Goal: Task Accomplishment & Management: Use online tool/utility

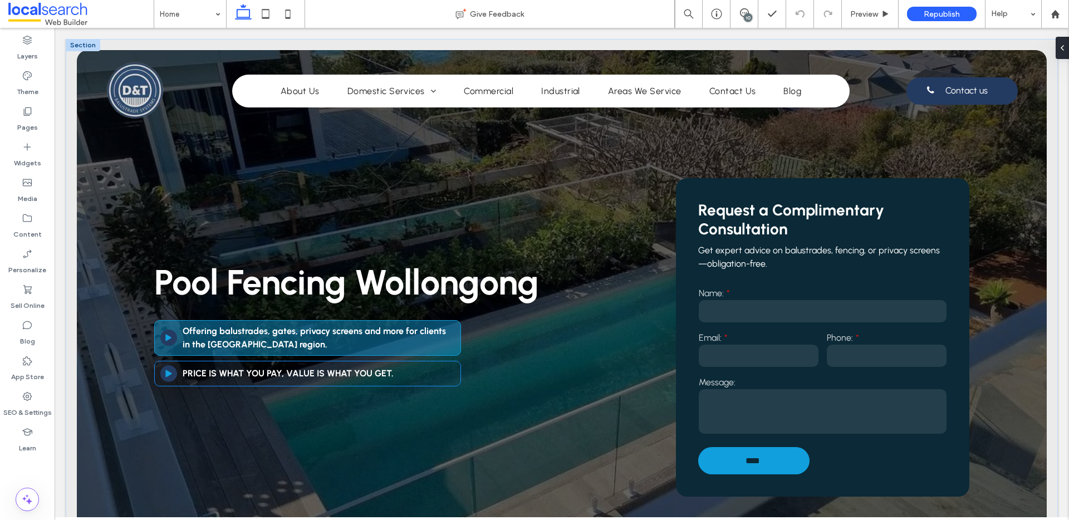
click at [263, 364] on div "Arrow Icon A PRICE IS WHAT YOU PAY, VALUE IS WHAT YOU GET." at bounding box center [307, 374] width 307 height 26
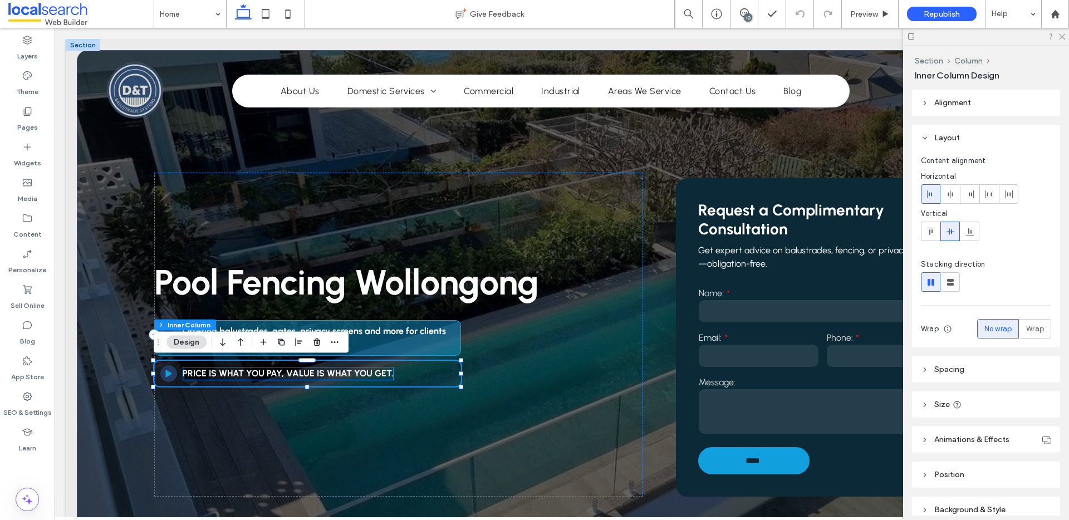
click at [281, 373] on strong "PRICE IS WHAT YOU PAY, VALUE IS WHAT YOU GET." at bounding box center [288, 373] width 211 height 11
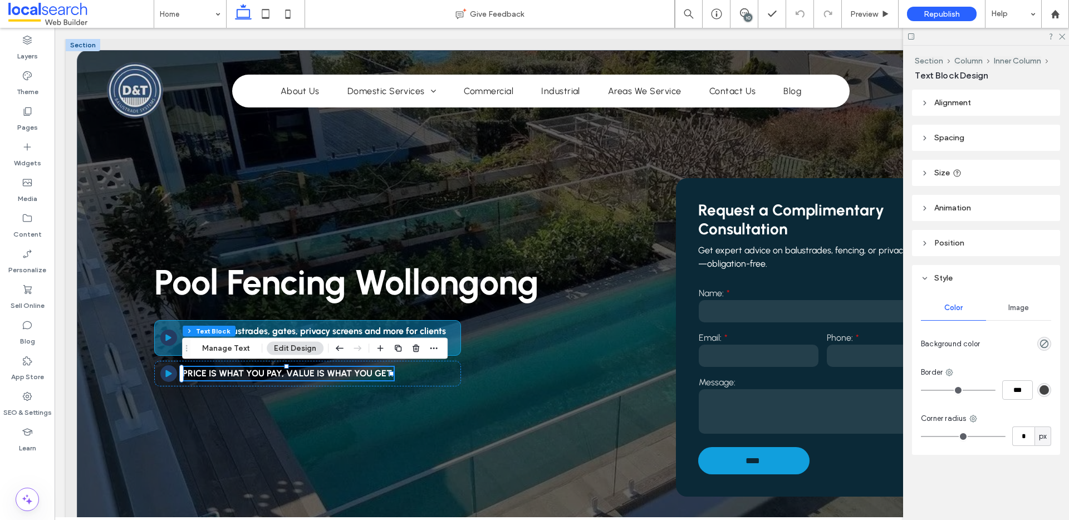
click at [346, 376] on strong "PRICE IS WHAT YOU PAY, VALUE IS WHAT YOU GET." at bounding box center [288, 373] width 211 height 11
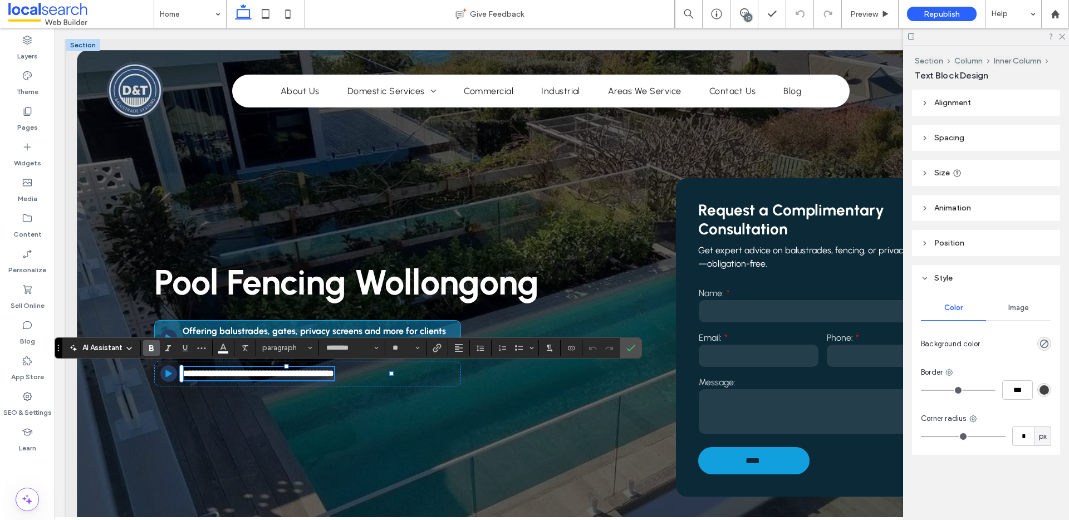
click at [334, 375] on strong "**********" at bounding box center [258, 373] width 151 height 8
click at [334, 374] on strong "**********" at bounding box center [258, 373] width 151 height 8
click at [201, 347] on use "More" at bounding box center [202, 348] width 8 height 2
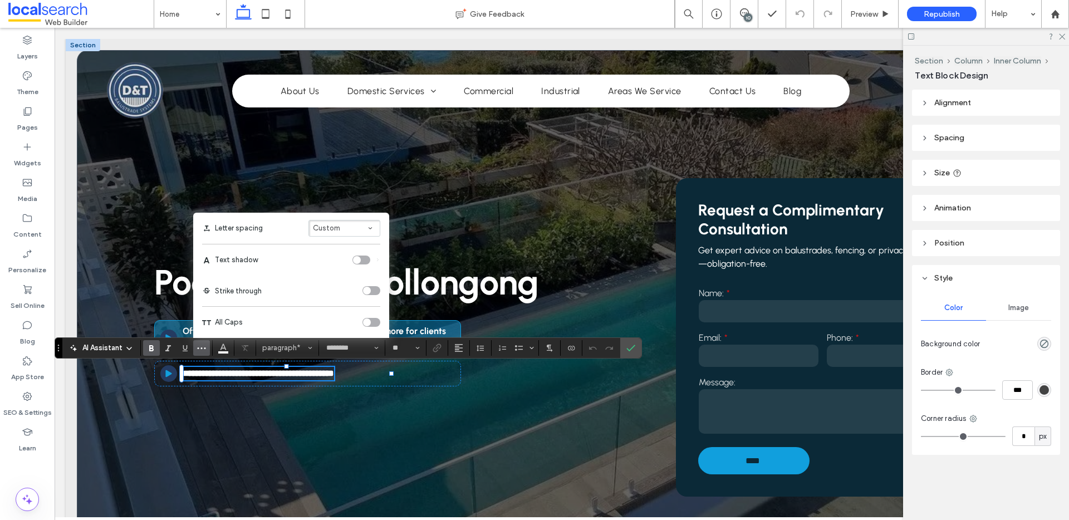
click at [367, 320] on div "toggle" at bounding box center [367, 322] width 8 height 8
click at [371, 322] on div "toggle" at bounding box center [371, 322] width 18 height 9
click at [334, 372] on strong "**********" at bounding box center [258, 373] width 151 height 8
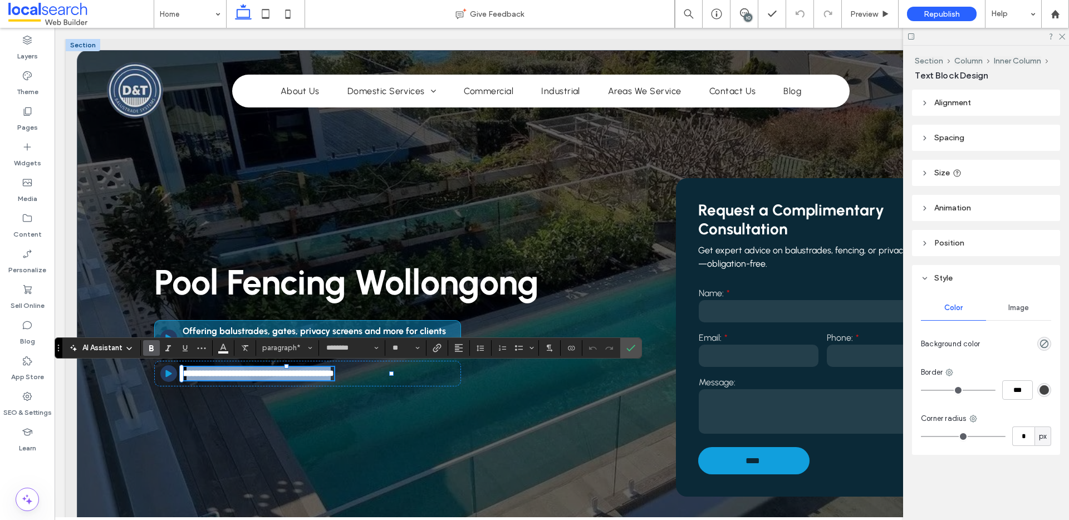
drag, startPoint x: 388, startPoint y: 375, endPoint x: 189, endPoint y: 375, distance: 199.3
click at [189, 375] on strong "**********" at bounding box center [258, 373] width 151 height 8
drag, startPoint x: 357, startPoint y: 375, endPoint x: 182, endPoint y: 375, distance: 175.4
click at [182, 375] on div "**********" at bounding box center [562, 323] width 970 height 547
click at [167, 345] on icon "Italic" at bounding box center [168, 348] width 9 height 9
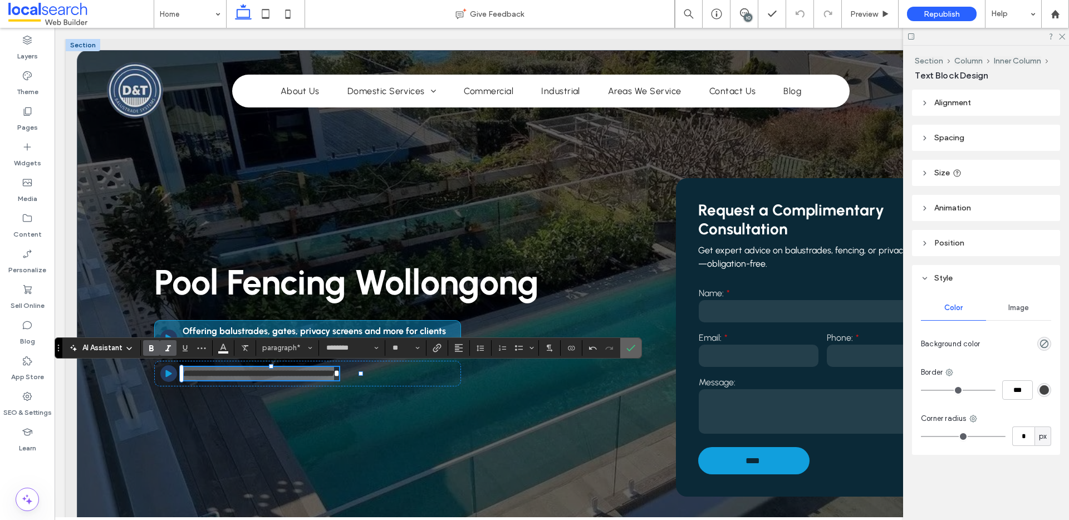
click at [638, 347] on label "Confirm" at bounding box center [630, 348] width 17 height 20
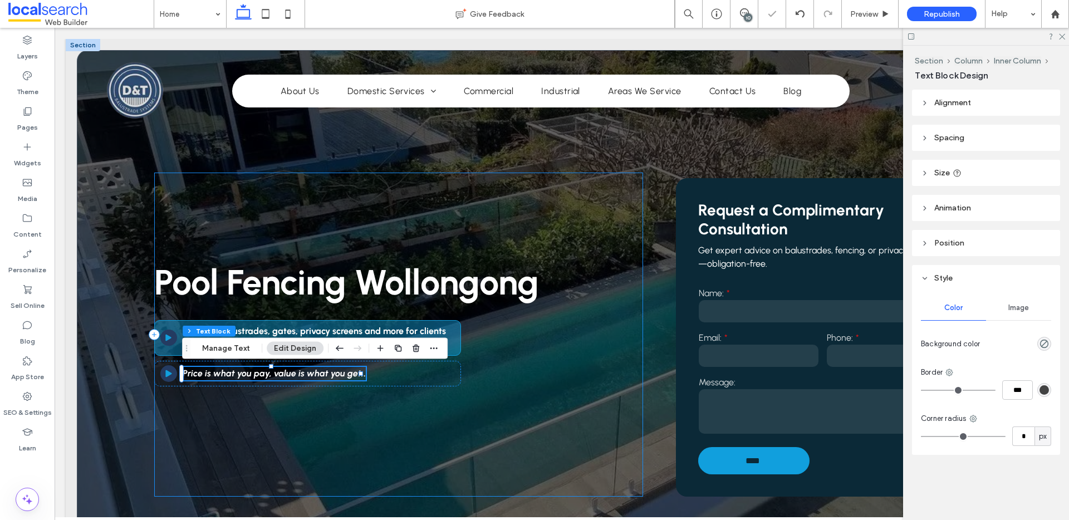
click at [498, 361] on div "Pool Fencing Wollongong Arrow Icon A Offering balustrades, gates, privacy scree…" at bounding box center [398, 335] width 489 height 324
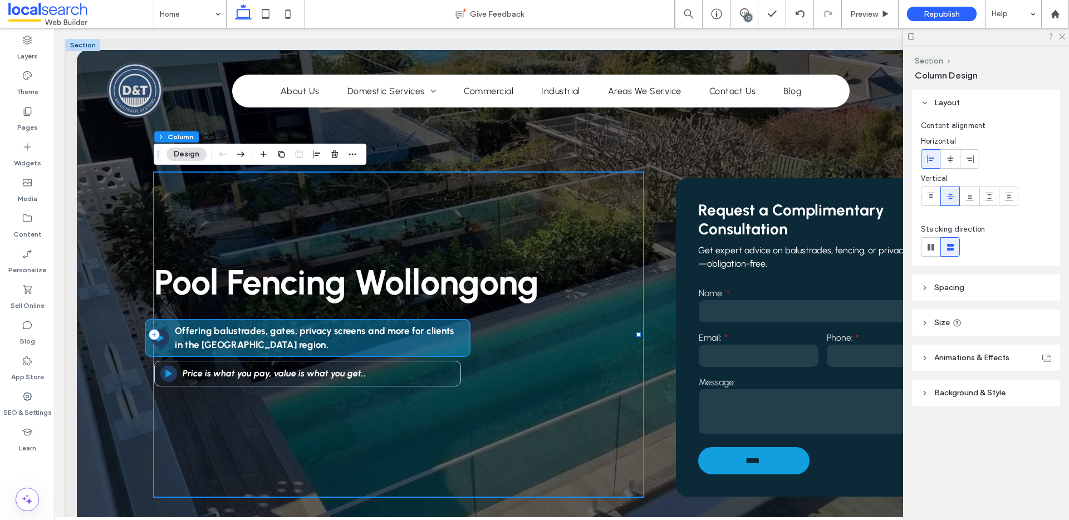
click at [167, 339] on div "Arrow Icon A" at bounding box center [160, 338] width 18 height 18
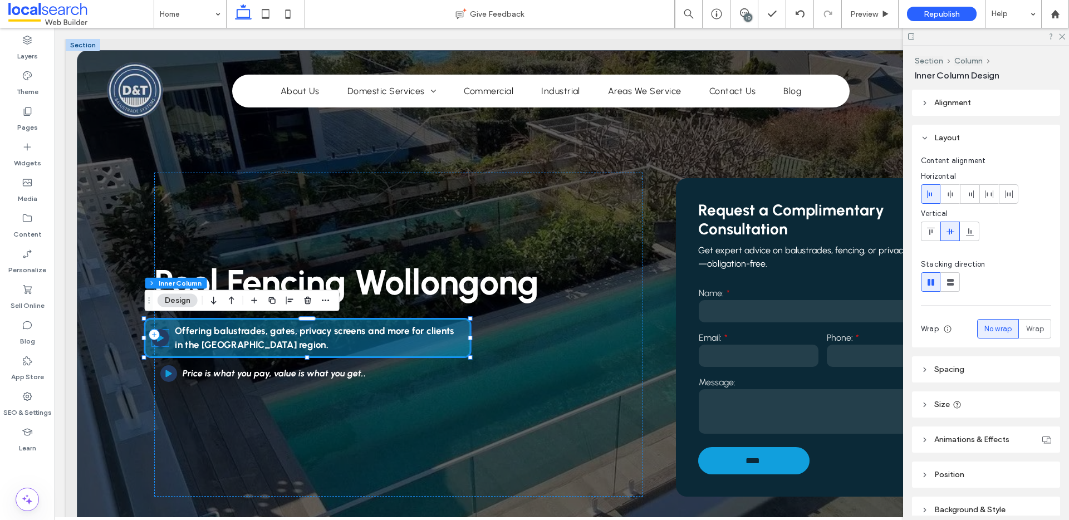
click at [161, 339] on icon at bounding box center [160, 337] width 7 height 7
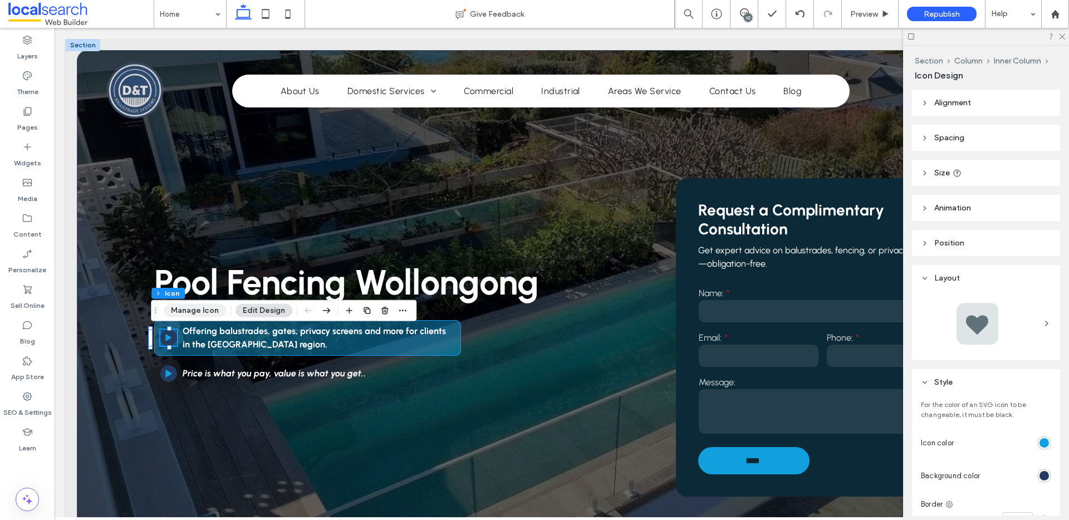
click at [198, 311] on button "Manage Icon" at bounding box center [195, 310] width 62 height 13
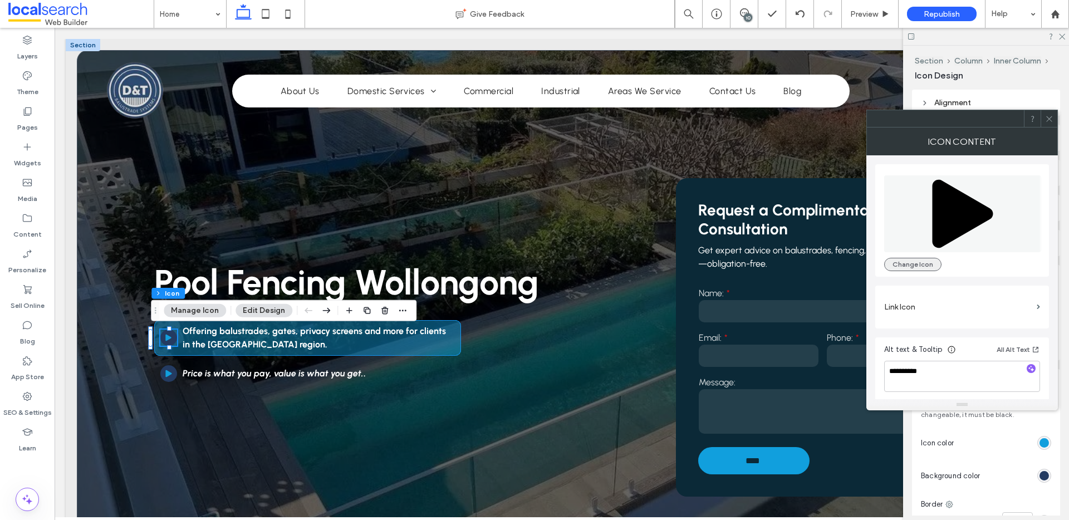
click at [923, 264] on button "Change Icon" at bounding box center [912, 264] width 57 height 13
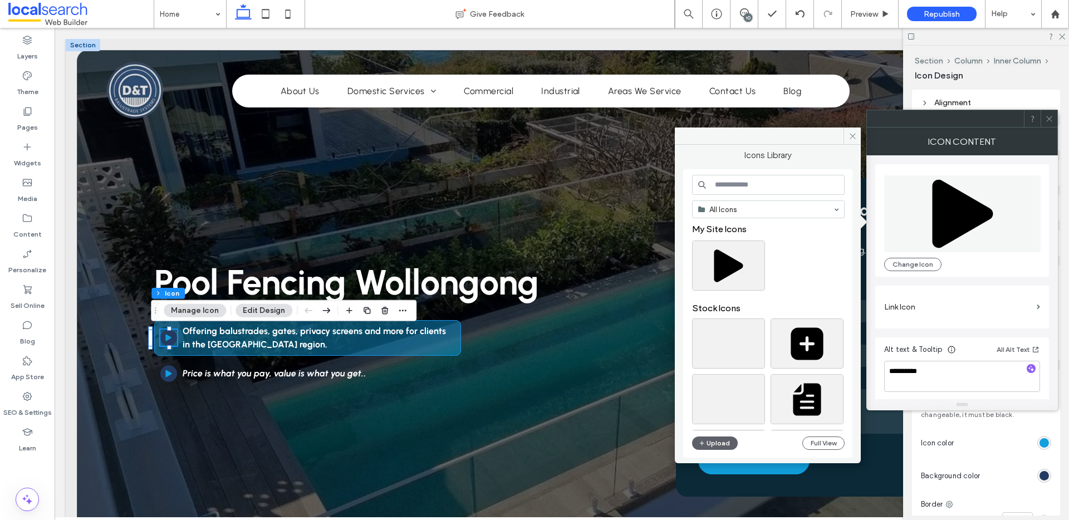
click at [770, 184] on input at bounding box center [768, 185] width 153 height 20
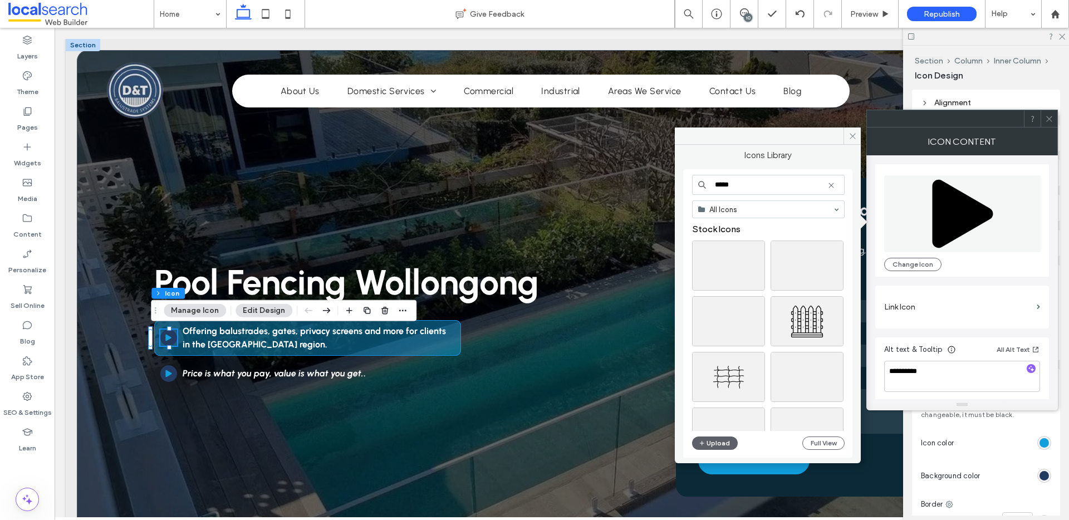
drag, startPoint x: 713, startPoint y: 181, endPoint x: 698, endPoint y: 180, distance: 15.1
click at [698, 180] on div "*****" at bounding box center [768, 185] width 153 height 20
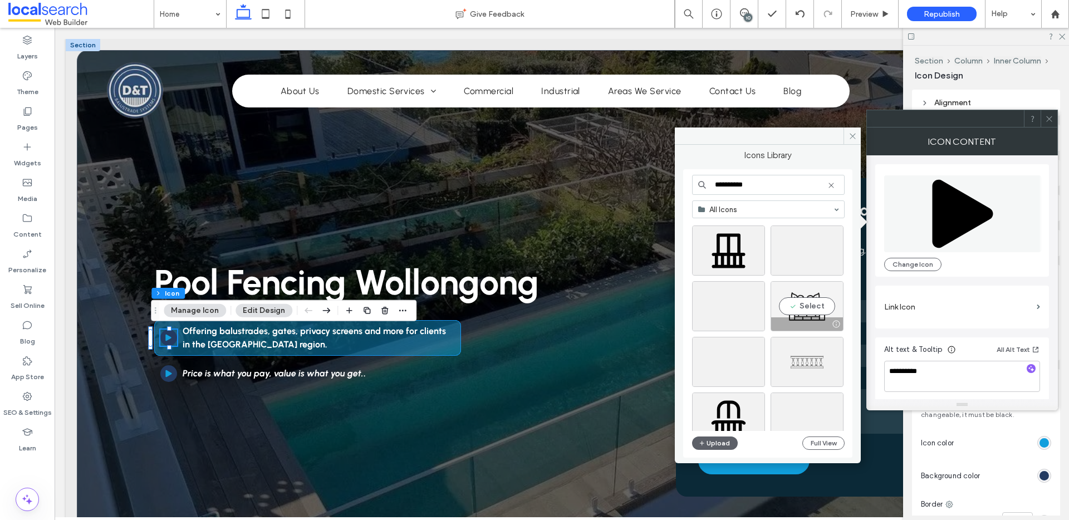
scroll to position [119, 0]
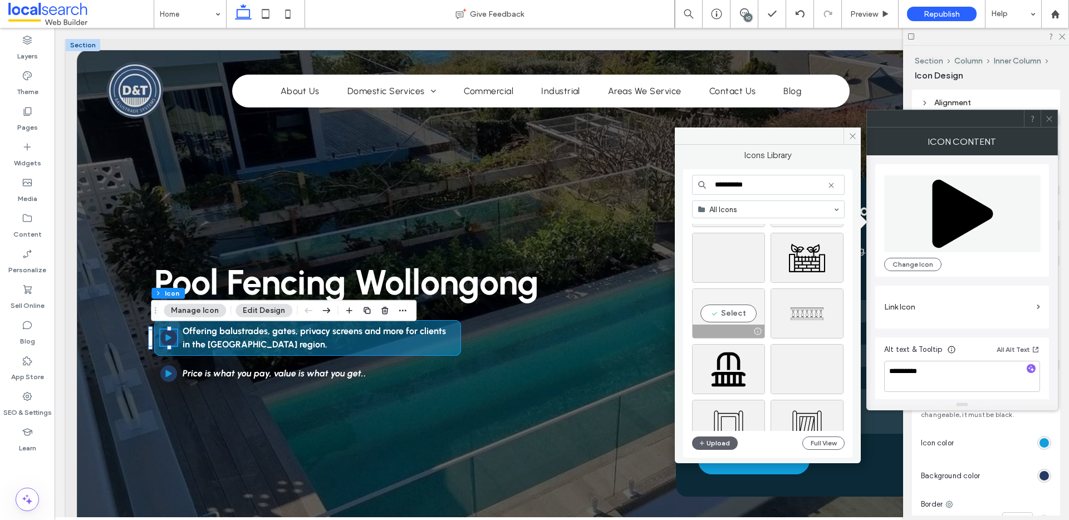
type input "**********"
click at [733, 310] on div "Select" at bounding box center [728, 313] width 73 height 50
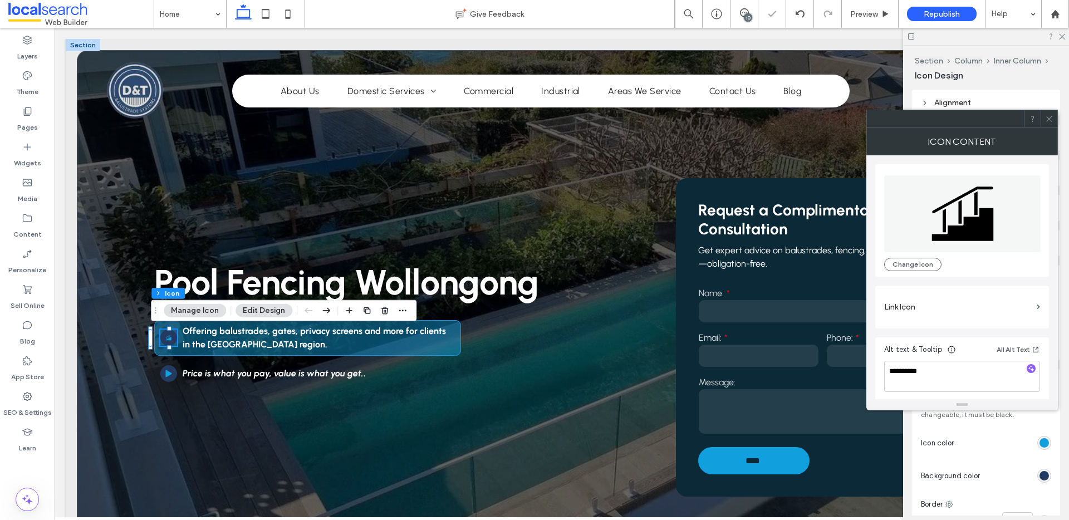
scroll to position [2, 0]
click at [1049, 122] on icon at bounding box center [1049, 119] width 8 height 8
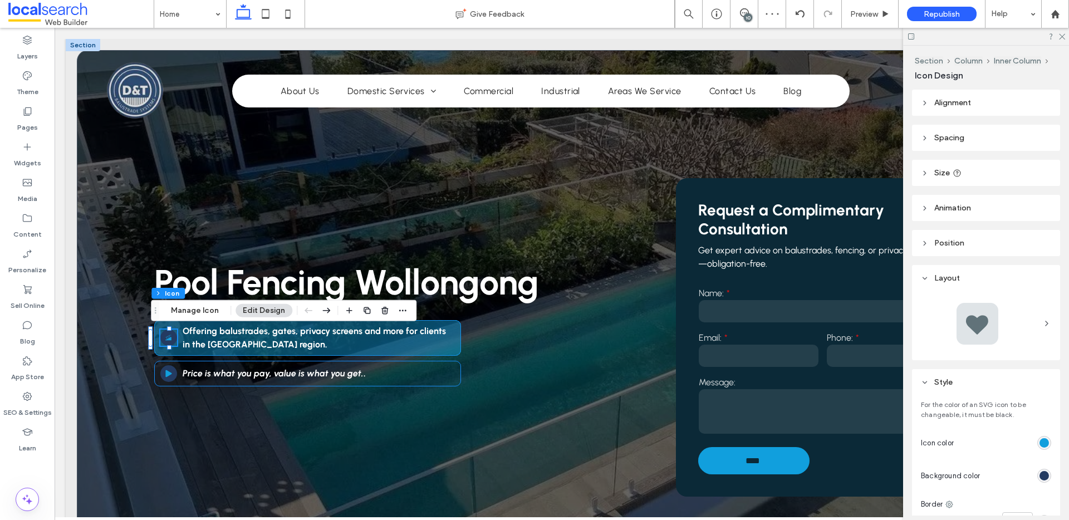
click at [237, 380] on div "Arrow Icon A Price is what you pay, value is what you get. ." at bounding box center [307, 374] width 307 height 26
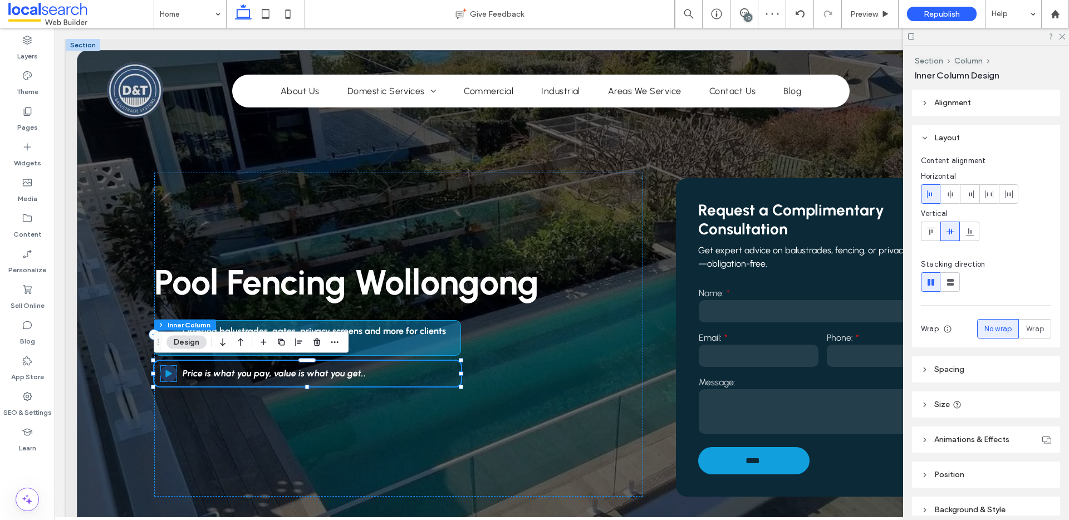
click at [165, 375] on icon "Arrow Icon A" at bounding box center [169, 374] width 8 height 8
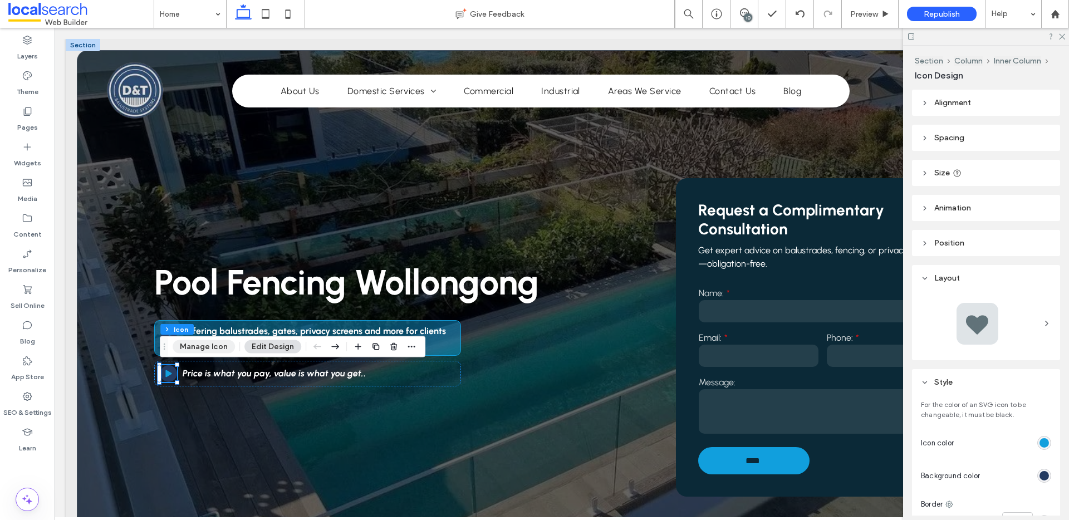
click at [192, 347] on button "Manage Icon" at bounding box center [204, 346] width 62 height 13
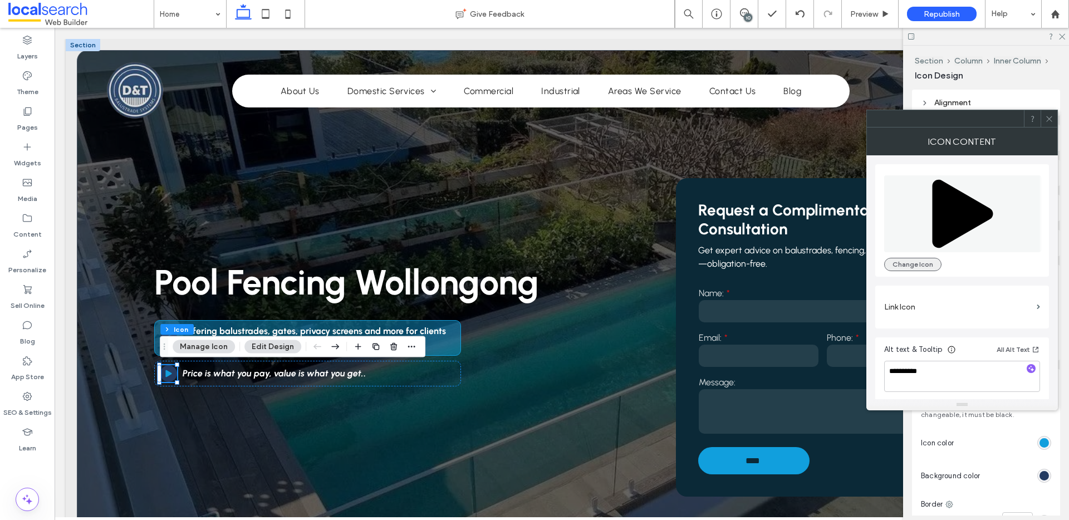
click at [919, 260] on button "Change Icon" at bounding box center [912, 264] width 57 height 13
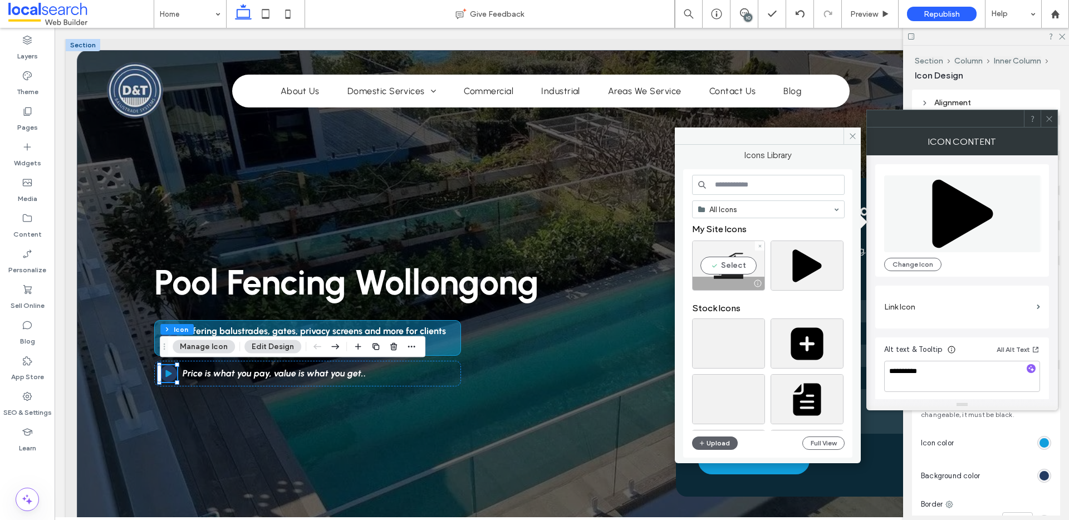
click at [724, 263] on div "Select" at bounding box center [728, 266] width 73 height 50
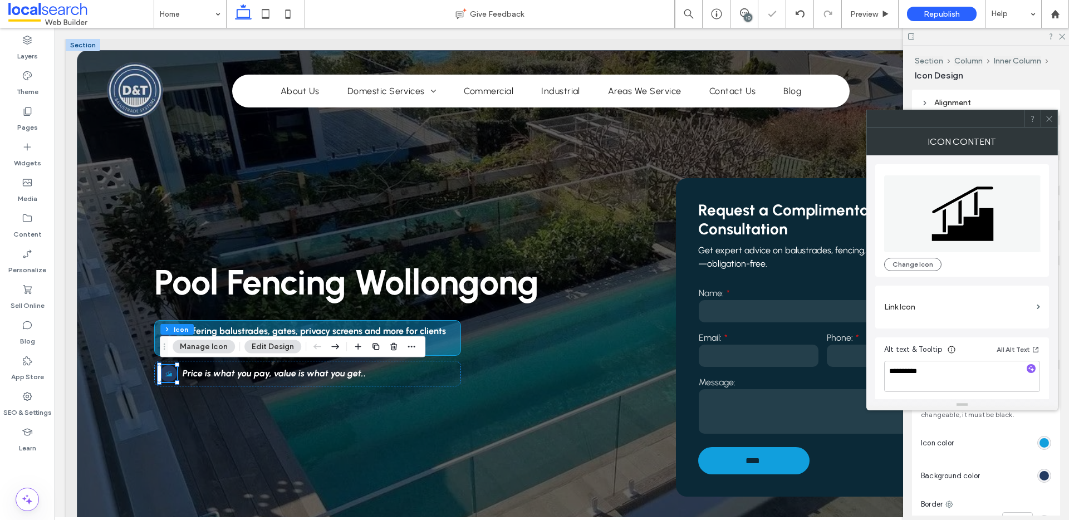
click at [1052, 122] on icon at bounding box center [1049, 119] width 8 height 8
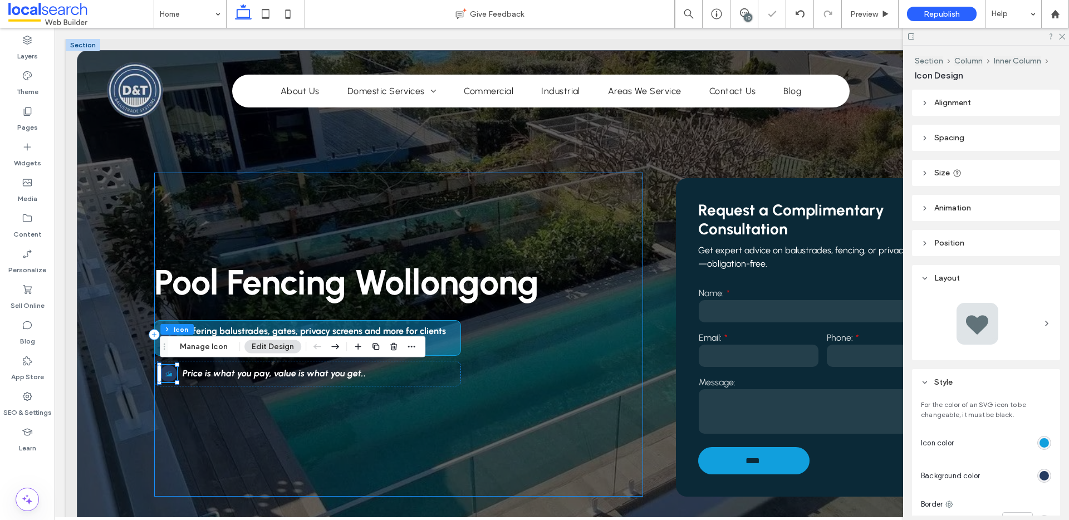
click at [583, 376] on div "Pool Fencing Wollongong Offering balustrades, gates, privacy screens and more f…" at bounding box center [398, 335] width 489 height 324
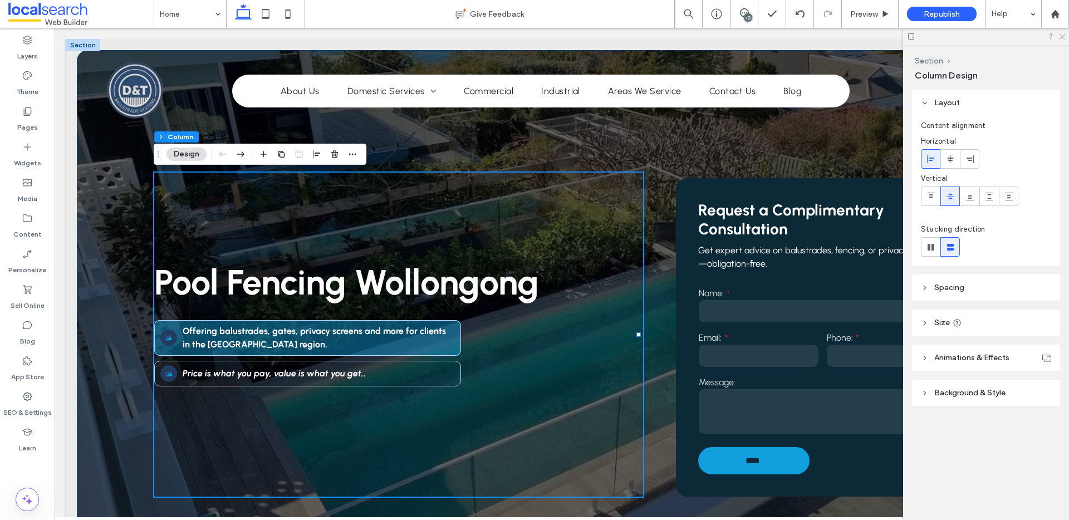
click at [1061, 33] on icon at bounding box center [1061, 35] width 7 height 7
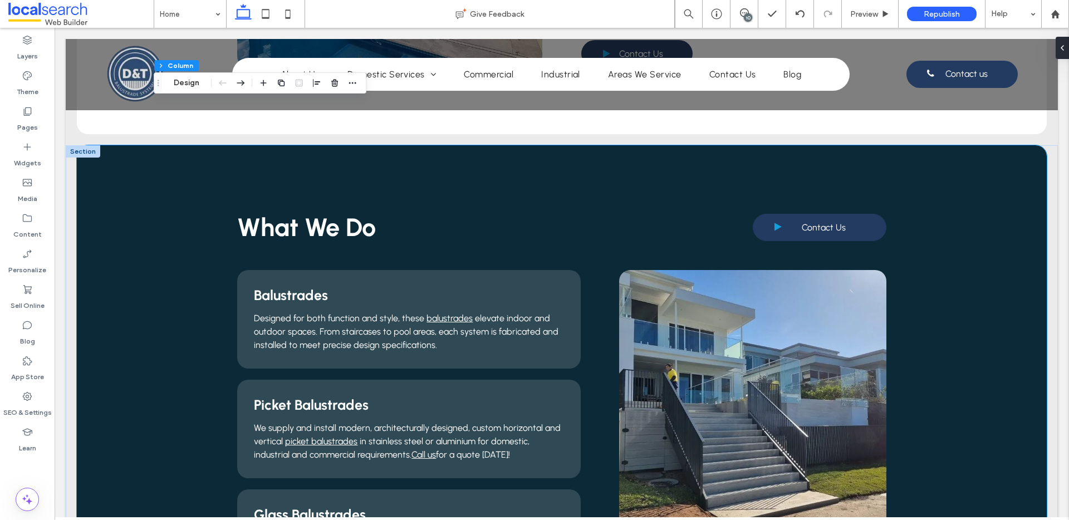
scroll to position [899, 0]
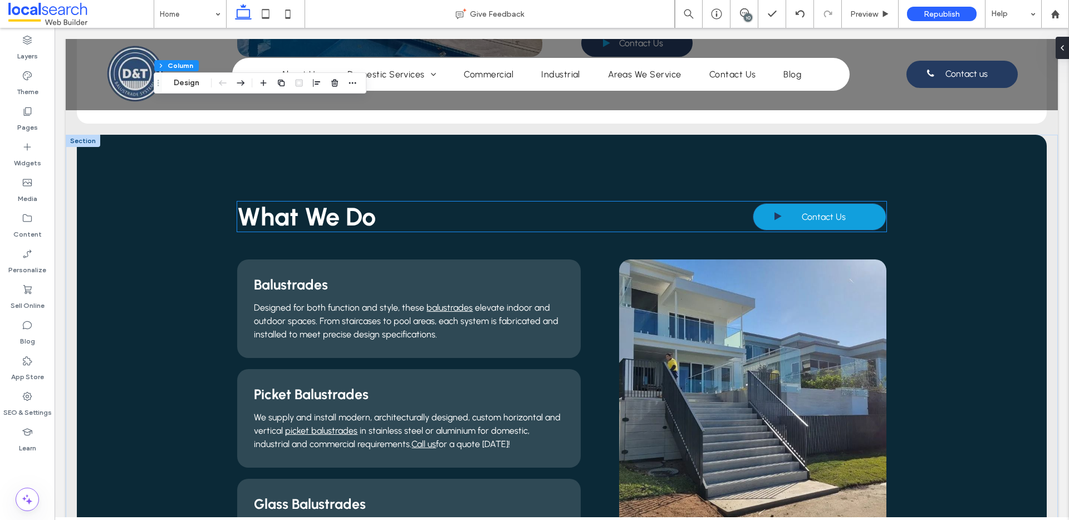
click at [802, 209] on span "Contact Us" at bounding box center [824, 217] width 44 height 22
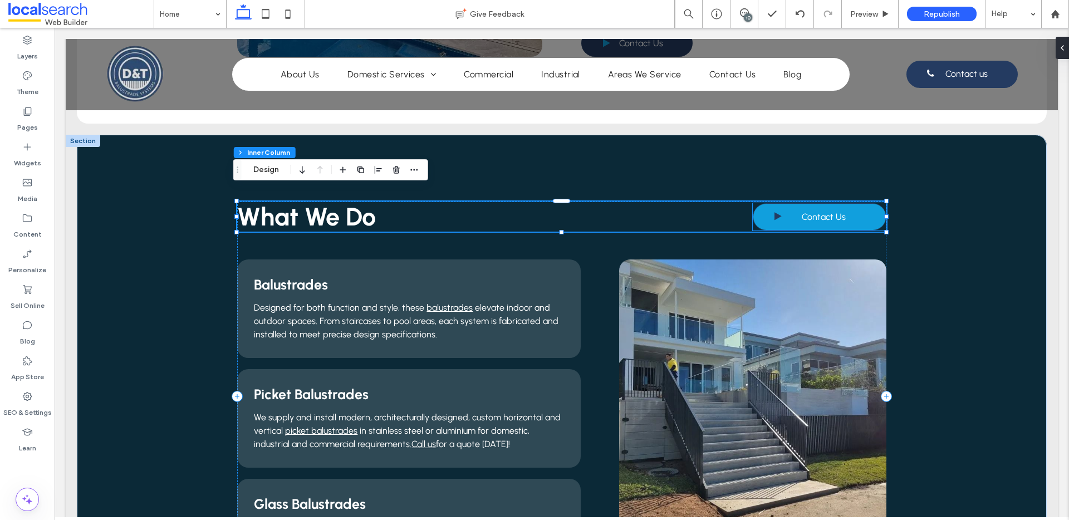
click at [793, 205] on link "Contact Us" at bounding box center [820, 216] width 134 height 27
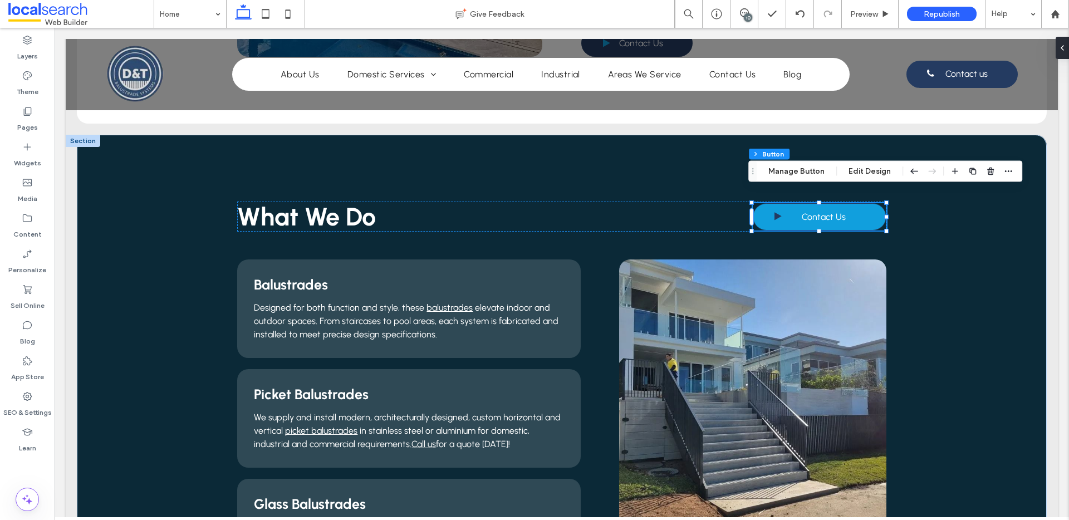
click at [774, 212] on span at bounding box center [777, 216] width 7 height 9
click at [804, 172] on button "Manage Button" at bounding box center [796, 171] width 71 height 13
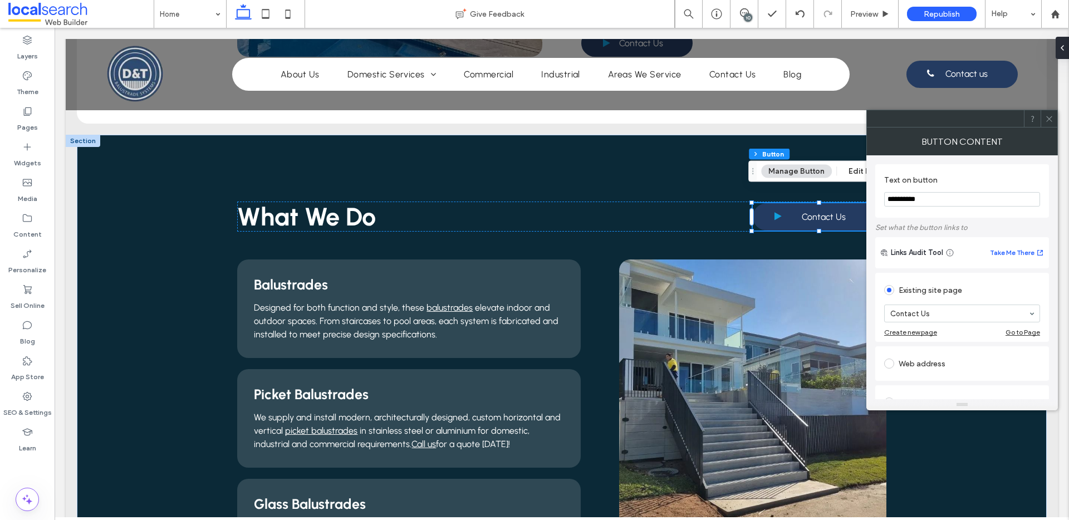
click at [1049, 120] on icon at bounding box center [1049, 119] width 8 height 8
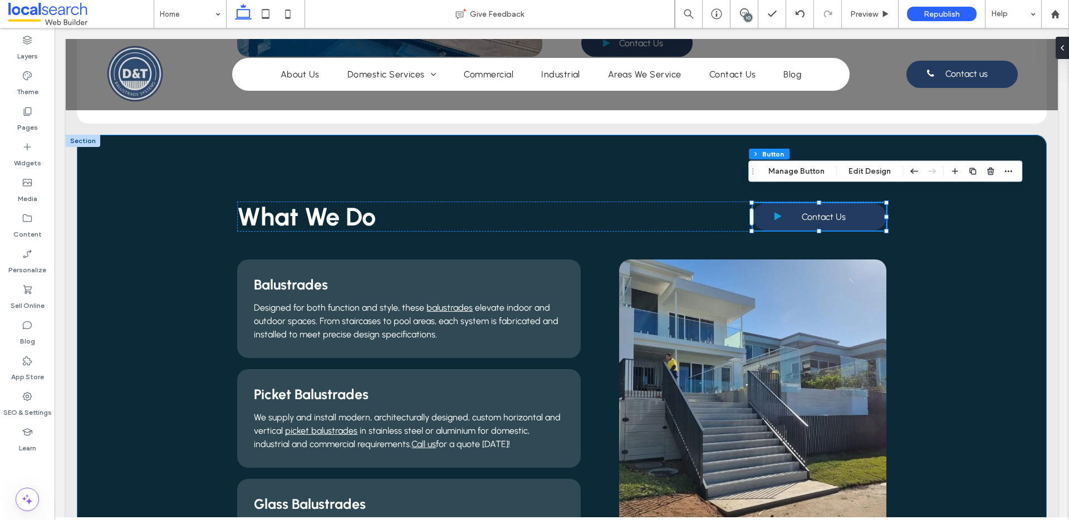
click at [1018, 291] on div "What We Do Contact Us Balustrades Designed for both function and style, these b…" at bounding box center [562, 396] width 970 height 523
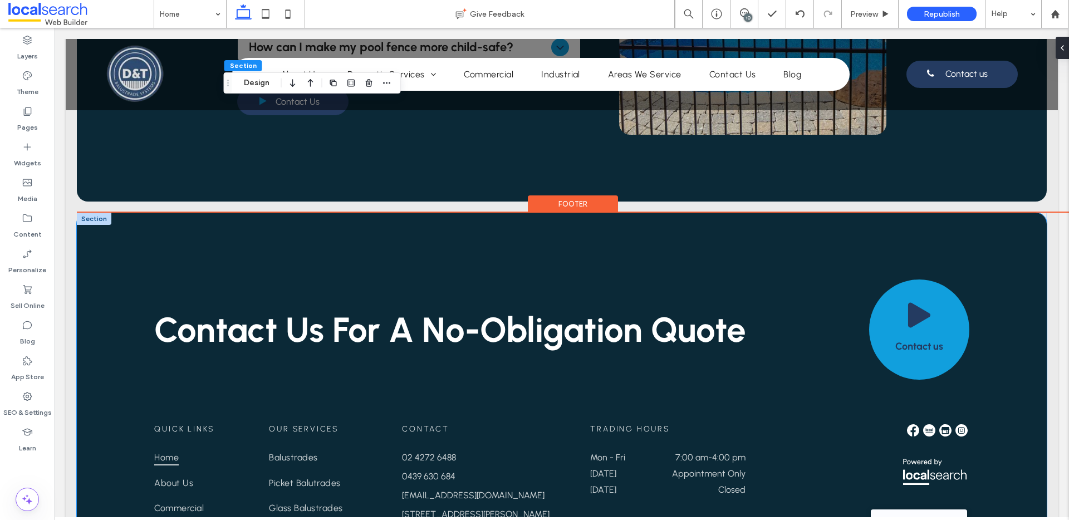
scroll to position [5349, 0]
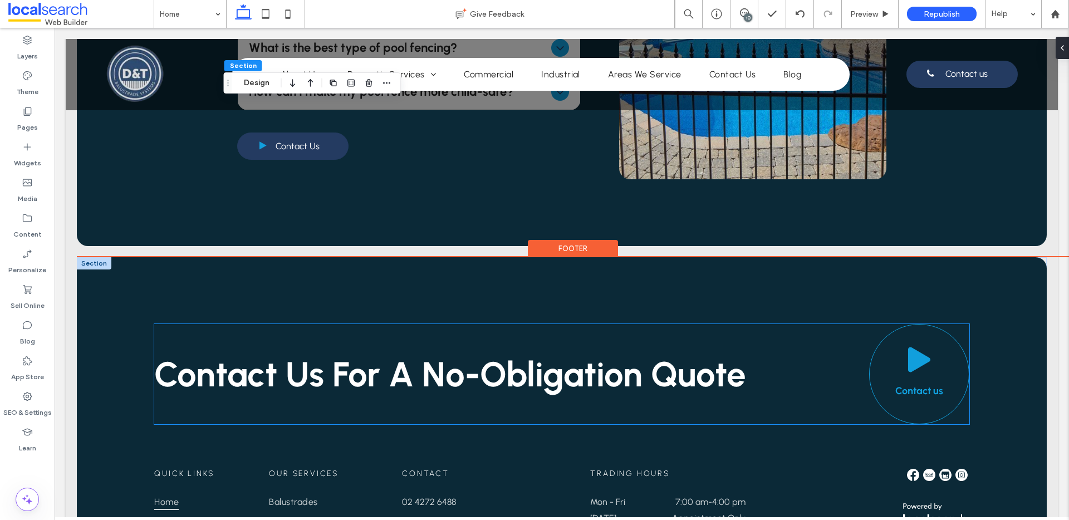
click at [910, 346] on span at bounding box center [919, 360] width 28 height 28
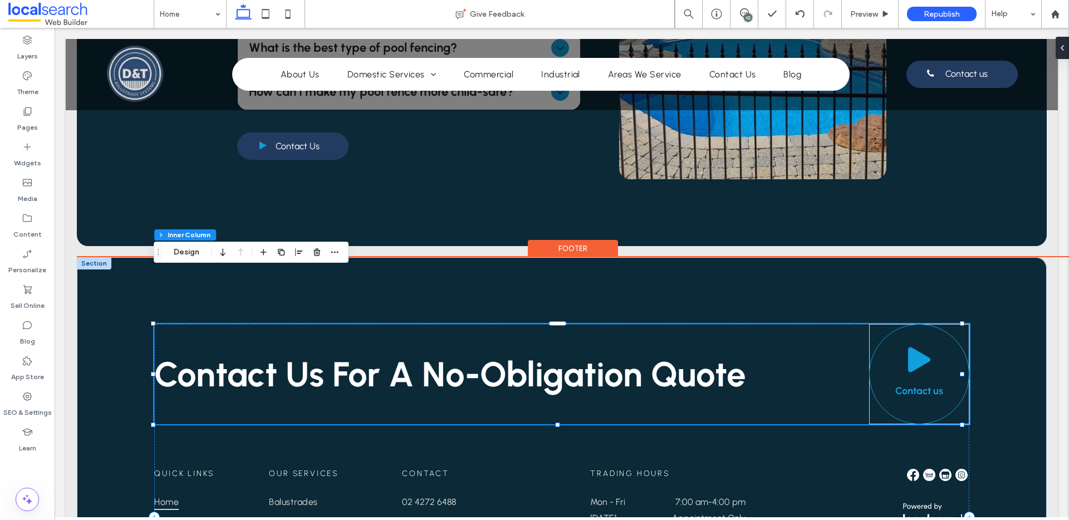
click at [914, 346] on span at bounding box center [919, 360] width 28 height 28
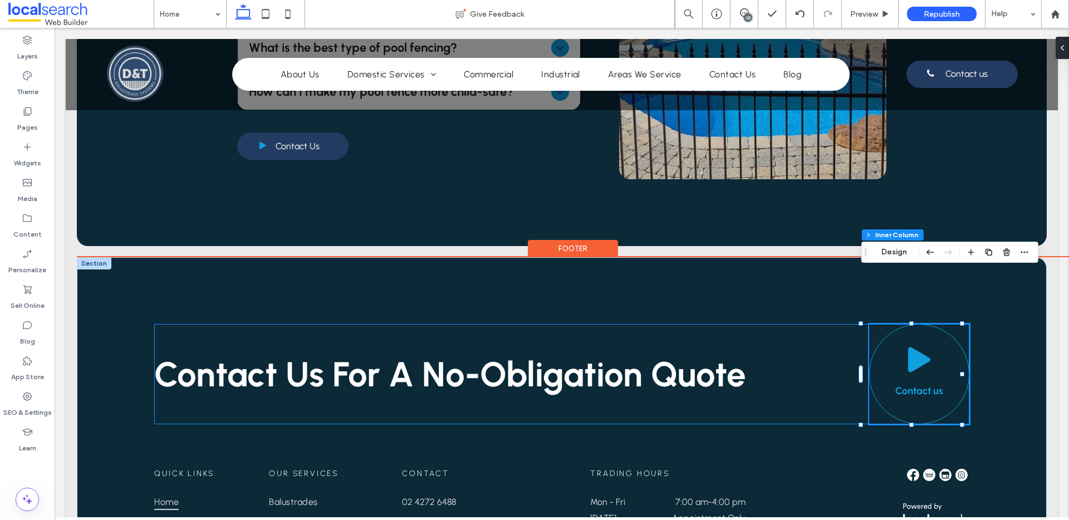
click at [920, 346] on span at bounding box center [919, 360] width 28 height 28
click at [918, 346] on span at bounding box center [919, 360] width 28 height 28
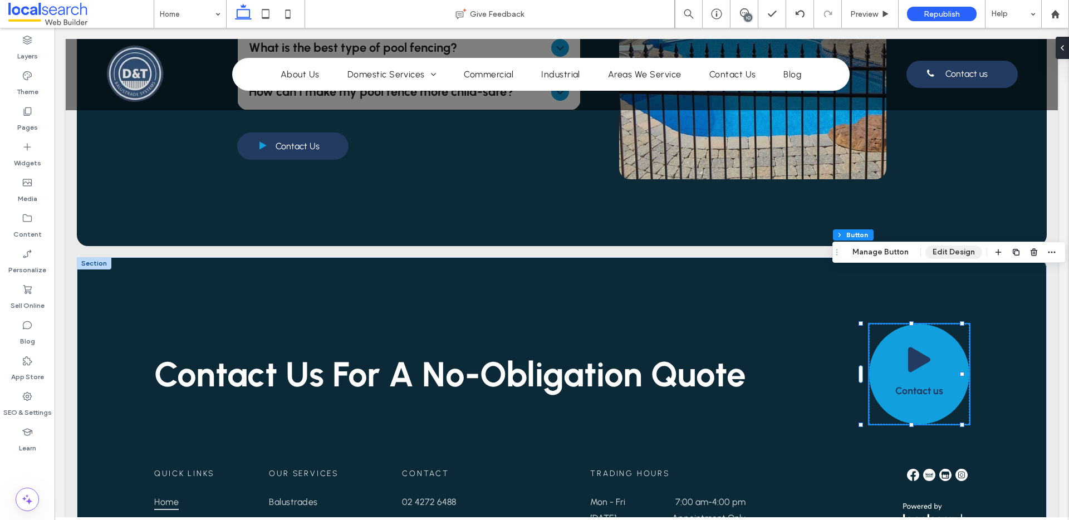
click at [951, 251] on button "Edit Design" at bounding box center [953, 252] width 57 height 13
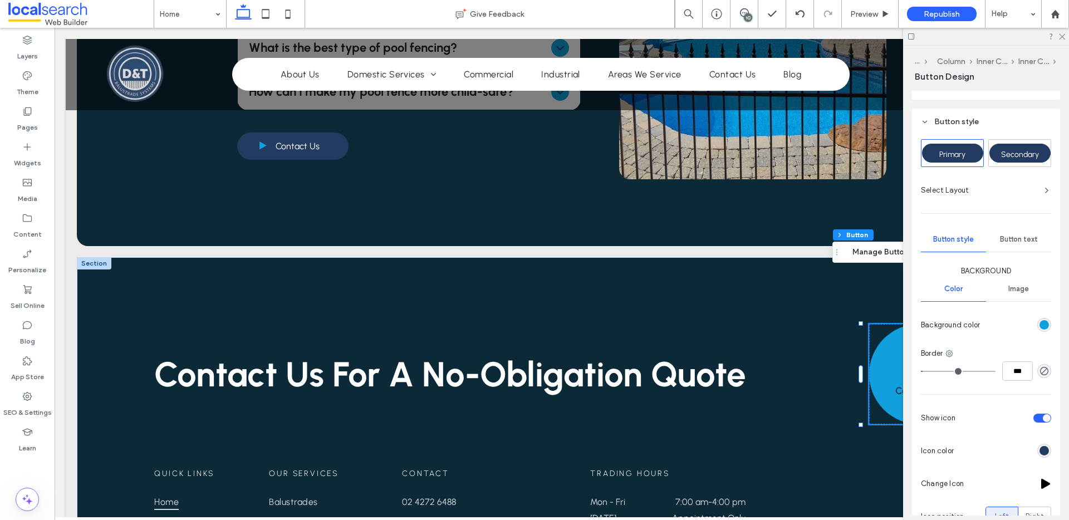
scroll to position [129, 0]
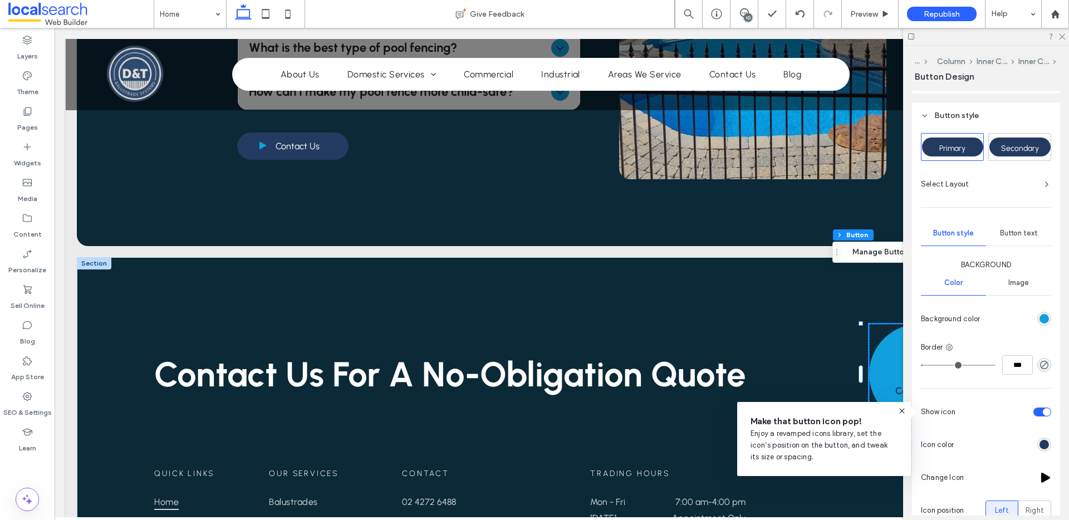
click at [1009, 229] on span "Button text" at bounding box center [1019, 233] width 38 height 9
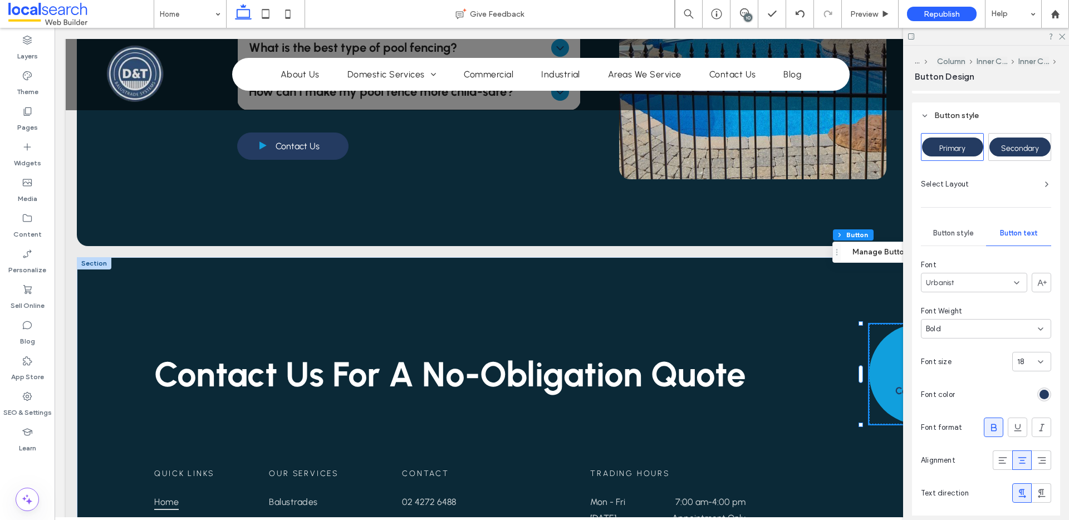
click at [962, 232] on span "Button style" at bounding box center [953, 233] width 41 height 9
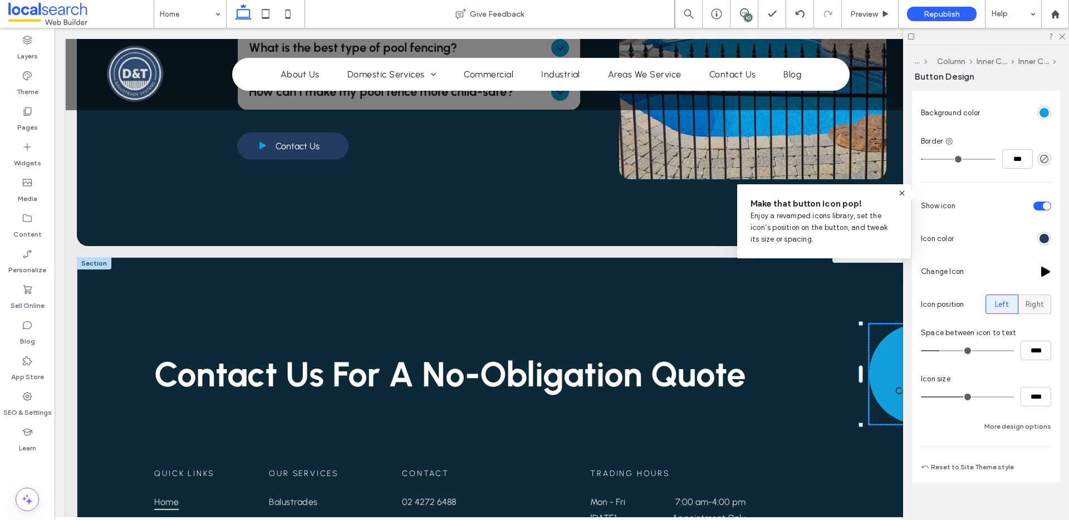
scroll to position [346, 0]
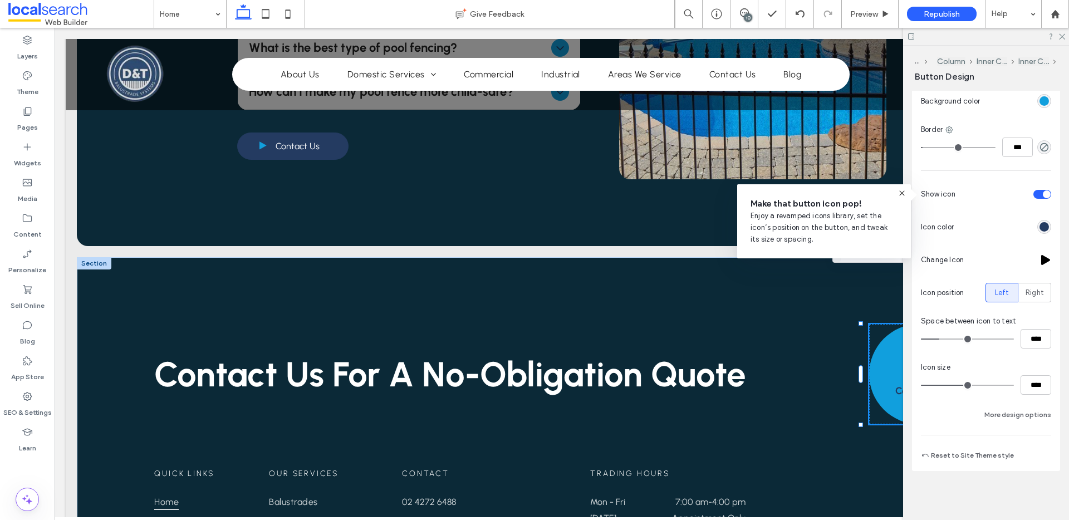
click at [1040, 263] on div at bounding box center [1045, 259] width 11 height 11
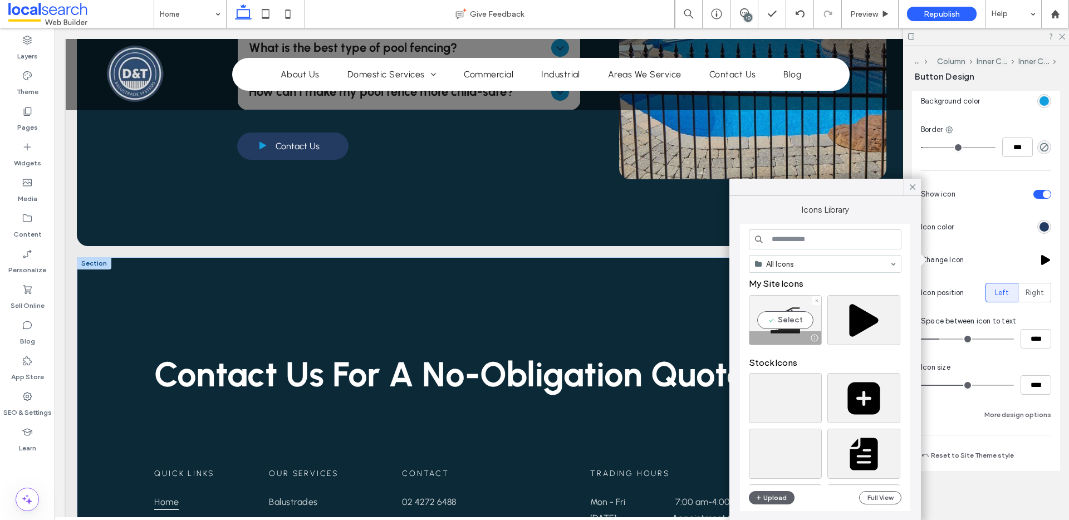
click at [800, 332] on div at bounding box center [785, 337] width 72 height 13
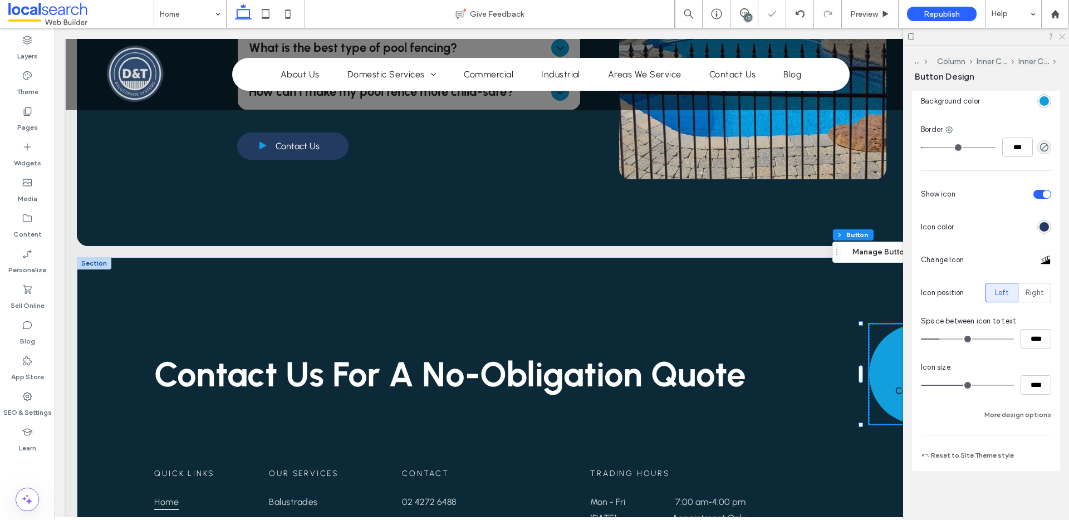
click at [1061, 38] on icon at bounding box center [1061, 35] width 7 height 7
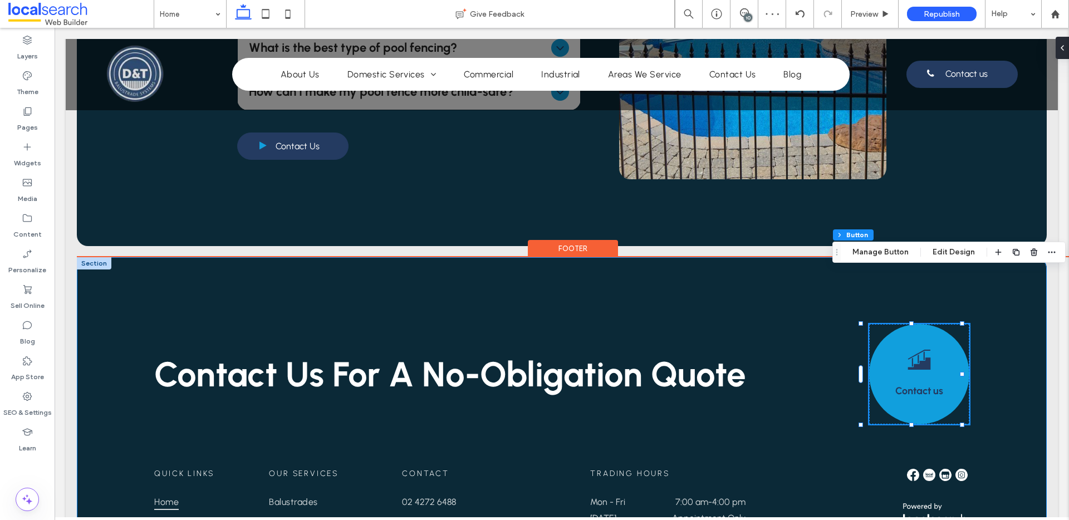
click at [1027, 299] on div "Contact Us For A No-Obligation Quote Contact us Quick Links Home About Us Comme…" at bounding box center [562, 506] width 970 height 498
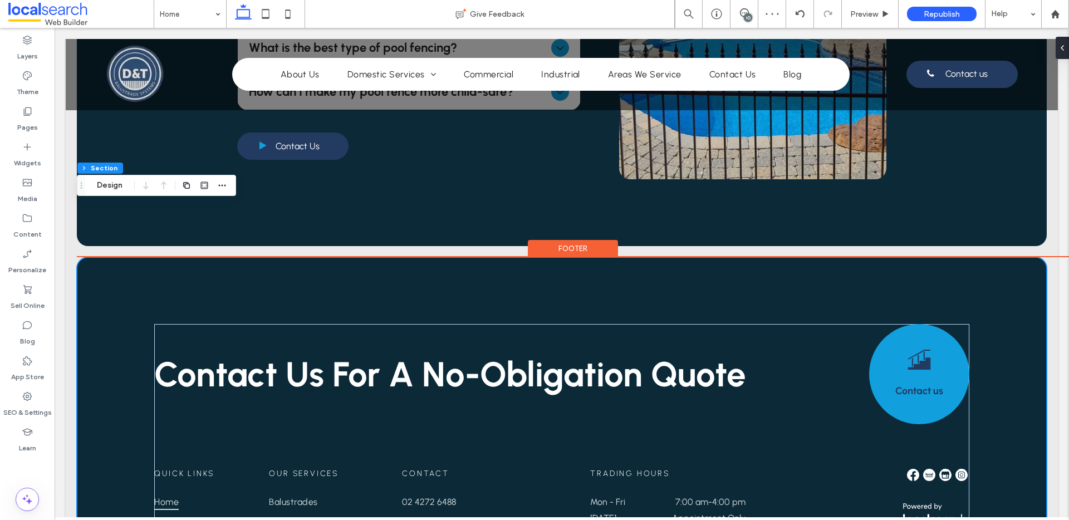
click at [1029, 268] on div "Contact Us For A No-Obligation Quote Contact us Quick Links Home About Us Comme…" at bounding box center [562, 506] width 970 height 498
click at [1033, 308] on div "Contact Us For A No-Obligation Quote Contact us Quick Links Home About Us Comme…" at bounding box center [562, 506] width 970 height 498
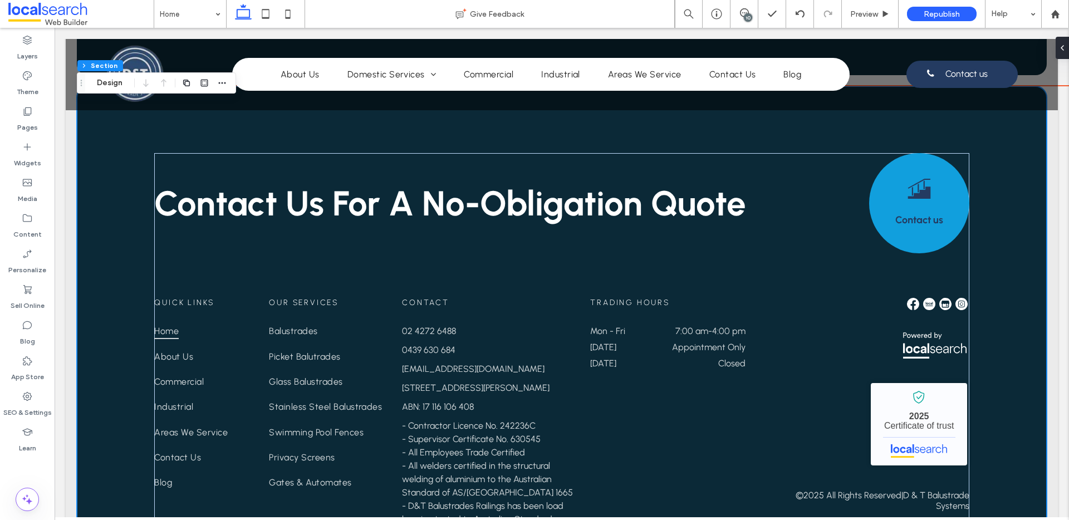
scroll to position [5547, 0]
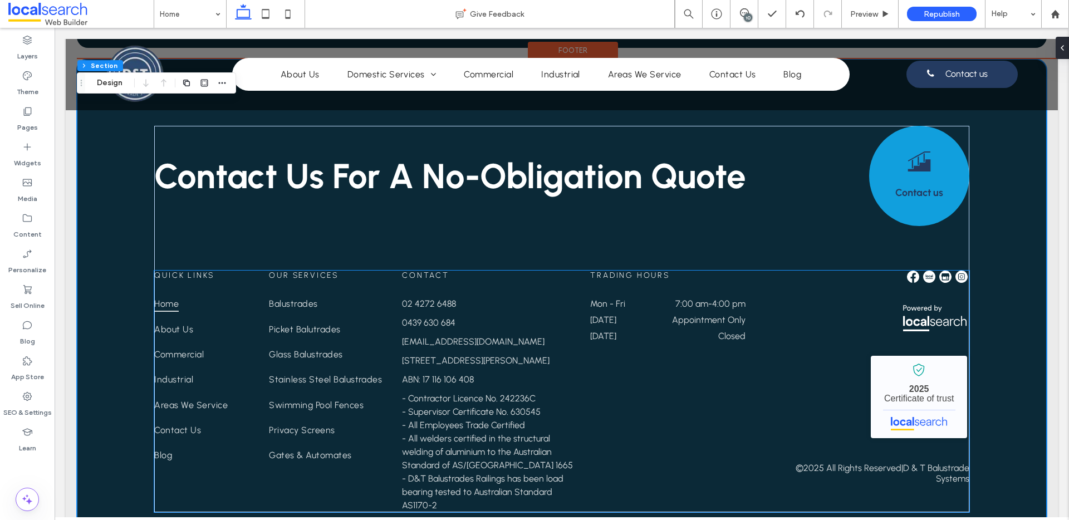
click at [651, 298] on div "Mon - Fri 7:00 am - 4:00 pm" at bounding box center [667, 306] width 155 height 16
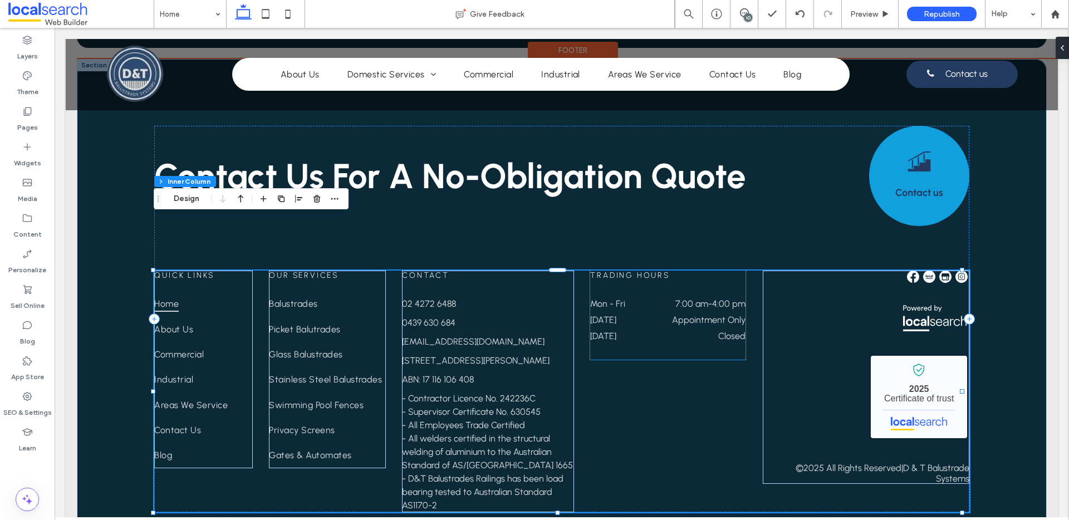
click at [634, 315] on dt "[DATE]" at bounding box center [621, 320] width 62 height 11
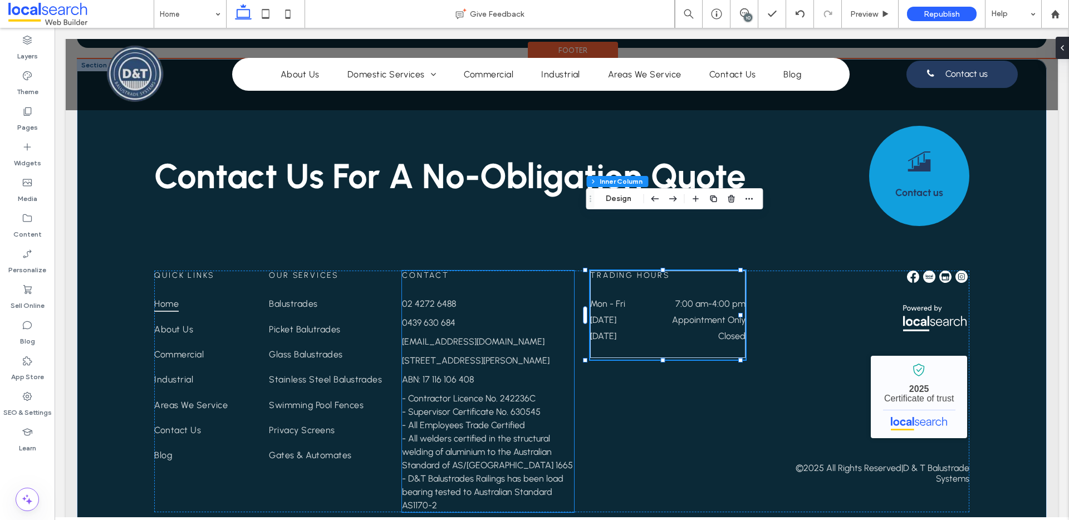
click at [414, 392] on p "- Contractor Licence No. 242236C" at bounding box center [488, 398] width 172 height 13
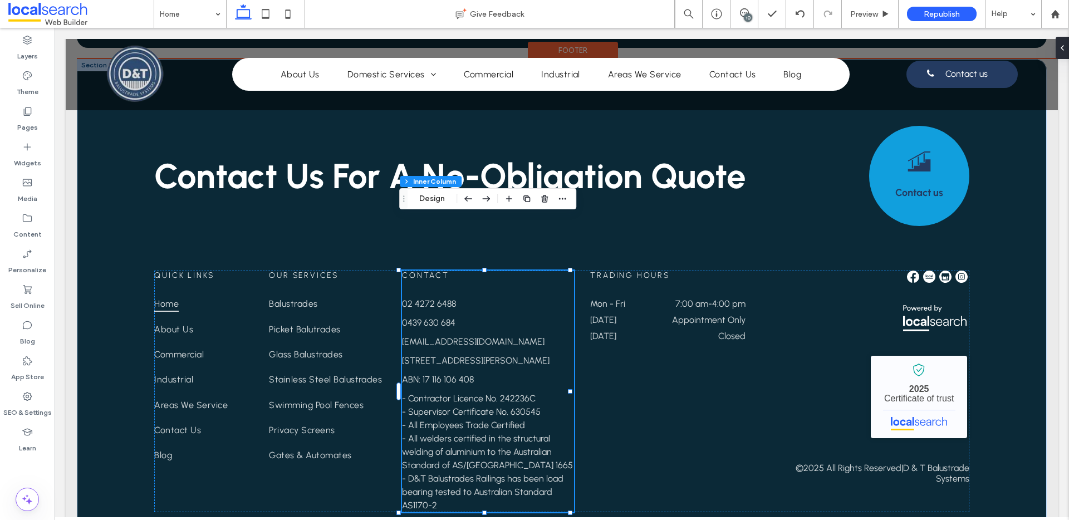
click at [429, 393] on span "- Contractor Licence No. 242236C" at bounding box center [469, 398] width 134 height 11
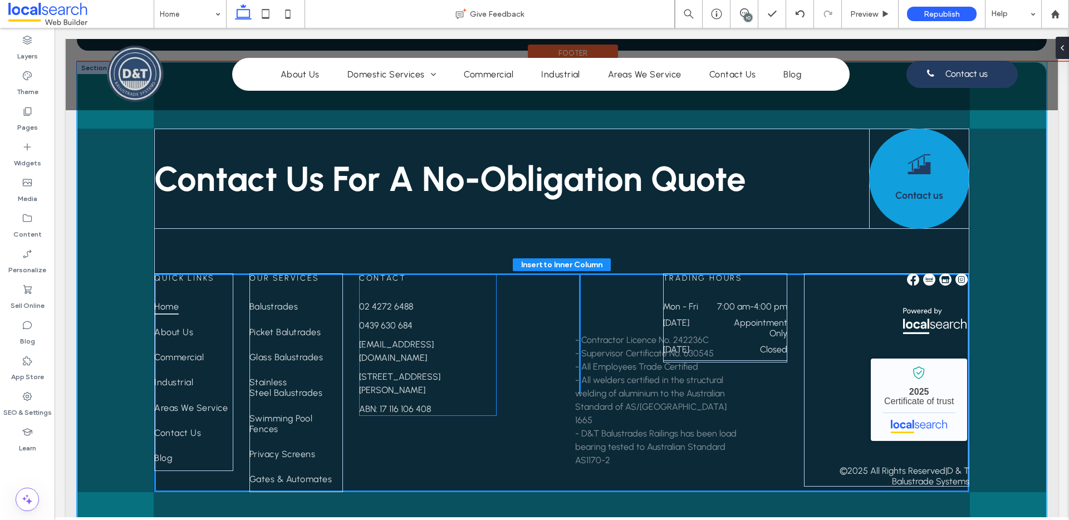
scroll to position [5521, 0]
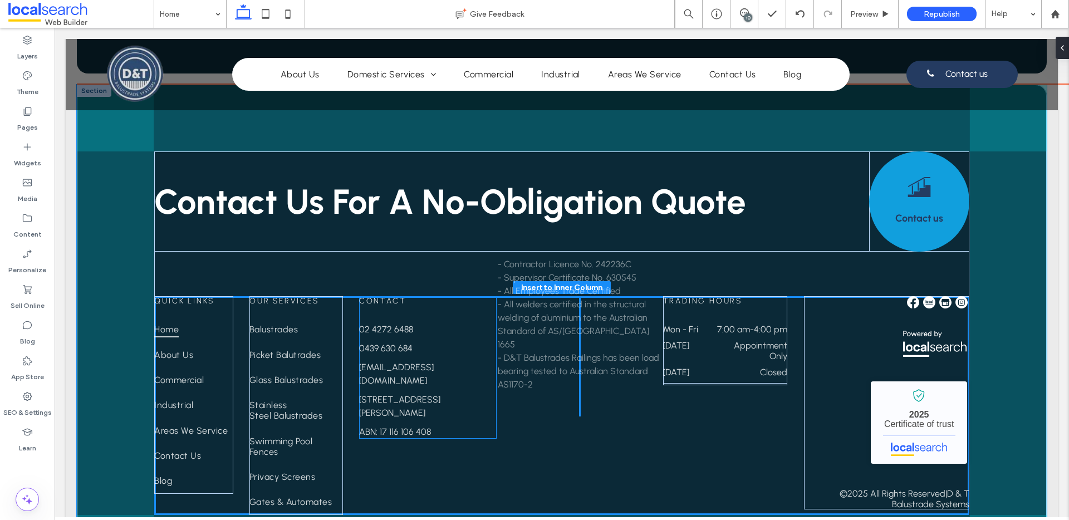
drag, startPoint x: 429, startPoint y: 341, endPoint x: 527, endPoint y: 260, distance: 127.4
type input "**"
type input "****"
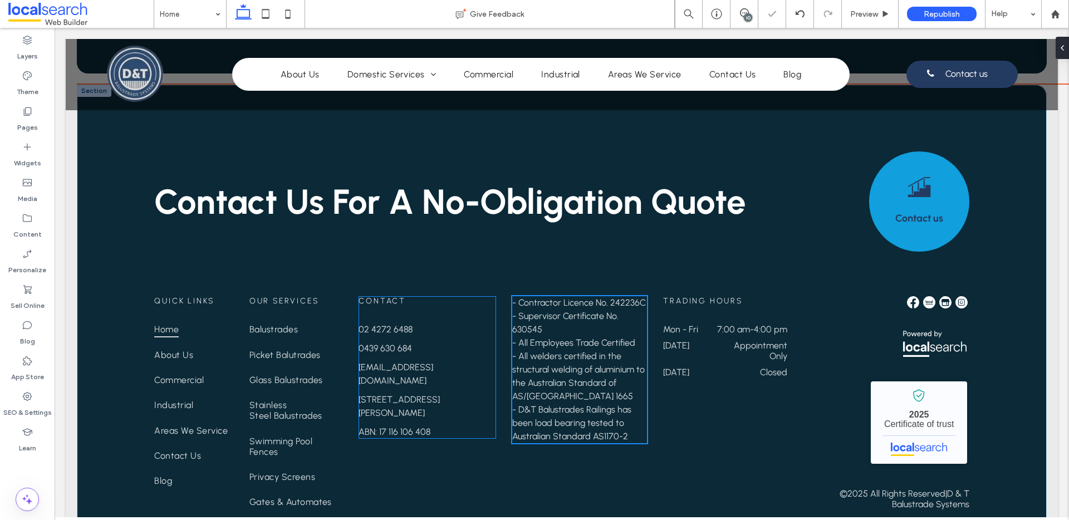
scroll to position [5518, 0]
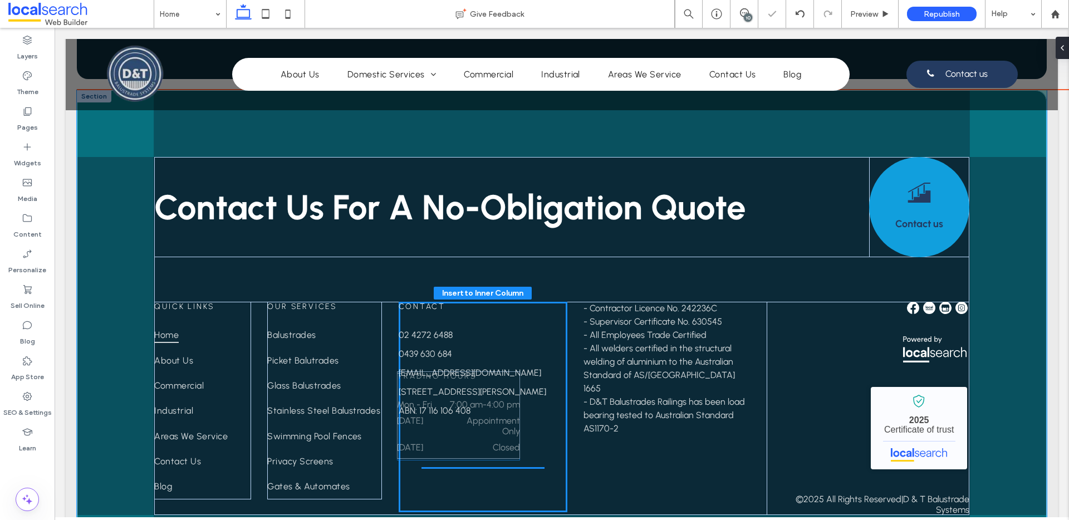
drag, startPoint x: 716, startPoint y: 252, endPoint x: 455, endPoint y: 378, distance: 289.8
type input "**"
type input "****"
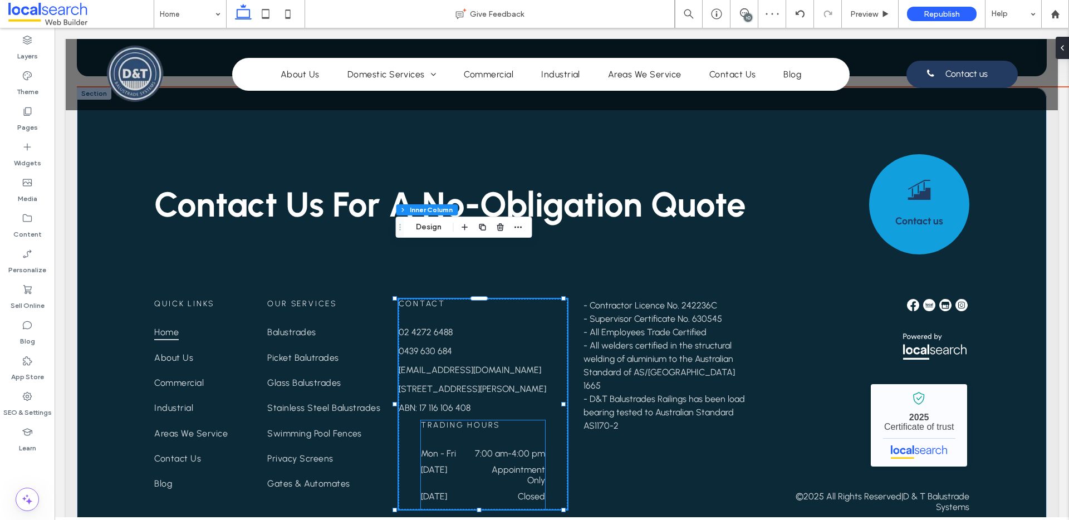
click at [489, 420] on div "Trading Hours Mon - Fri 7:00 am - 4:00 pm [DATE] Appointment Only [DATE] Closed" at bounding box center [483, 463] width 124 height 87
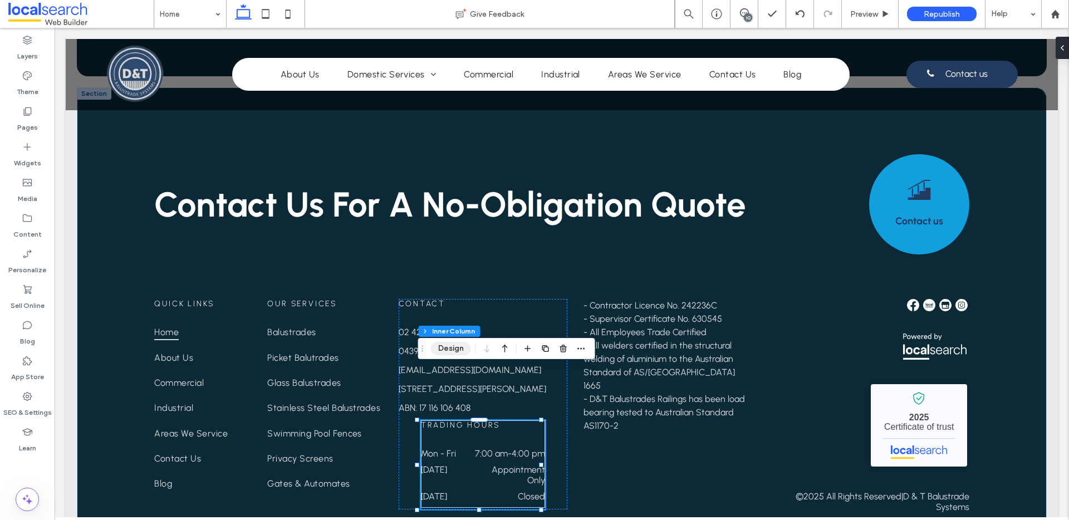
click at [452, 349] on button "Design" at bounding box center [451, 348] width 40 height 13
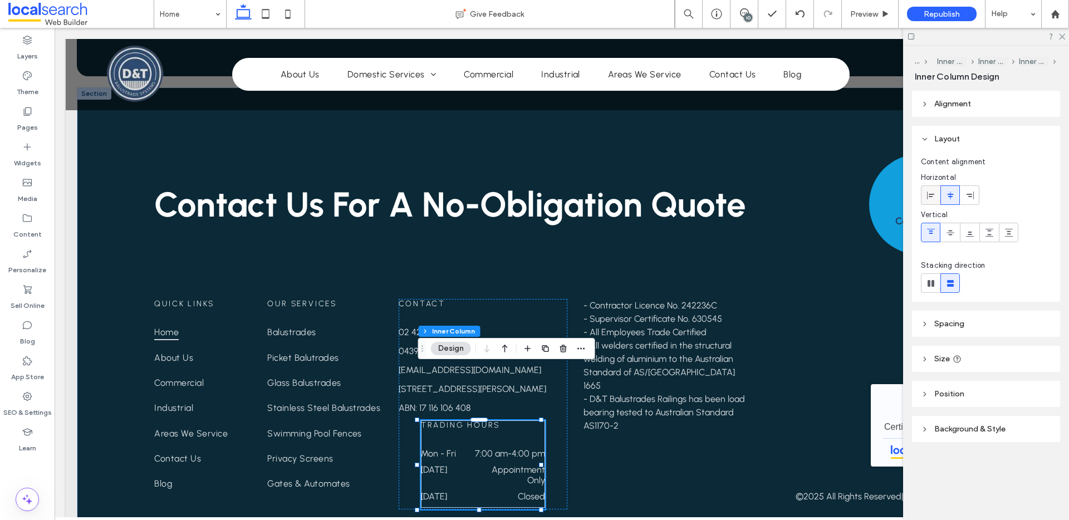
click at [928, 195] on icon at bounding box center [930, 195] width 9 height 9
click at [1062, 38] on icon at bounding box center [1061, 35] width 7 height 7
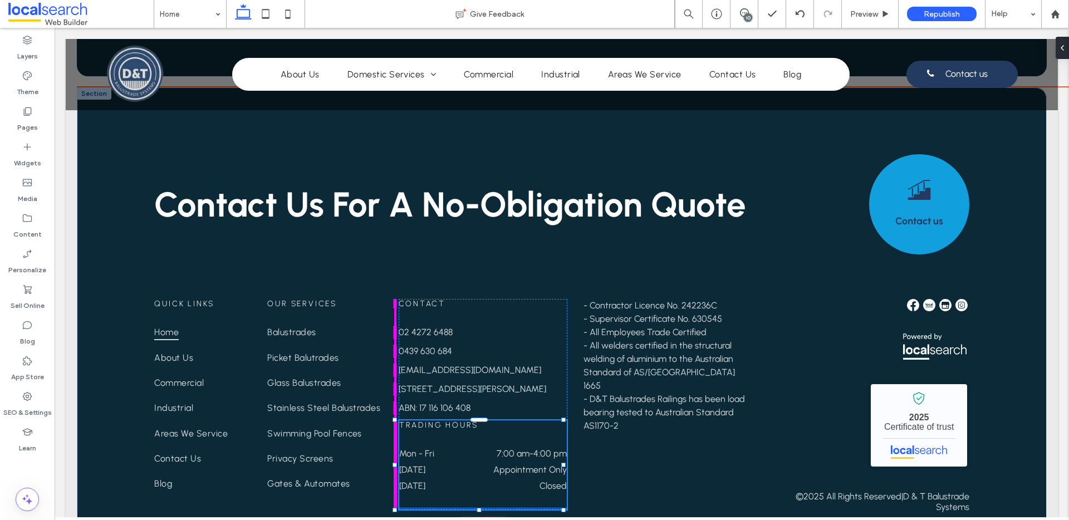
drag, startPoint x: 416, startPoint y: 410, endPoint x: 394, endPoint y: 410, distance: 22.3
click at [394, 463] on div at bounding box center [395, 465] width 4 height 4
type input "***"
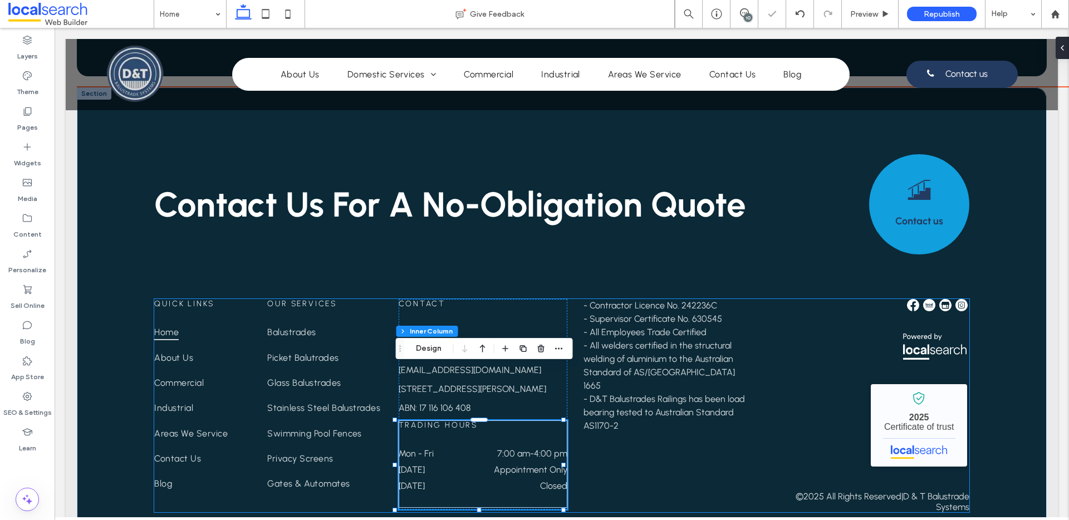
click at [629, 423] on div "Quick Links Home About Us Commercial Industrial Areas We Service Contact Us Blo…" at bounding box center [561, 405] width 815 height 213
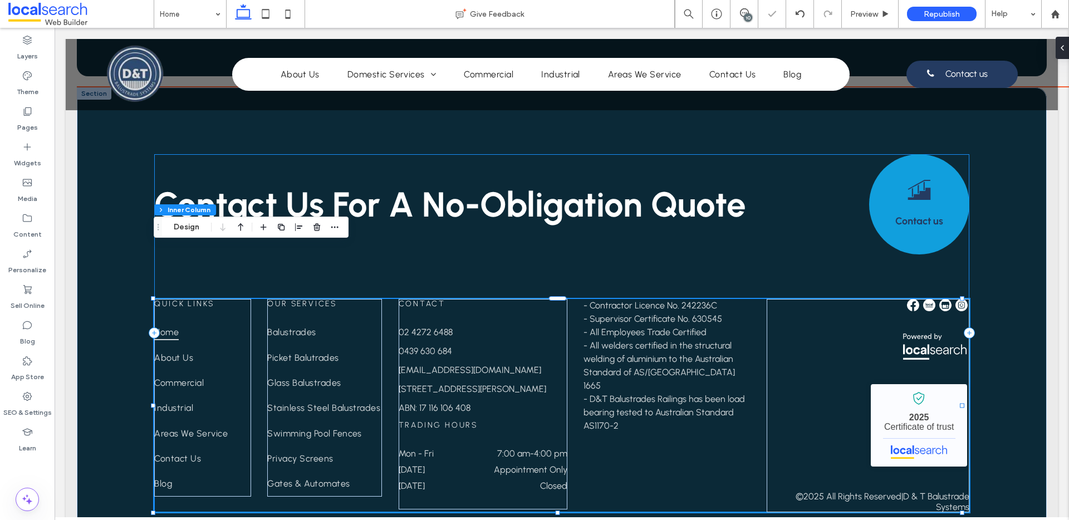
click at [739, 235] on div "Contact Us For A No-Obligation Quote Contact us Quick Links Home About Us Comme…" at bounding box center [561, 333] width 815 height 358
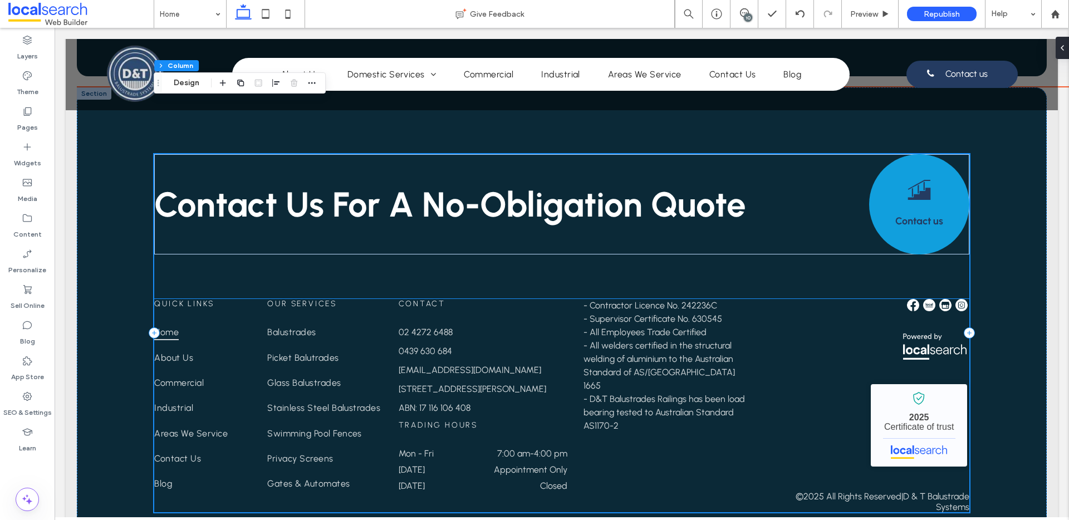
click at [436, 403] on span "ABN: 17 116 106 408" at bounding box center [435, 408] width 72 height 11
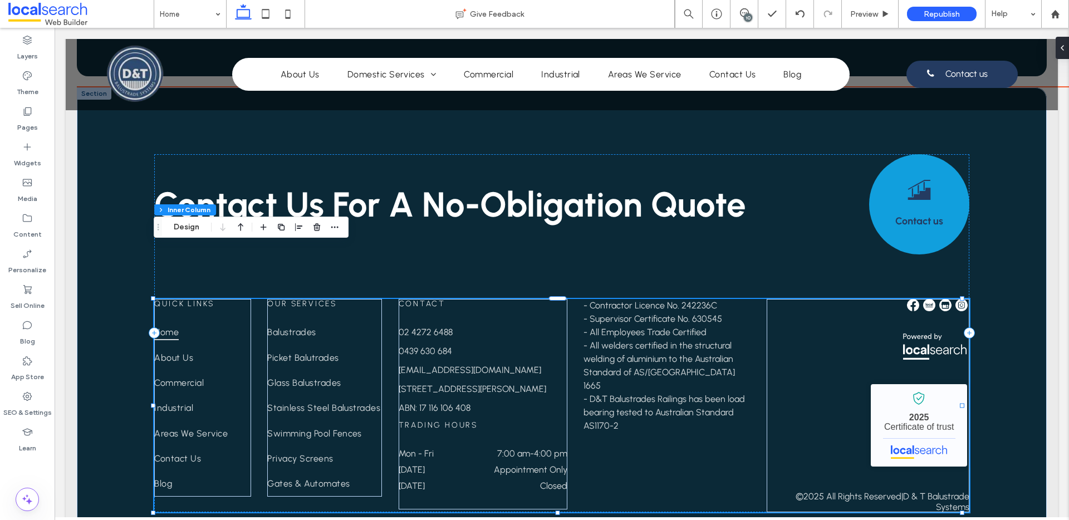
click at [436, 403] on span "ABN: 17 116 106 408" at bounding box center [435, 408] width 72 height 11
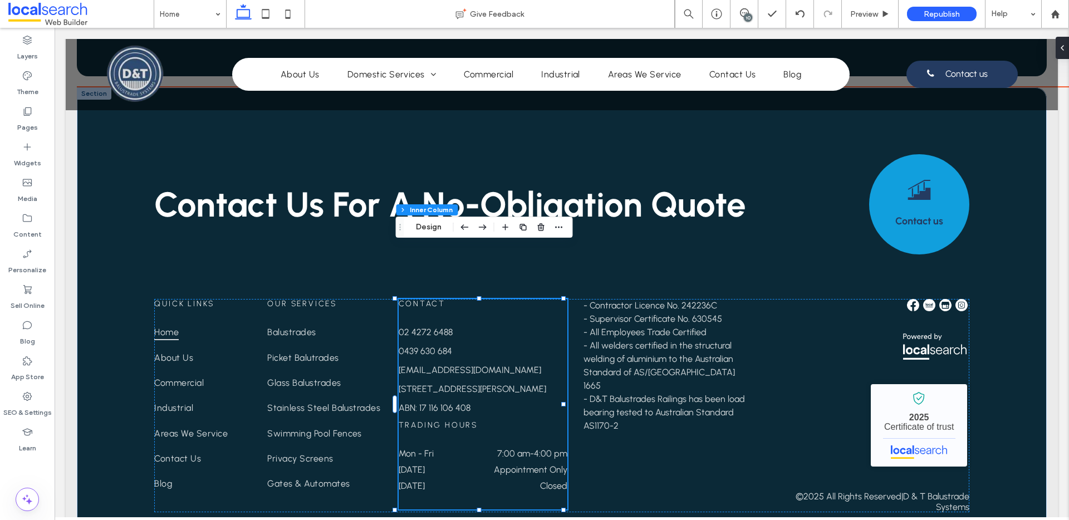
click at [442, 403] on span "ABN: 17 116 106 408" at bounding box center [435, 408] width 72 height 11
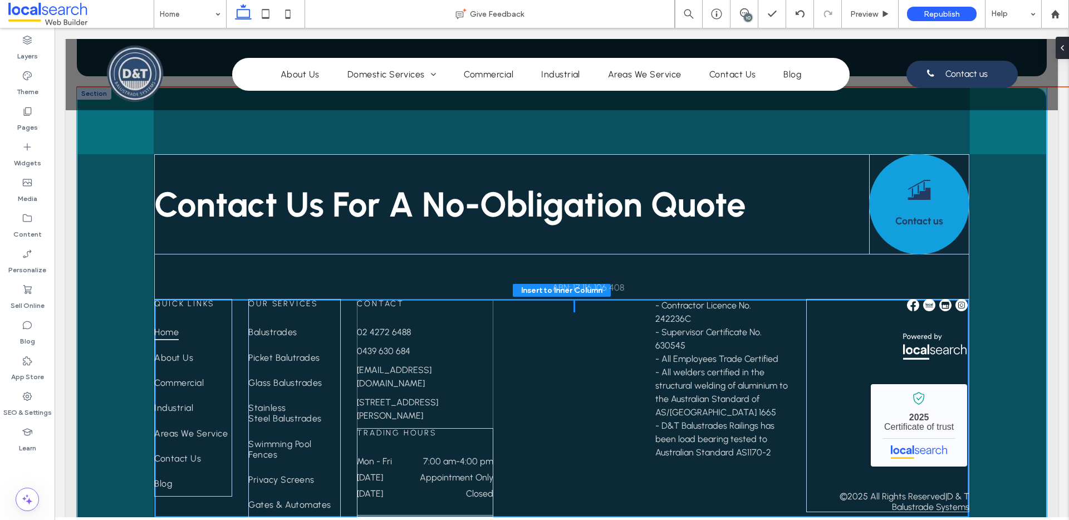
drag, startPoint x: 440, startPoint y: 350, endPoint x: 597, endPoint y: 279, distance: 172.7
type input "**"
type input "****"
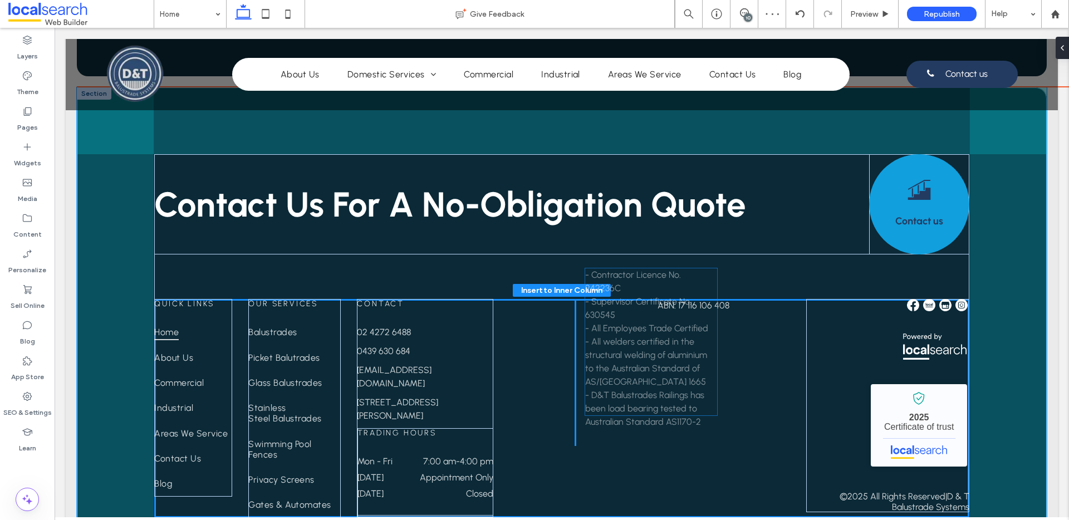
drag, startPoint x: 691, startPoint y: 252, endPoint x: 626, endPoint y: 275, distance: 69.5
type input "**"
type input "****"
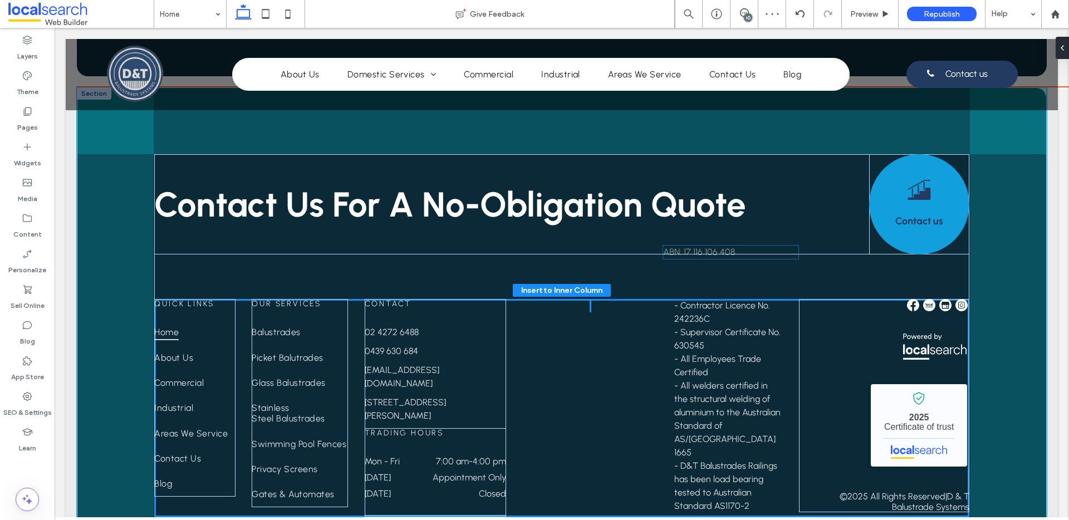
drag, startPoint x: 670, startPoint y: 256, endPoint x: 692, endPoint y: 256, distance: 22.3
type input "**"
type input "****"
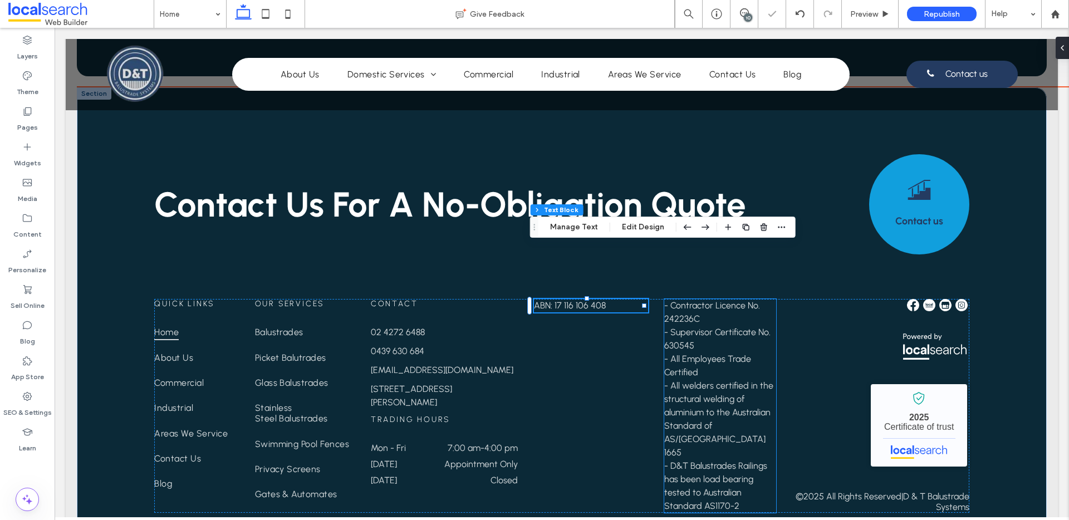
click at [680, 300] on span "- Contractor Licence No. 242236C" at bounding box center [712, 312] width 96 height 24
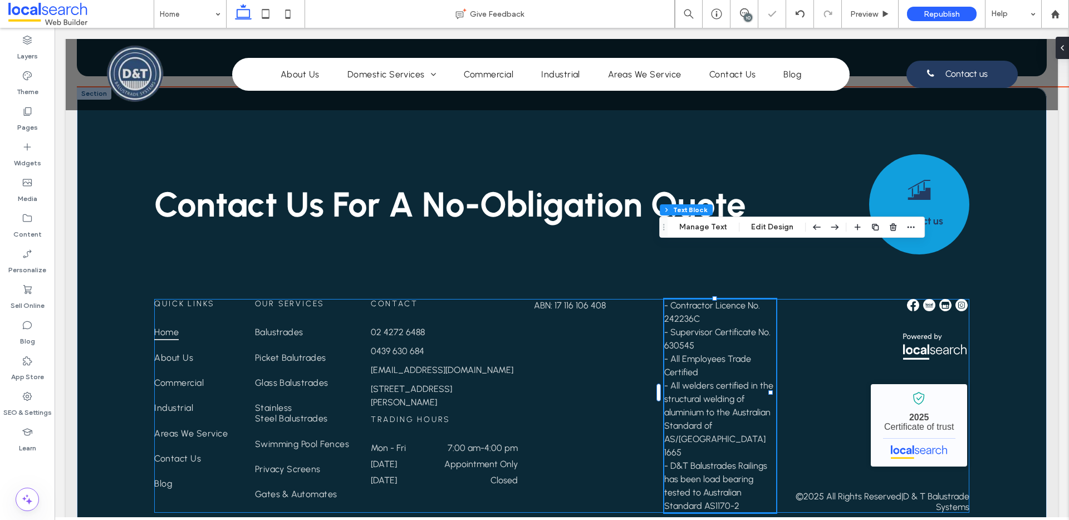
click at [581, 299] on div "Quick Links Home About Us Commercial Industrial Areas We Service Contact Us Blo…" at bounding box center [561, 406] width 815 height 214
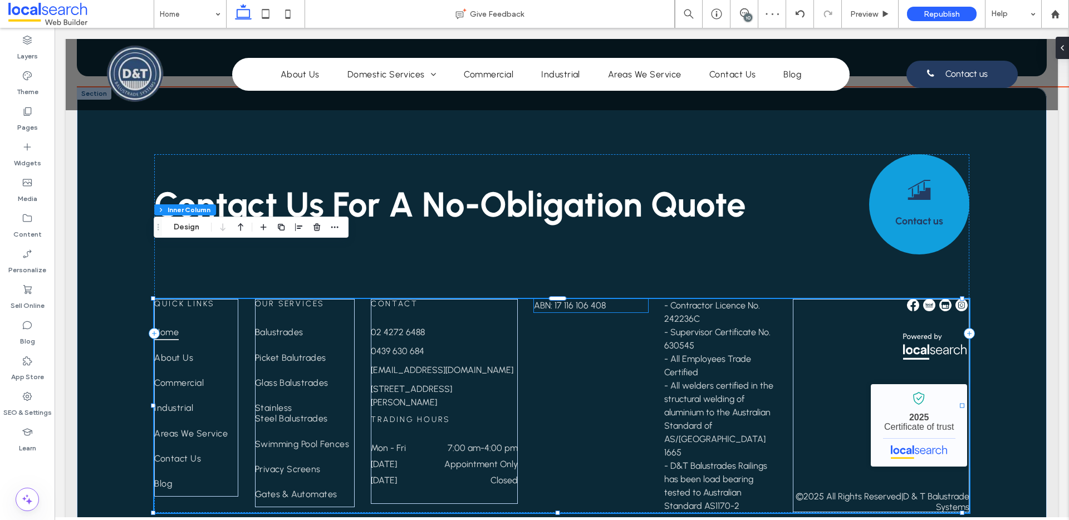
click at [582, 299] on p "ABN: 17 116 106 408" at bounding box center [591, 305] width 114 height 13
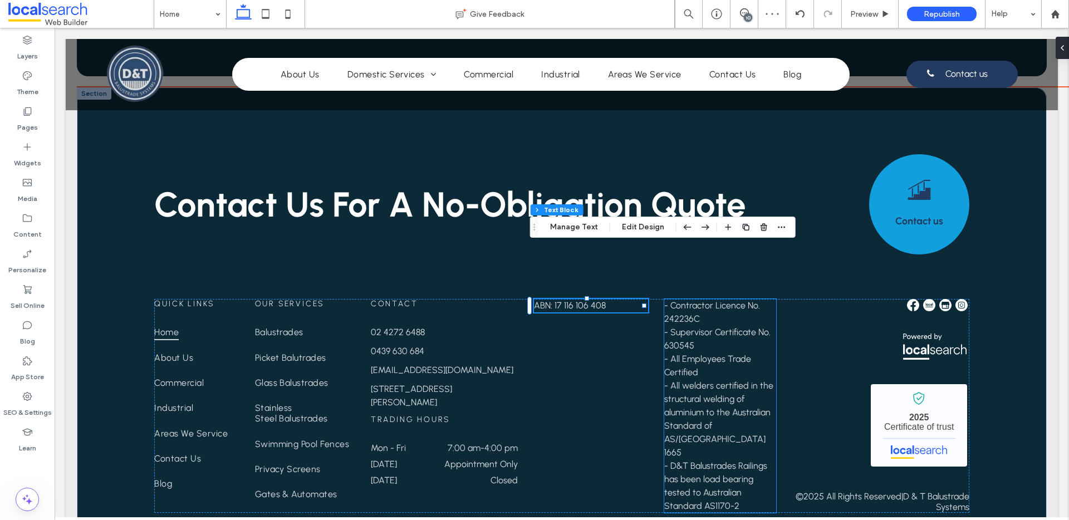
click at [703, 460] on span "- D&T Balustrades Railings has been load bearing tested to Australian Standard …" at bounding box center [715, 485] width 103 height 51
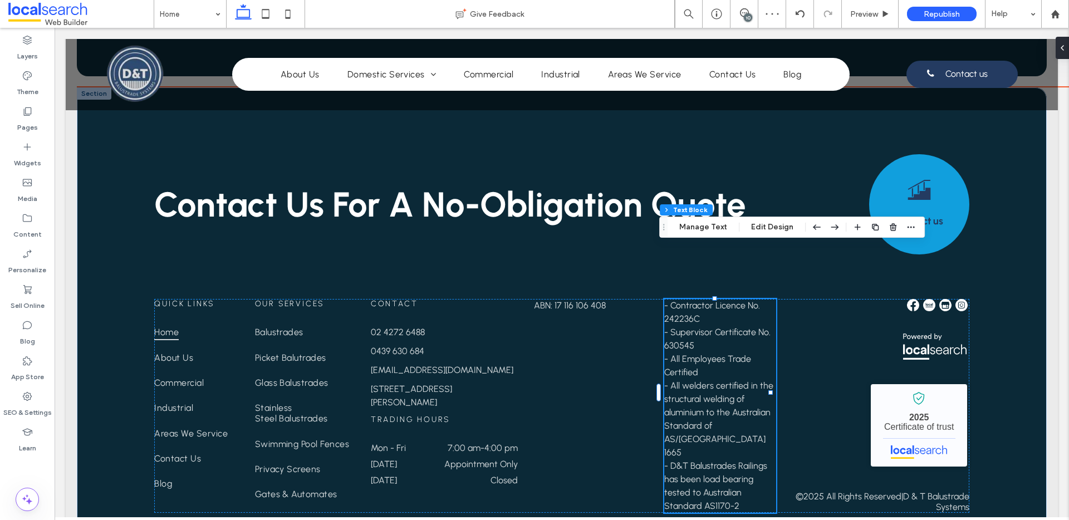
click at [735, 459] on p "- D&T Balustrades Railings has been load bearing tested to Australian Standard …" at bounding box center [719, 485] width 111 height 53
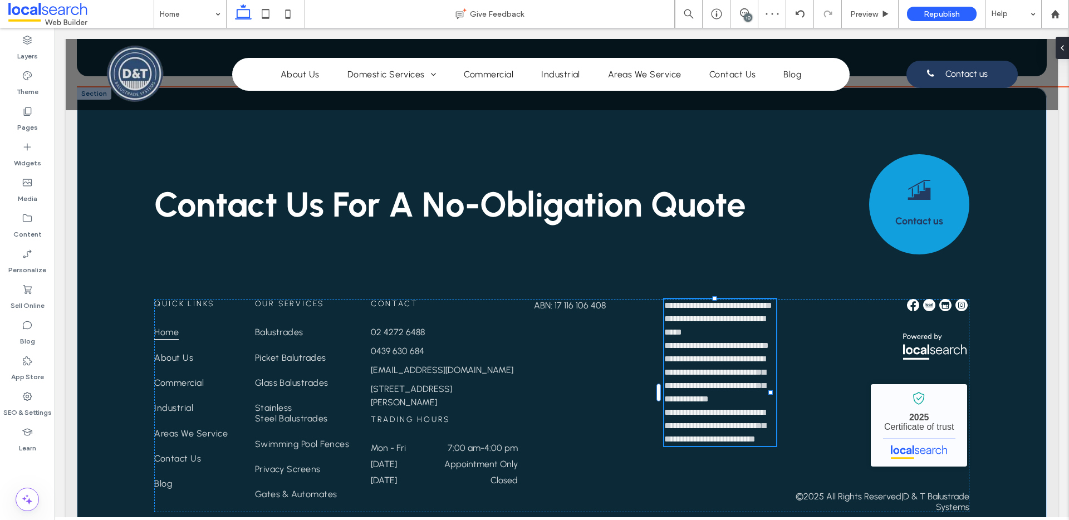
type input "********"
type input "**"
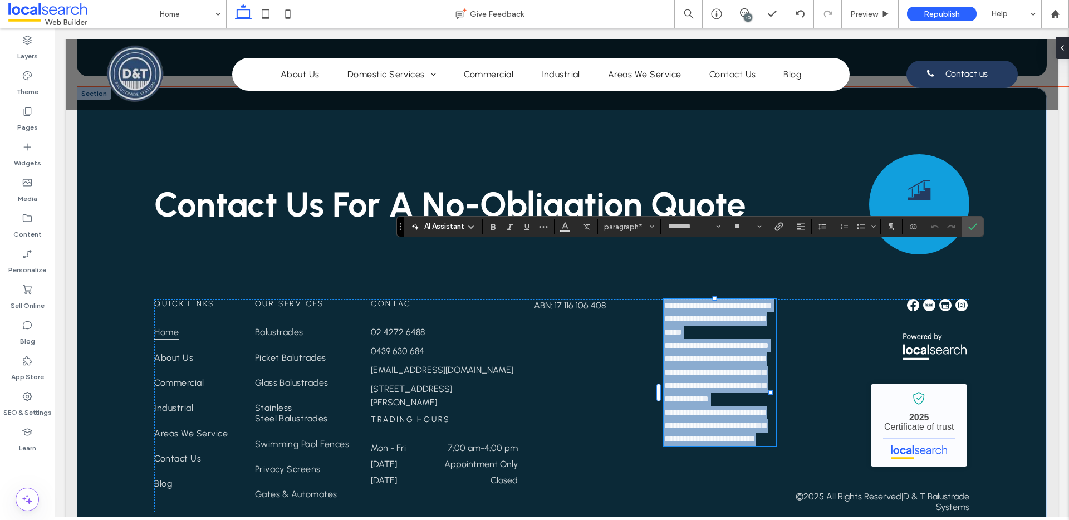
click at [738, 428] on p "**********" at bounding box center [719, 426] width 111 height 40
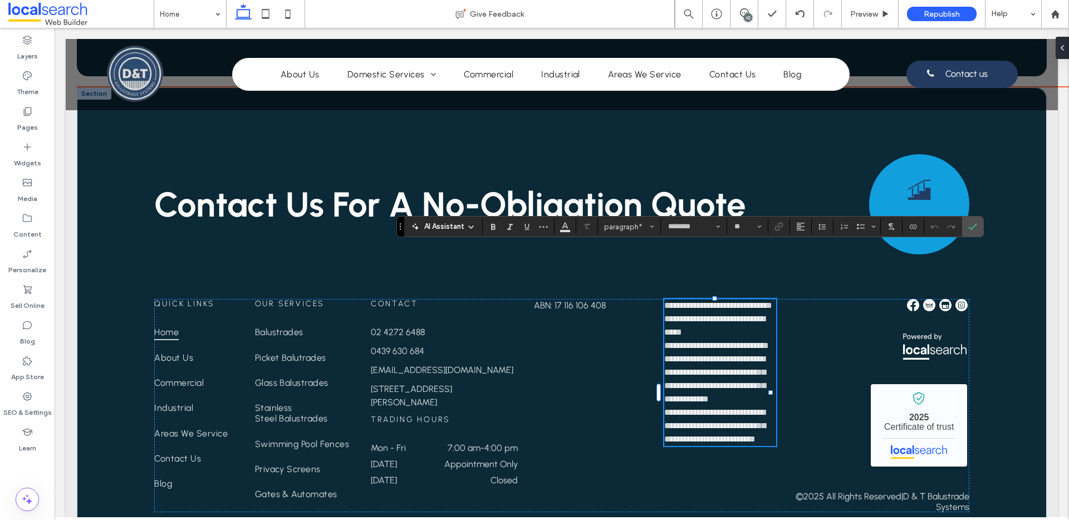
click at [738, 428] on p "**********" at bounding box center [719, 426] width 111 height 40
click at [737, 413] on span "**********" at bounding box center [714, 425] width 101 height 35
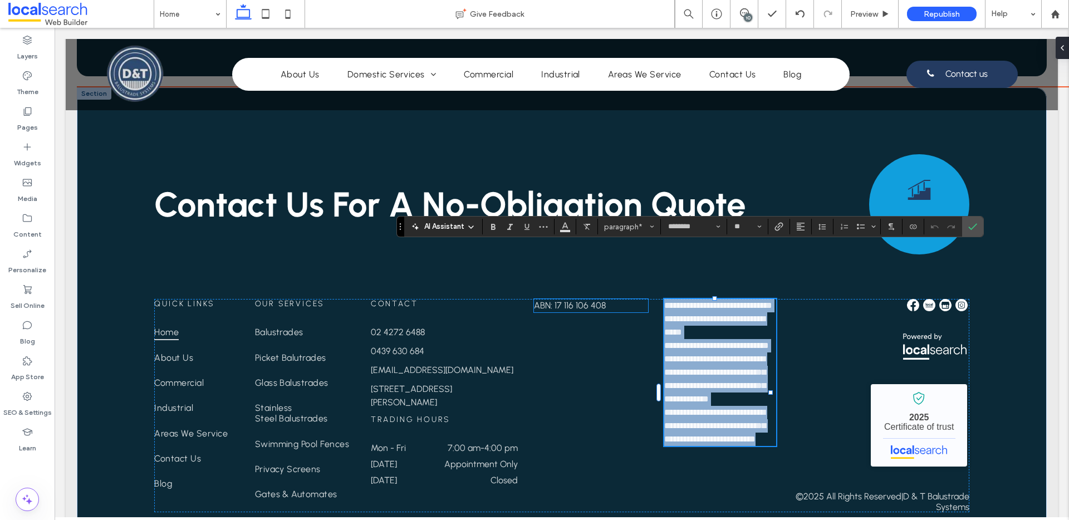
drag, startPoint x: 739, startPoint y: 425, endPoint x: 642, endPoint y: 255, distance: 195.5
click at [642, 299] on div "**********" at bounding box center [561, 405] width 815 height 213
copy div "**********"
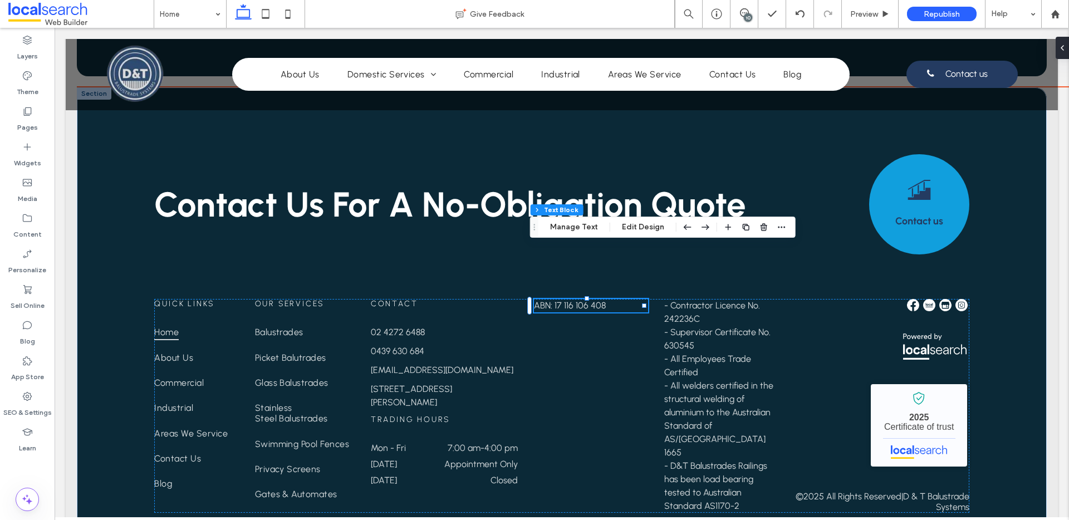
click at [619, 299] on p "ABN: 17 116 106 408" at bounding box center [591, 305] width 114 height 13
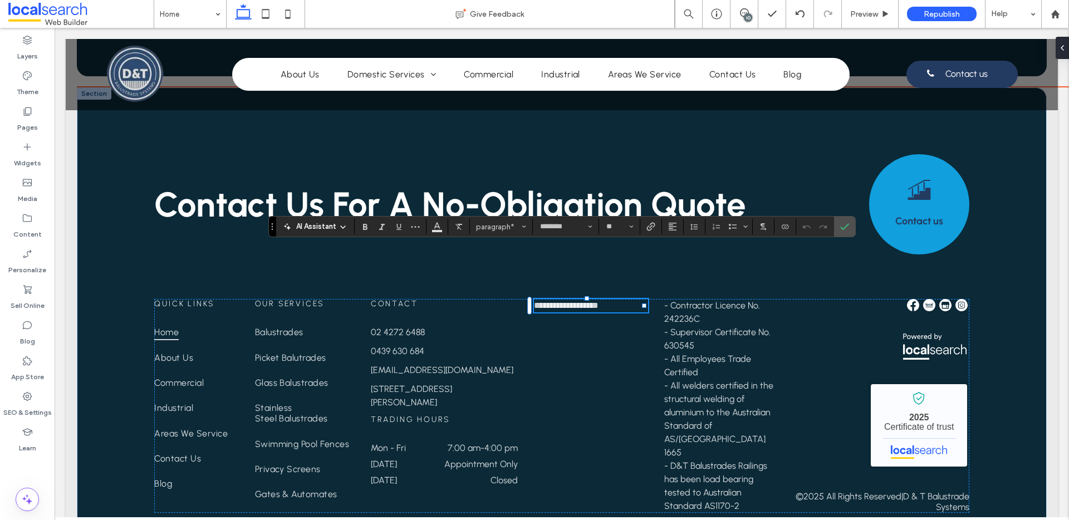
click at [617, 299] on p "**********" at bounding box center [591, 305] width 114 height 13
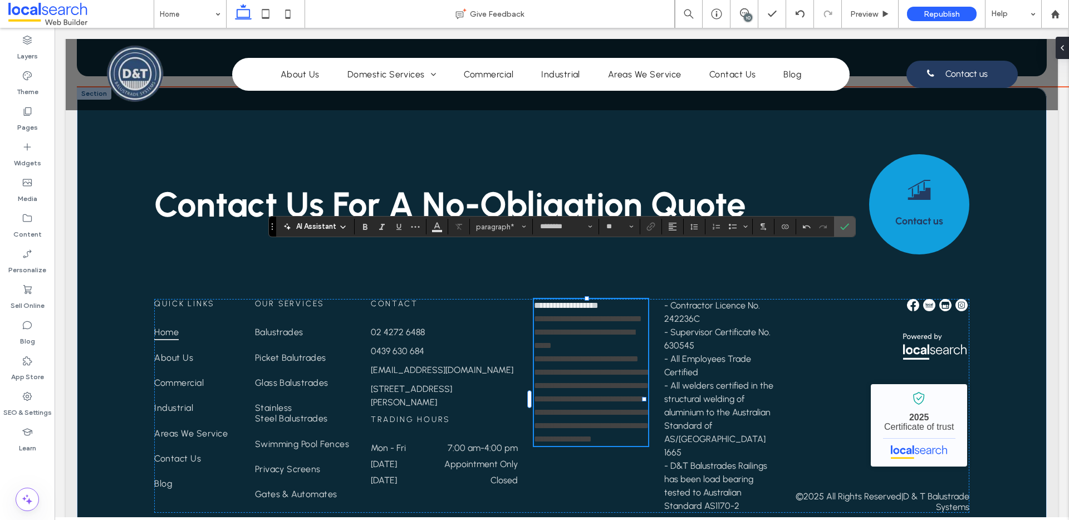
scroll to position [0, 0]
click at [615, 409] on span "**********" at bounding box center [593, 425] width 118 height 35
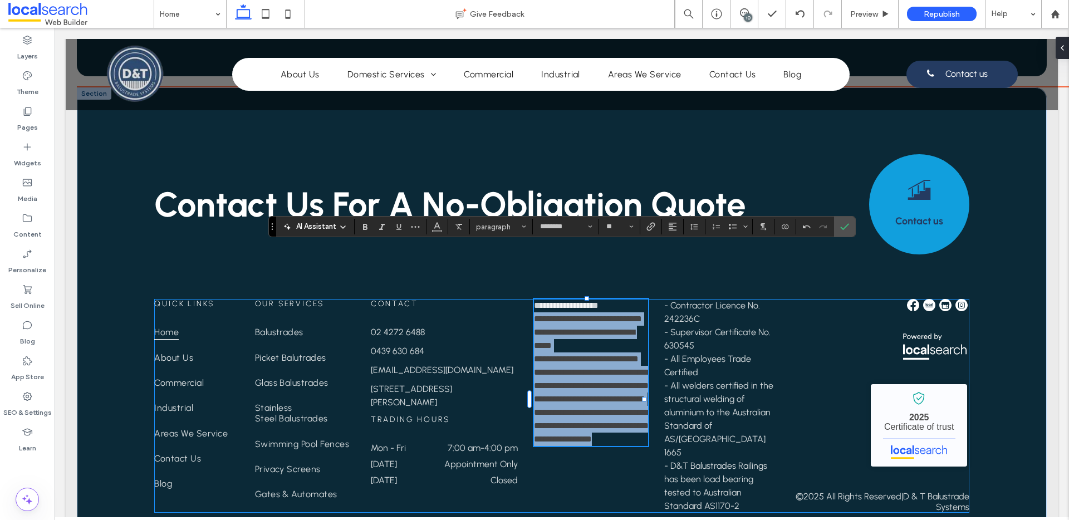
drag, startPoint x: 612, startPoint y: 440, endPoint x: 516, endPoint y: 264, distance: 200.6
click at [516, 299] on div "**********" at bounding box center [561, 406] width 815 height 214
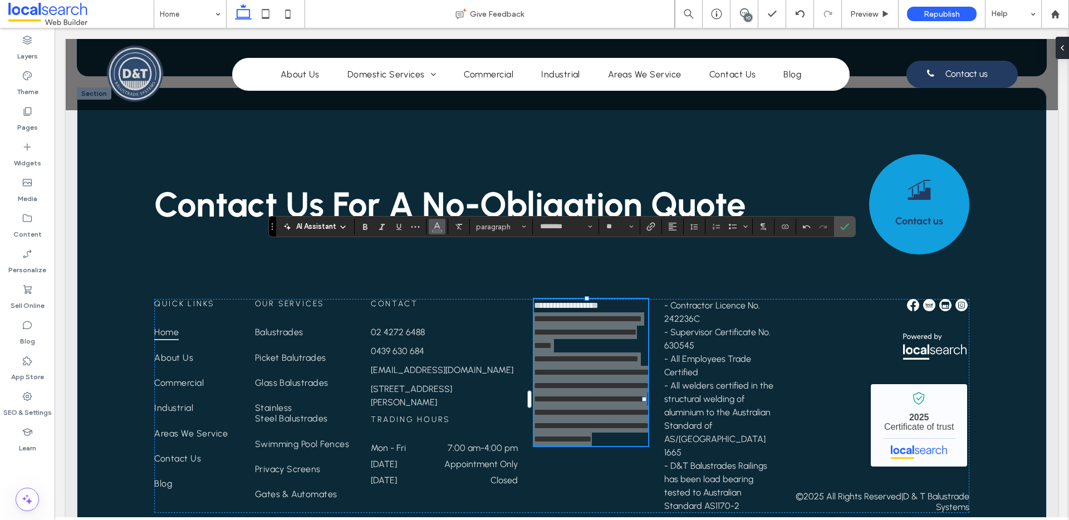
click at [437, 226] on icon "Color" at bounding box center [437, 225] width 9 height 9
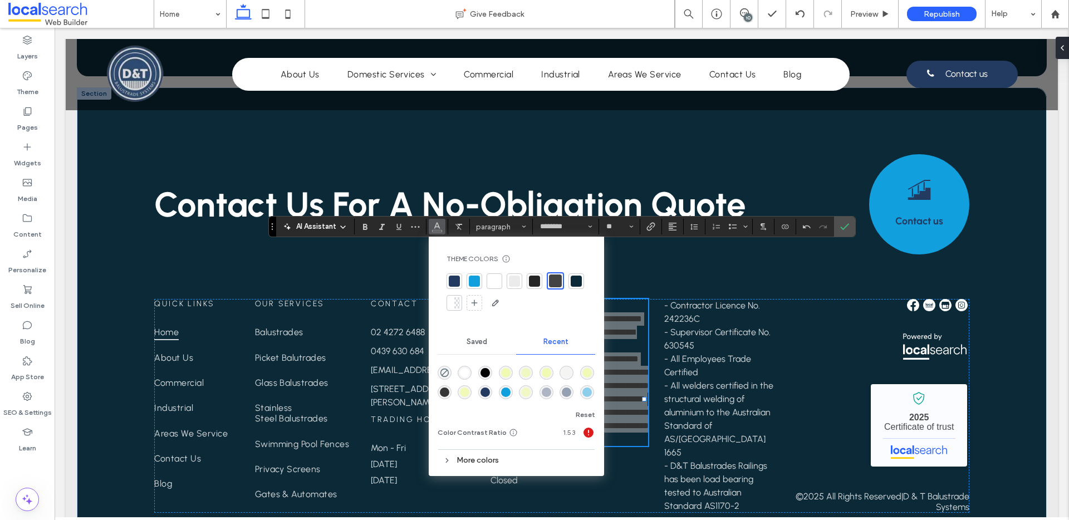
click at [492, 284] on div at bounding box center [494, 281] width 11 height 11
click at [848, 227] on label "Confirm" at bounding box center [844, 227] width 17 height 20
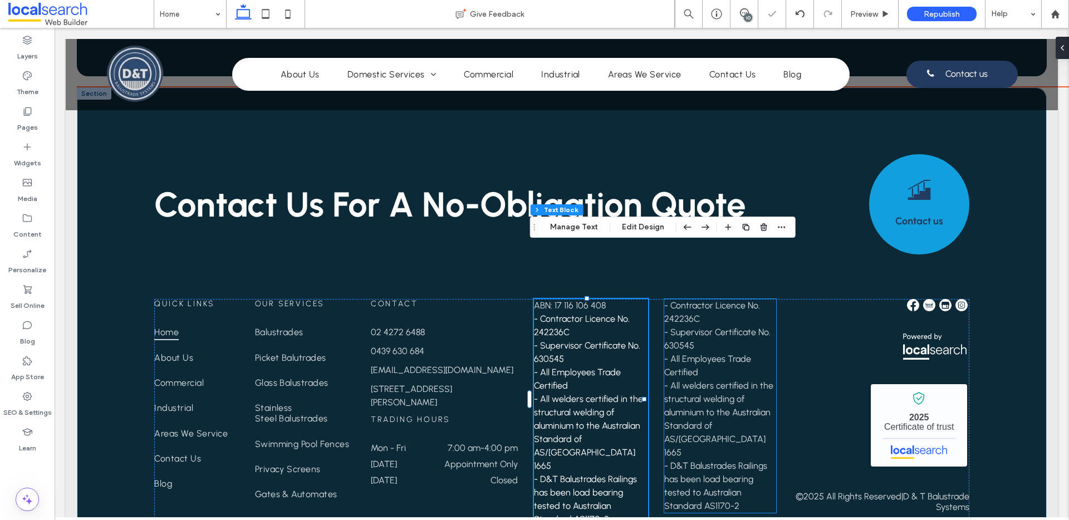
click at [764, 380] on span "- All welders certified in the structural welding of aluminium to the Australia…" at bounding box center [718, 418] width 109 height 77
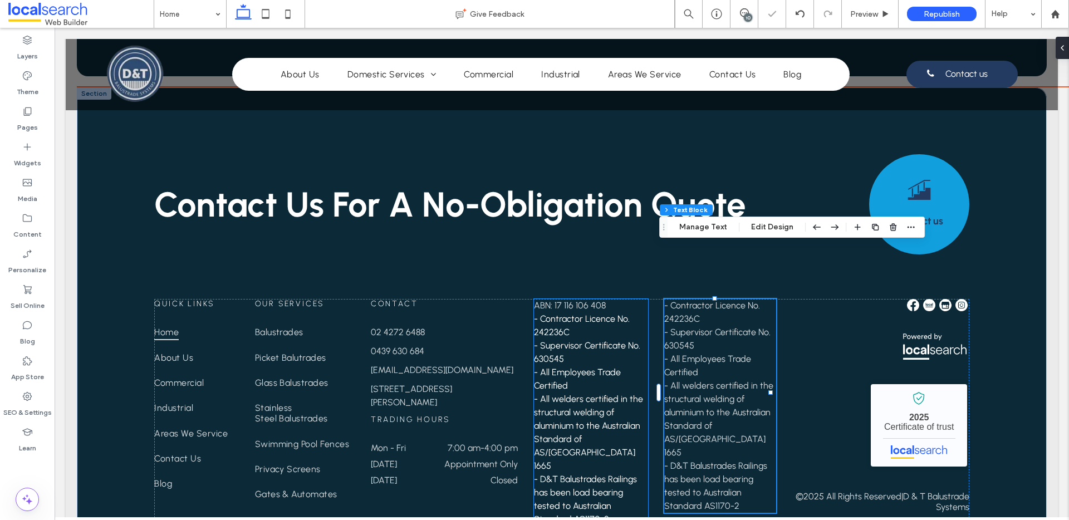
click at [555, 393] on p "- All welders certified in the structural welding of aluminium to the Australia…" at bounding box center [591, 433] width 114 height 80
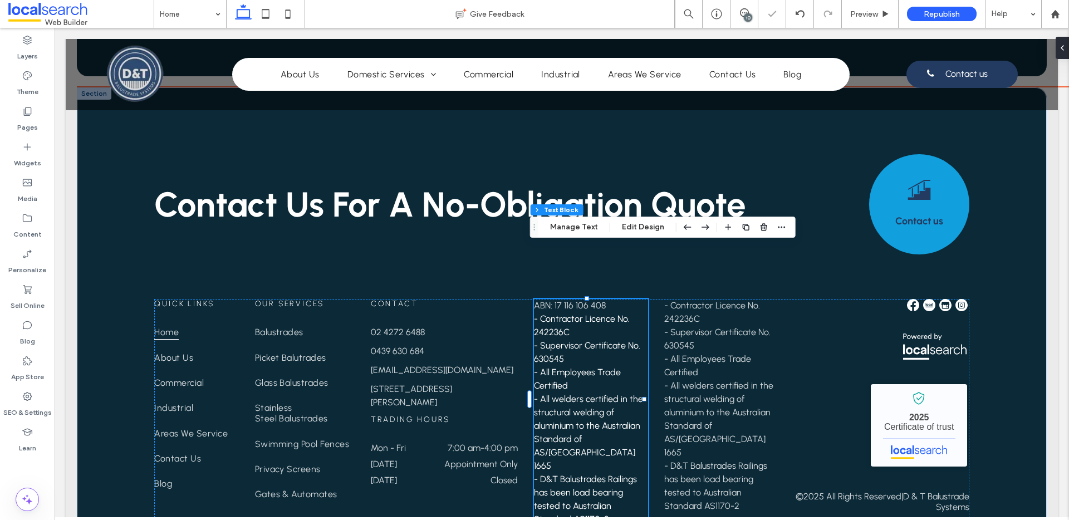
click at [573, 366] on p "- All Employees Trade Certified" at bounding box center [591, 379] width 114 height 27
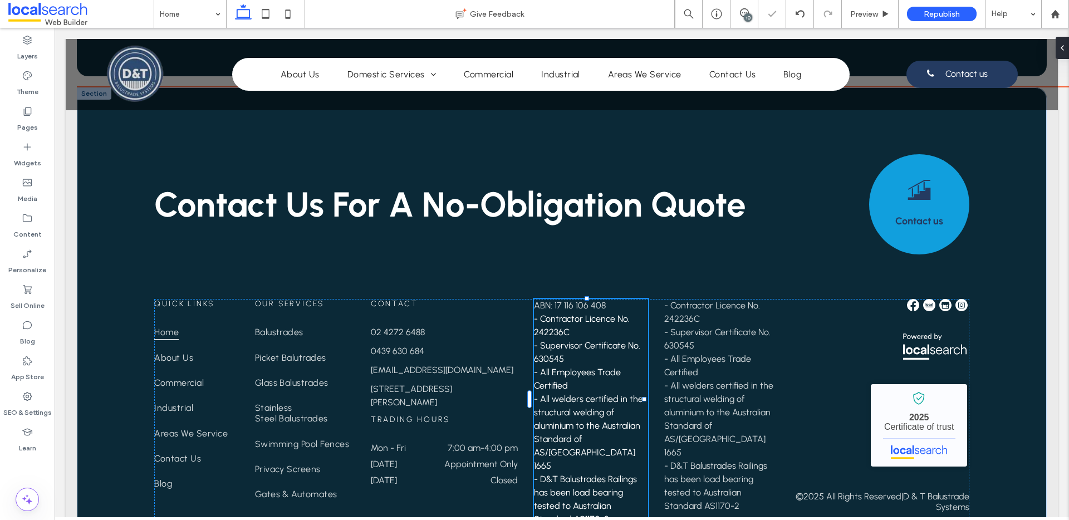
type input "********"
type input "**"
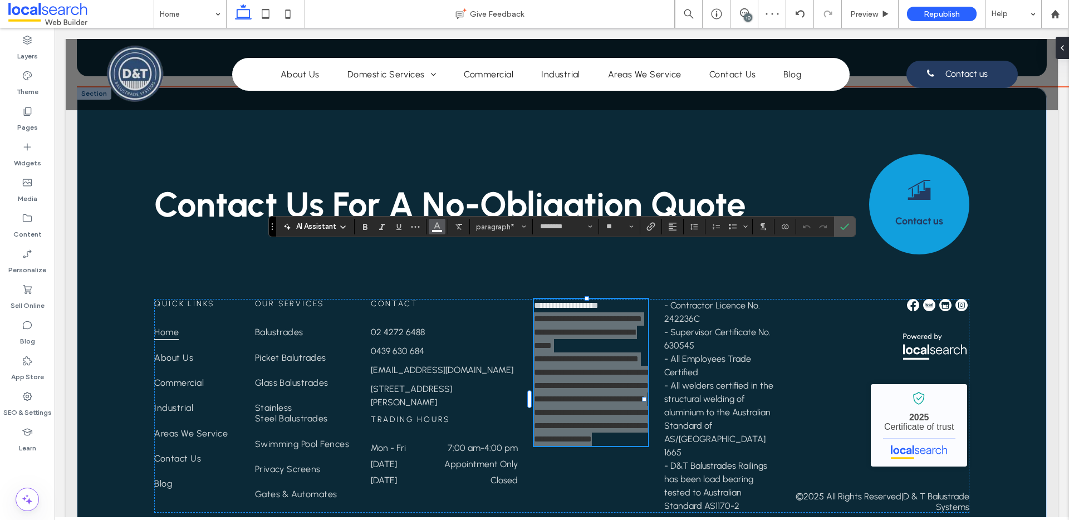
click at [438, 229] on icon "Color" at bounding box center [437, 225] width 9 height 9
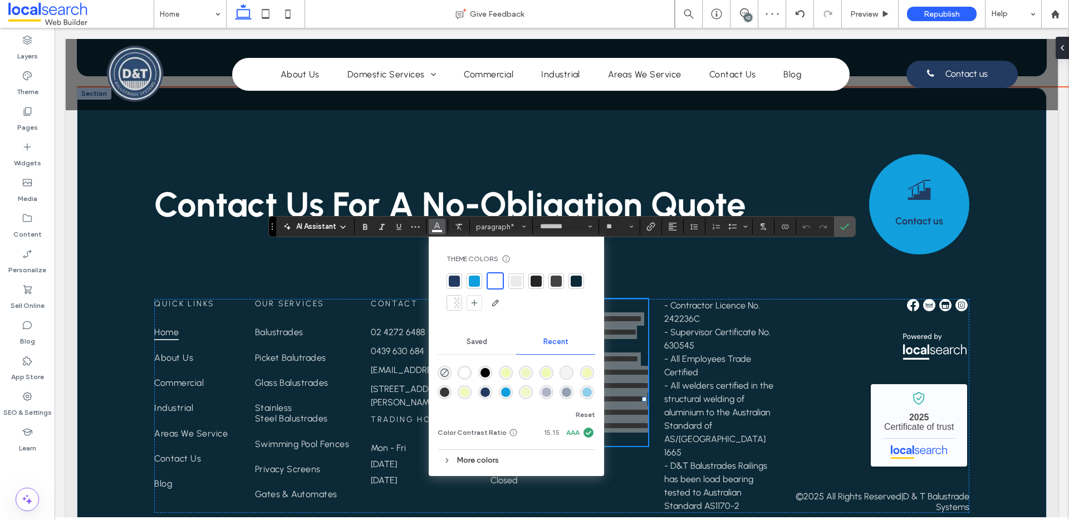
click at [520, 285] on div at bounding box center [516, 281] width 11 height 11
click at [836, 230] on label "Confirm" at bounding box center [844, 227] width 17 height 20
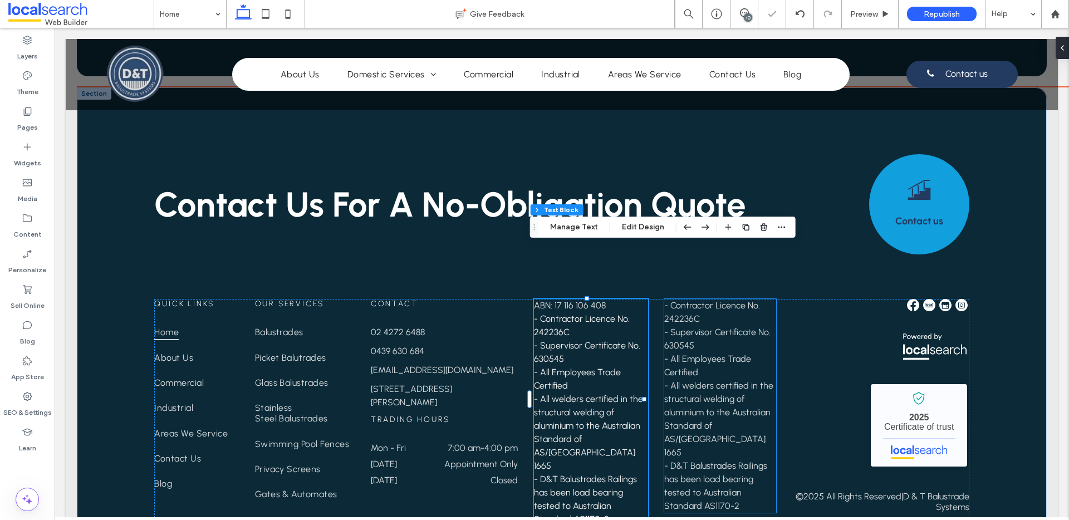
click at [726, 379] on p "- All welders certified in the structural welding of aluminium to the Australia…" at bounding box center [719, 419] width 111 height 80
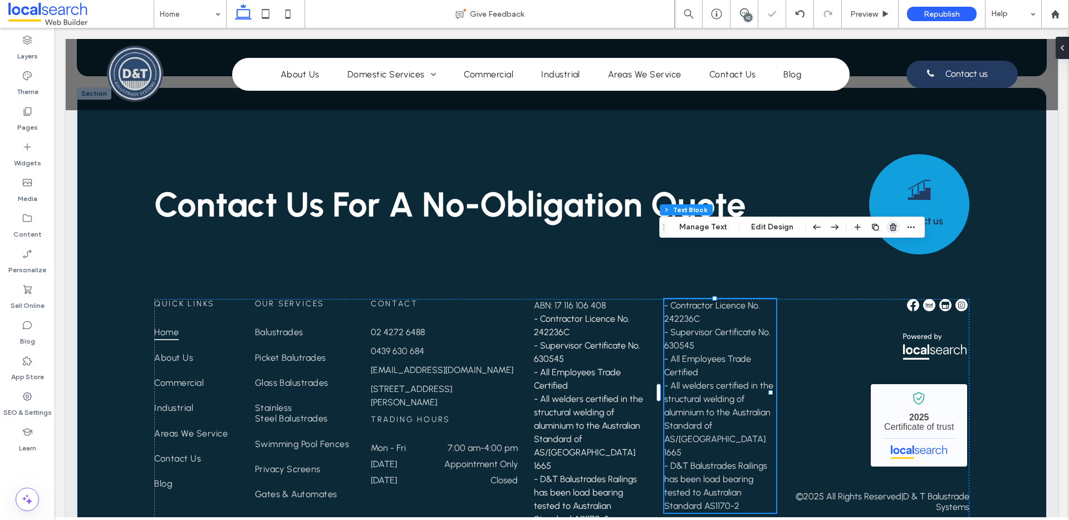
click at [894, 230] on icon "button" at bounding box center [893, 227] width 9 height 9
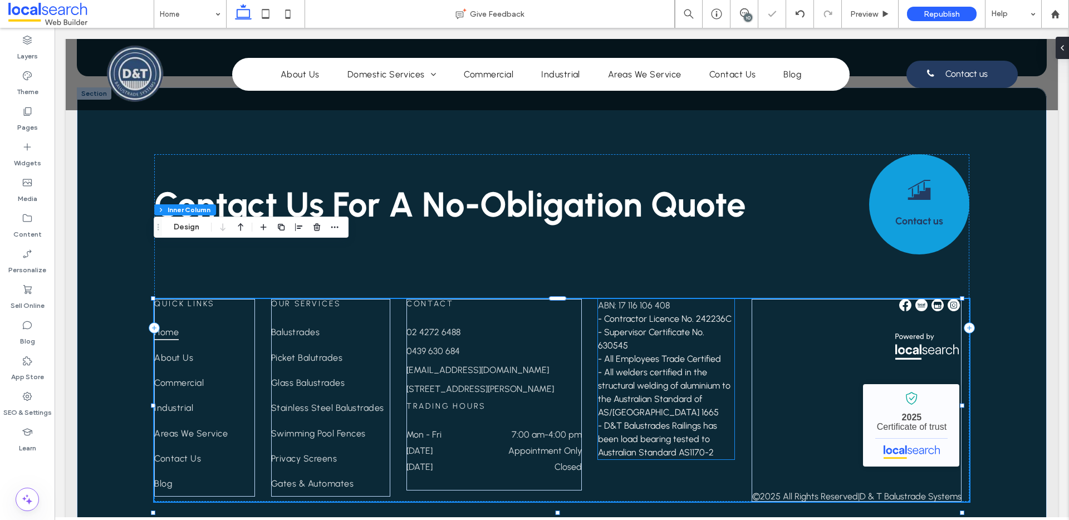
click at [721, 367] on span "- All welders certified in the structural welding of aluminium to the Australia…" at bounding box center [664, 392] width 133 height 51
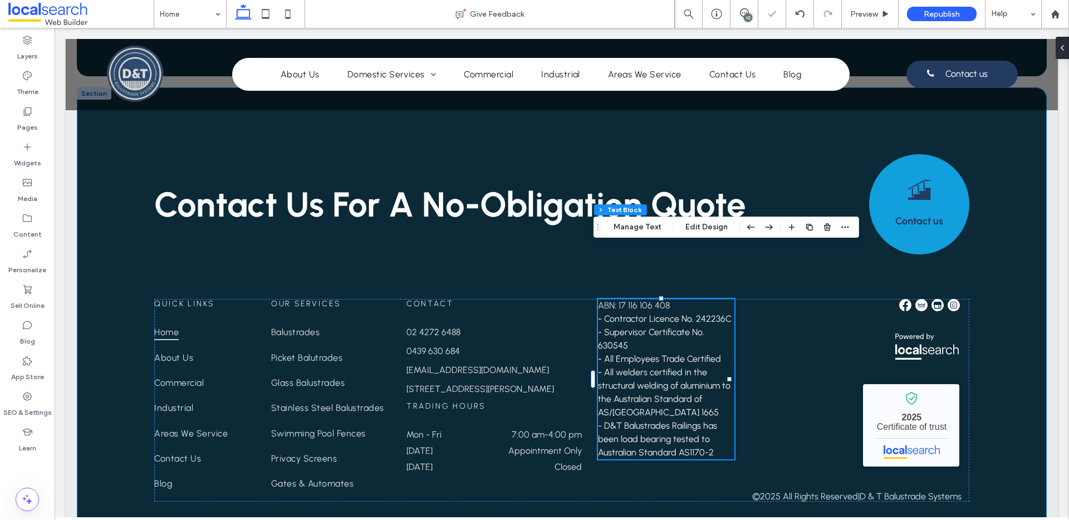
click at [995, 274] on div "Contact Us For A No-Obligation Quote Contact us Quick Links Home About Us Comme…" at bounding box center [562, 316] width 970 height 459
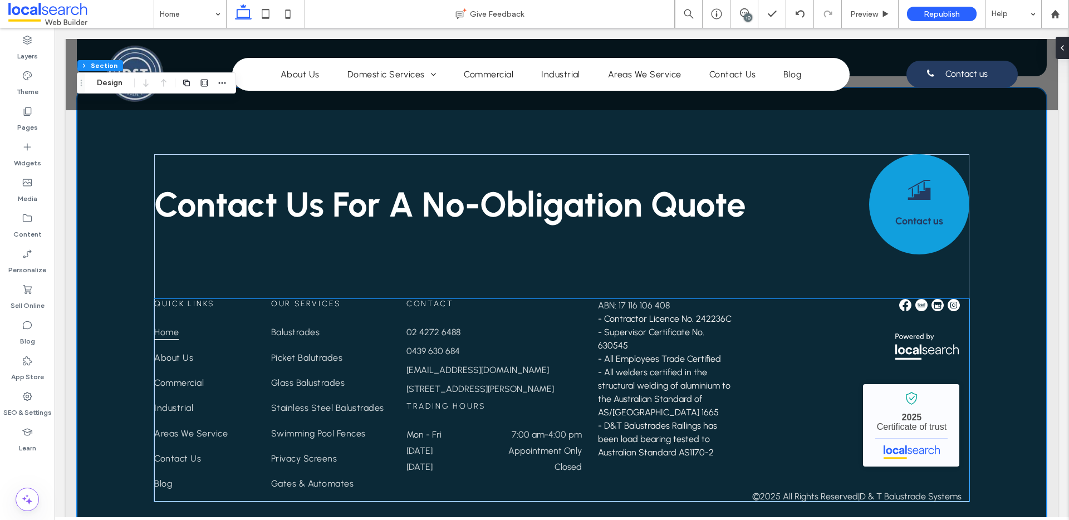
click at [666, 367] on span "- All welders certified in the structural welding of aluminium to the Australia…" at bounding box center [664, 392] width 133 height 51
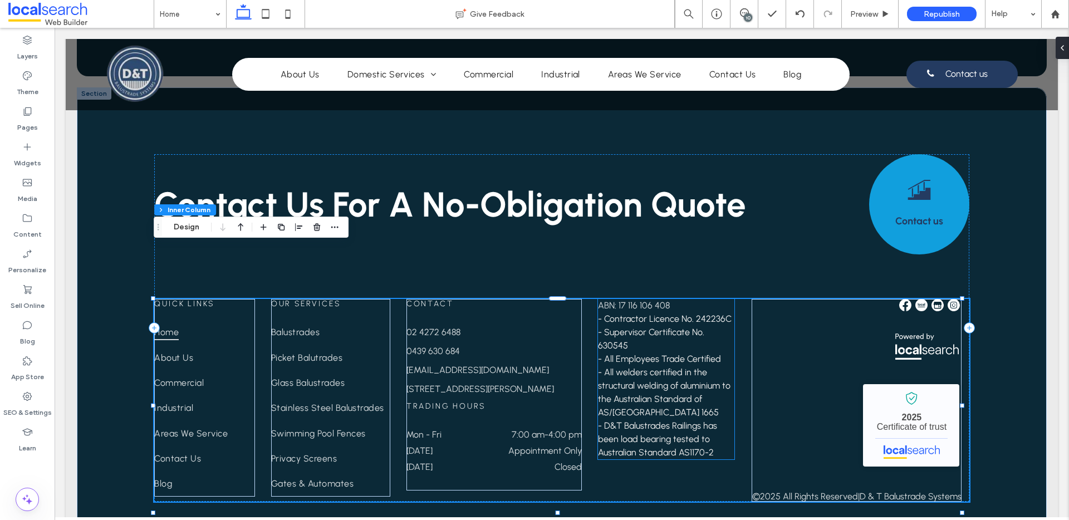
click at [660, 367] on span "- All welders certified in the structural welding of aluminium to the Australia…" at bounding box center [664, 392] width 133 height 51
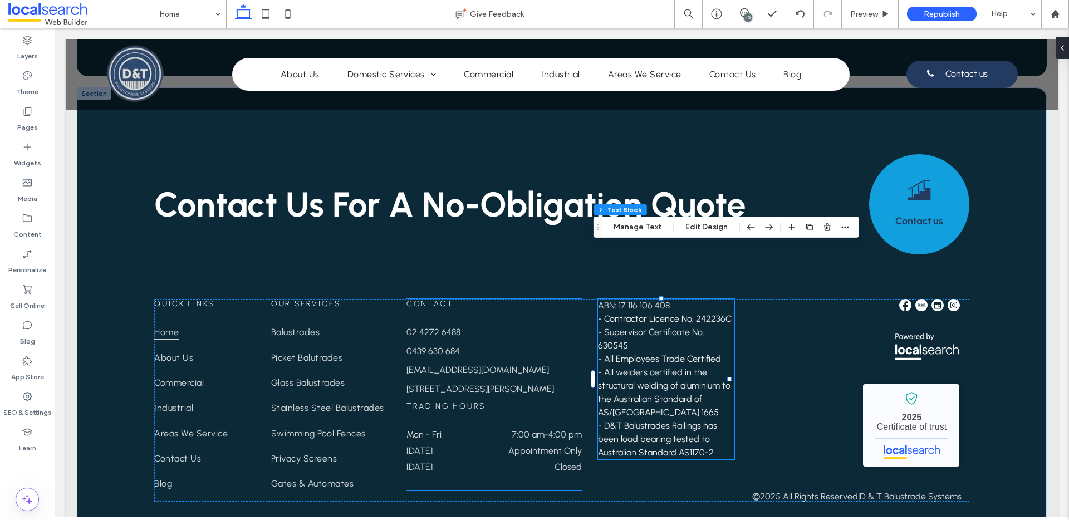
click at [503, 384] on link "[STREET_ADDRESS][PERSON_NAME]" at bounding box center [480, 389] width 148 height 11
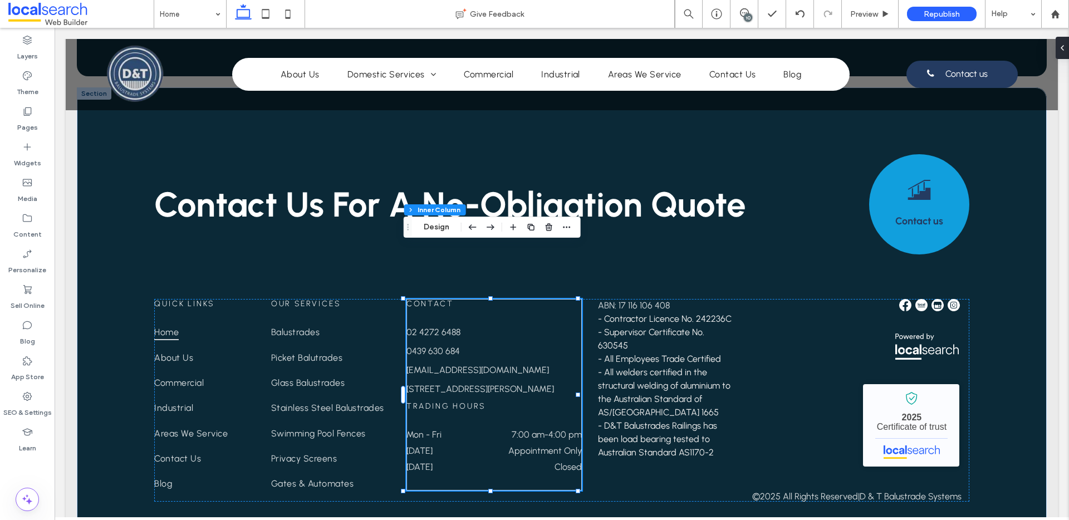
click at [472, 384] on link "[STREET_ADDRESS][PERSON_NAME]" at bounding box center [480, 389] width 148 height 11
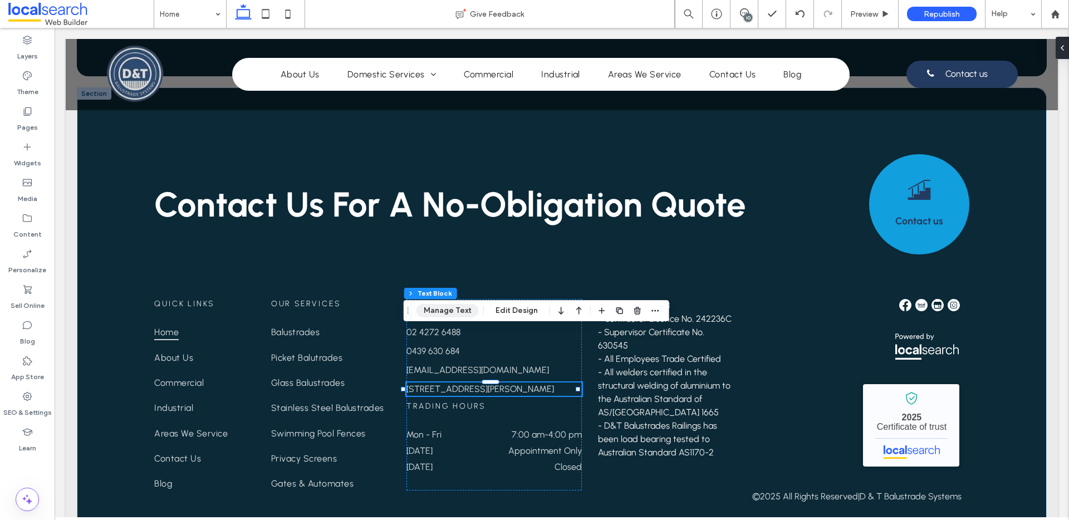
click at [450, 313] on button "Manage Text" at bounding box center [447, 310] width 62 height 13
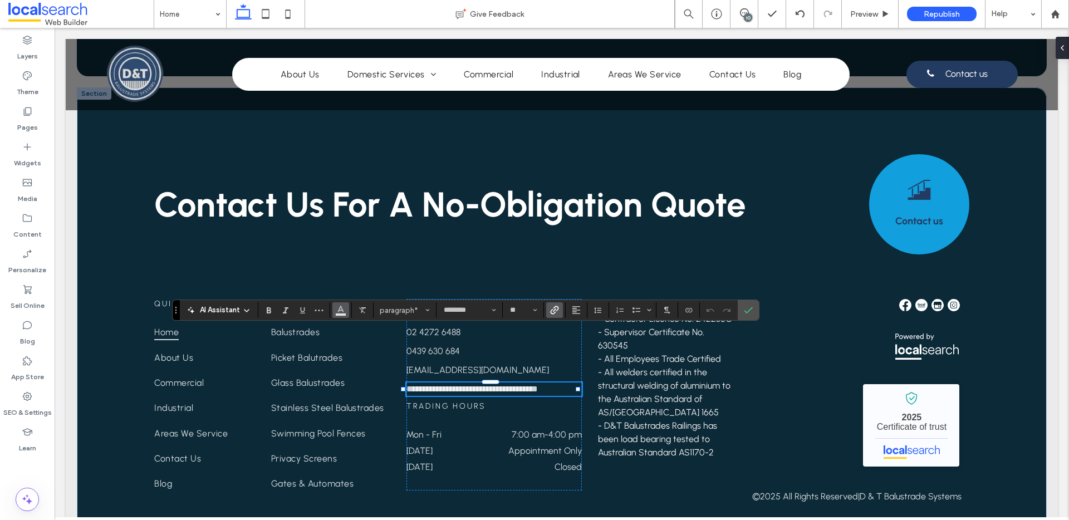
click at [338, 312] on icon "Color" at bounding box center [340, 309] width 9 height 9
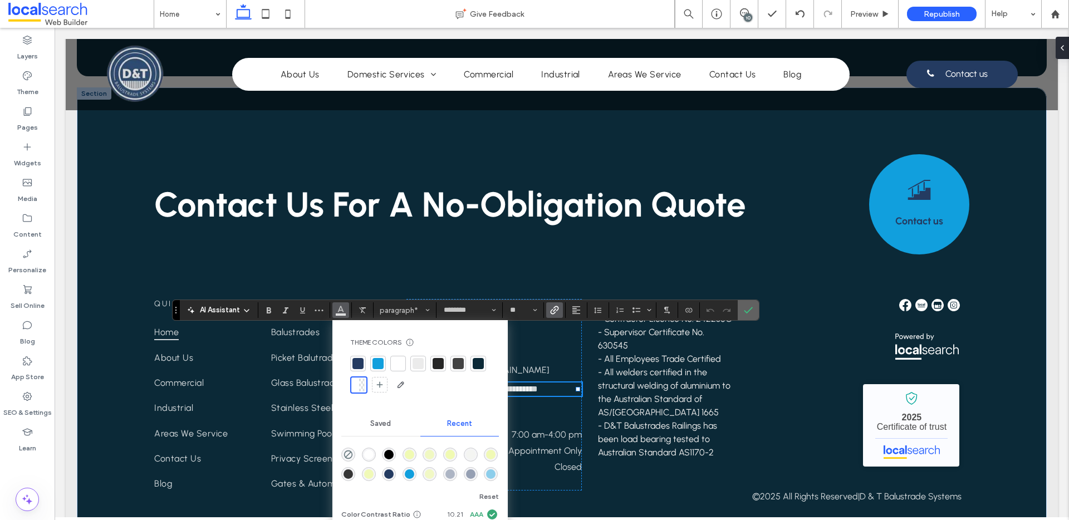
click at [757, 313] on section at bounding box center [748, 310] width 21 height 20
click at [660, 367] on span "- All welders certified in the structural welding of aluminium to the Australia…" at bounding box center [664, 392] width 133 height 51
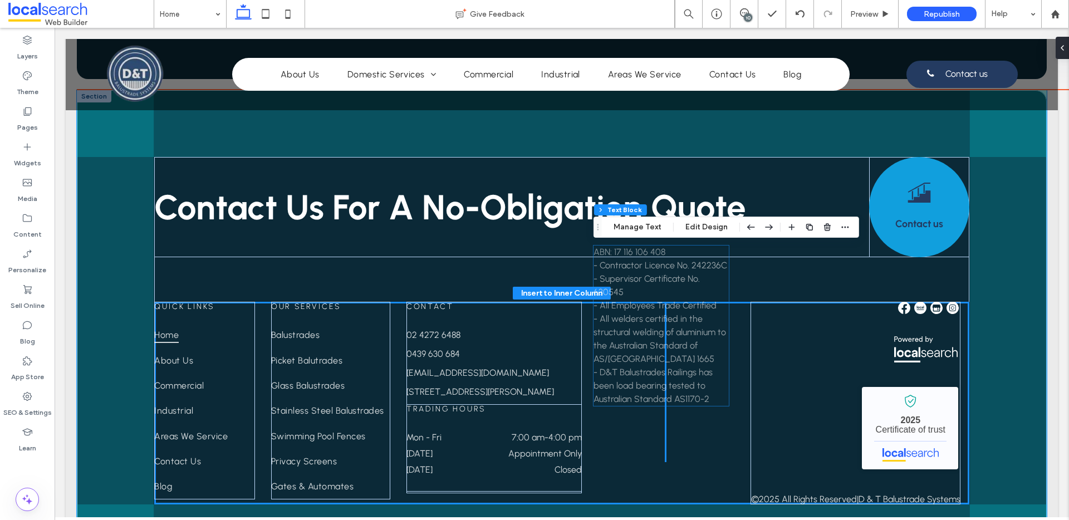
scroll to position [5518, 0]
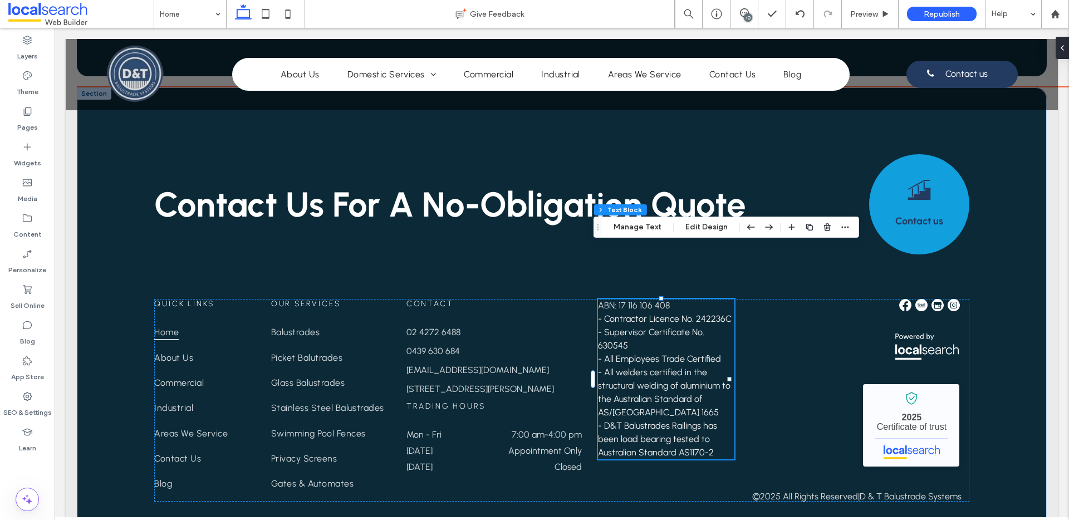
click at [663, 367] on span "- All welders certified in the structural welding of aluminium to the Australia…" at bounding box center [664, 392] width 133 height 51
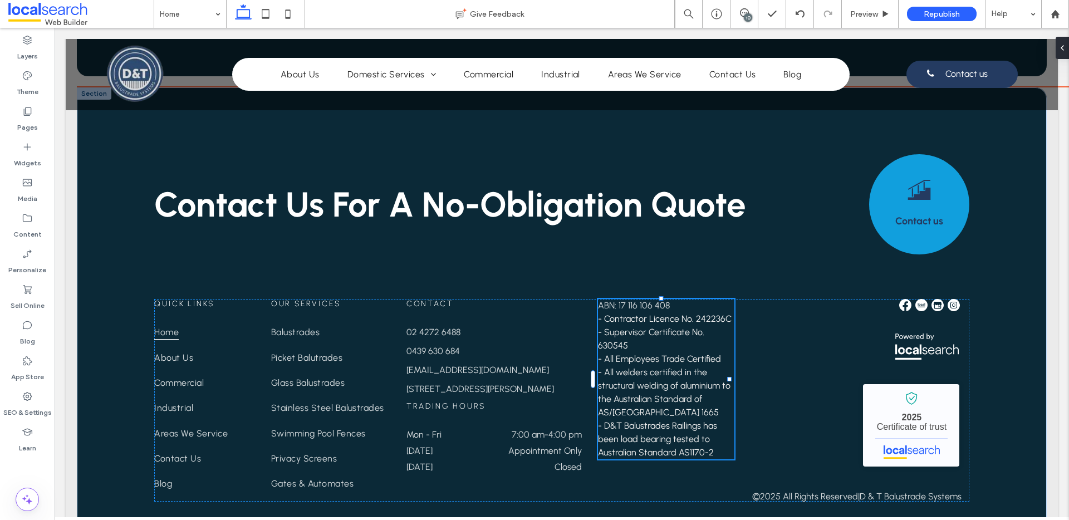
type input "********"
type input "**"
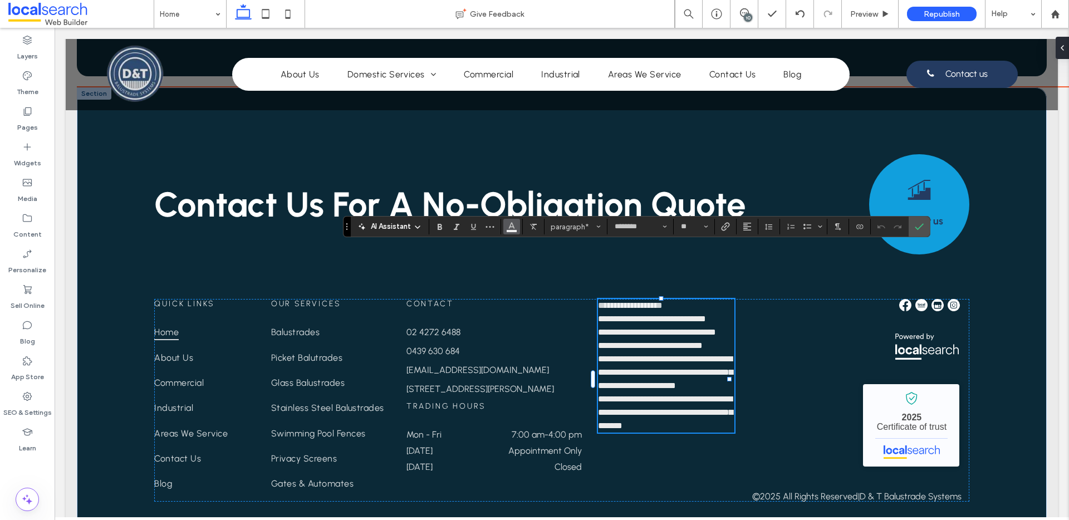
click at [511, 229] on icon "Color" at bounding box center [511, 225] width 9 height 9
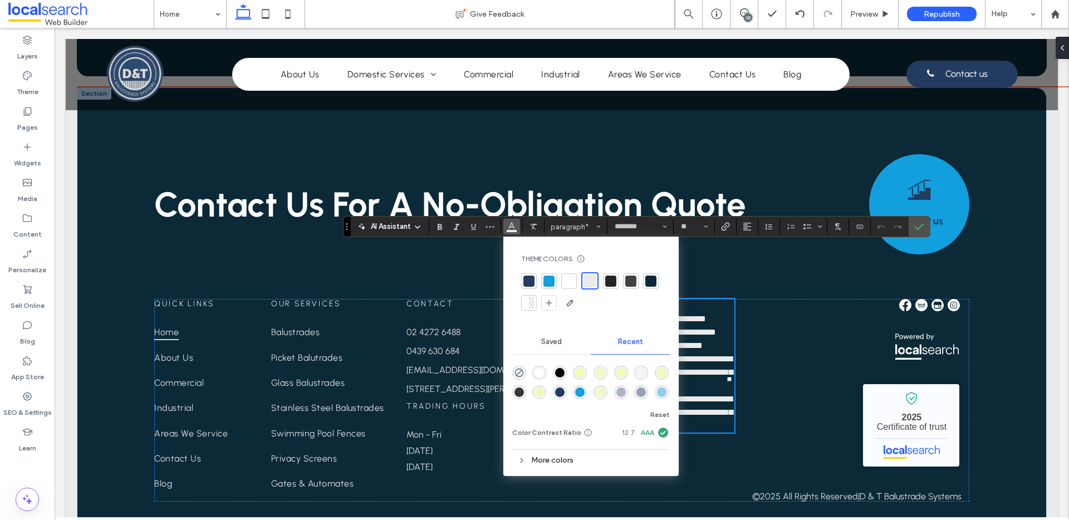
click at [529, 305] on div at bounding box center [532, 302] width 6 height 11
click at [922, 224] on use "Confirm" at bounding box center [919, 226] width 9 height 7
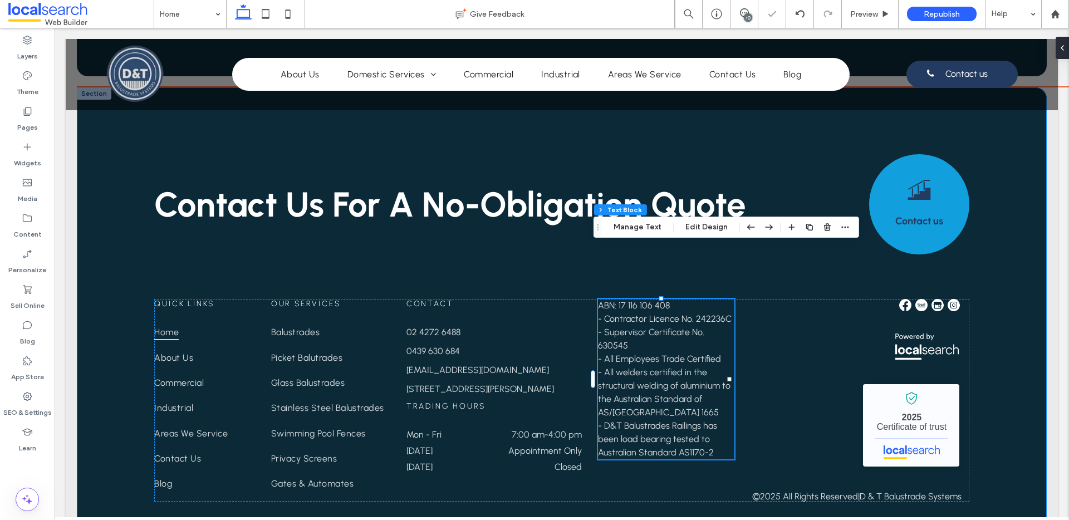
click at [654, 494] on div "Contact Us For A No-Obligation Quote Contact us Quick Links Home About Us Comme…" at bounding box center [562, 316] width 970 height 459
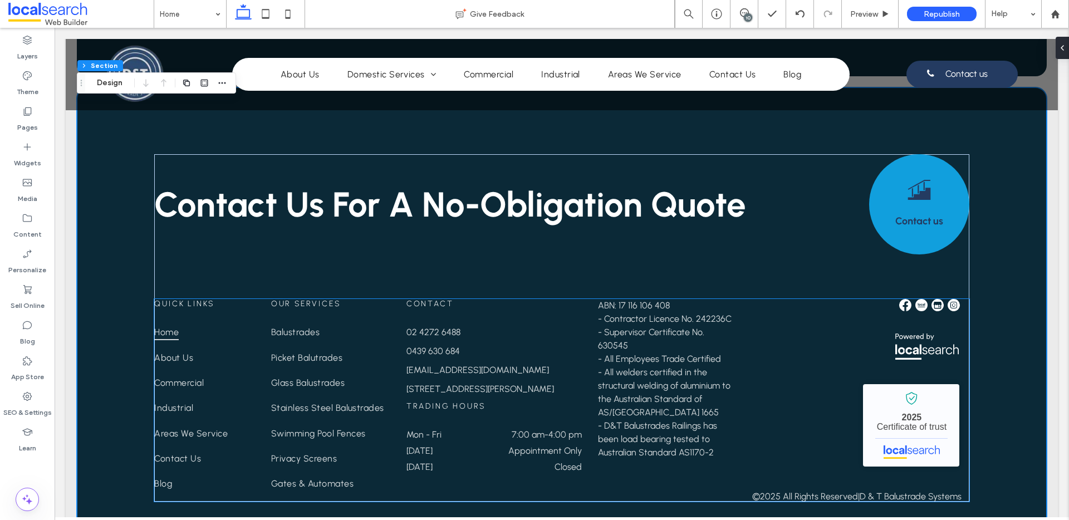
click at [622, 326] on p "- Supervisor Certificate No. 630545" at bounding box center [666, 339] width 136 height 27
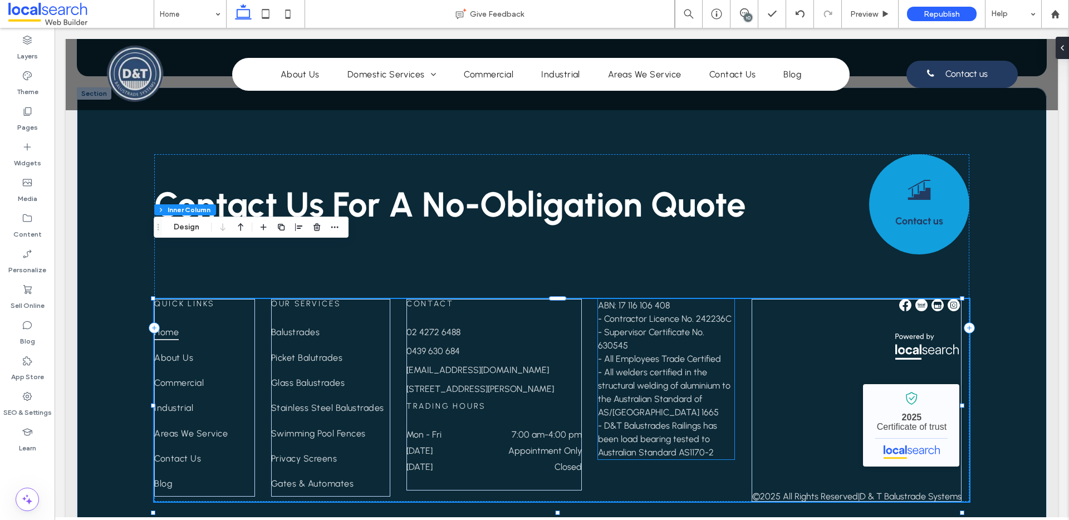
click at [601, 313] on span "- Contractor Licence No. 242236C" at bounding box center [665, 318] width 134 height 11
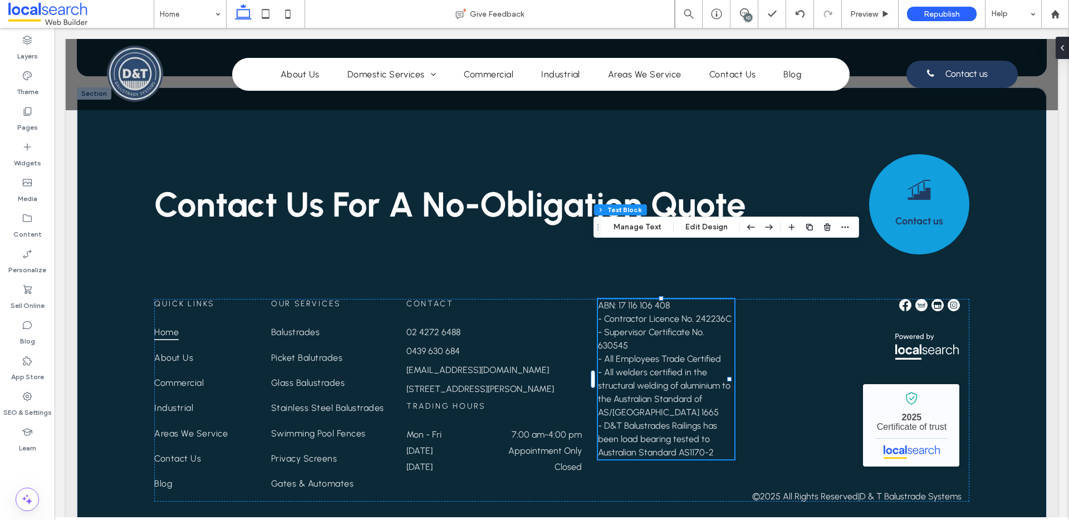
click at [601, 313] on span "- Contractor Licence No. 242236C" at bounding box center [665, 318] width 134 height 11
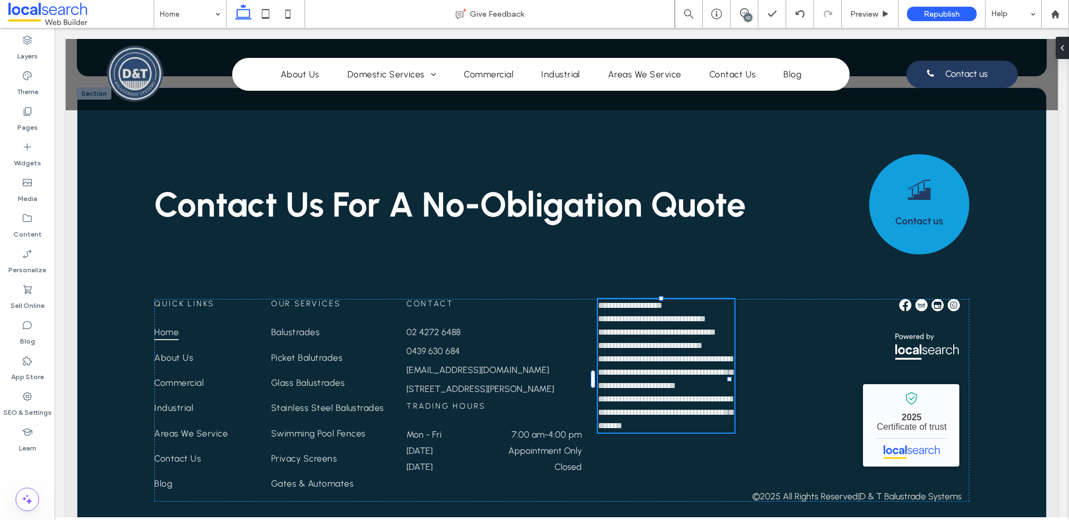
type input "********"
type input "**"
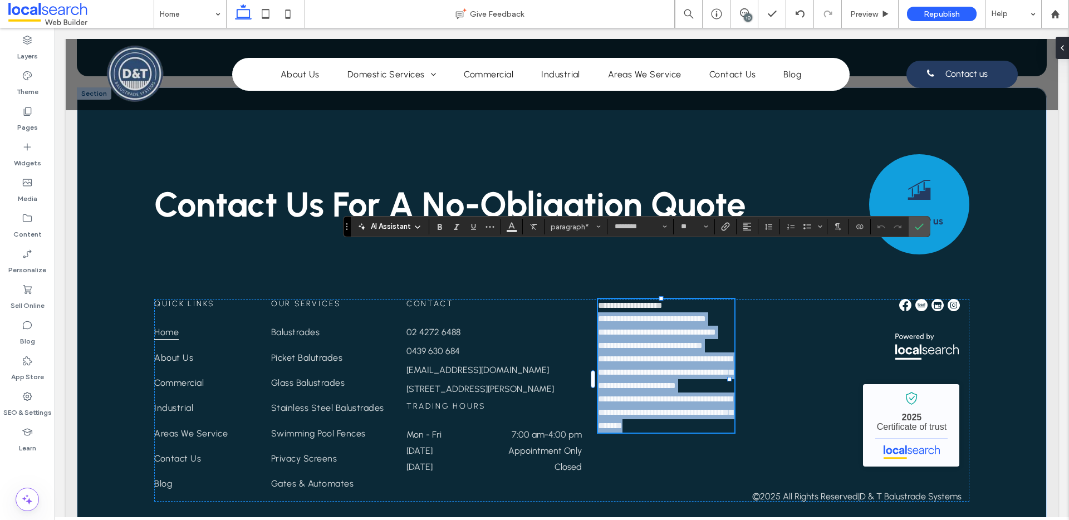
click at [601, 315] on span "**********" at bounding box center [652, 319] width 108 height 8
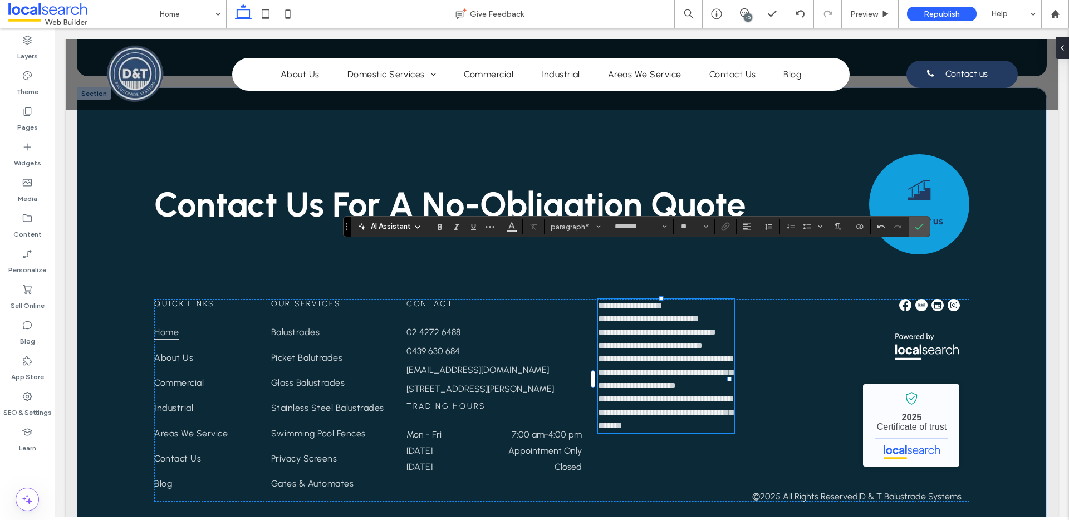
click at [601, 328] on span "**********" at bounding box center [657, 332] width 118 height 8
click at [601, 341] on span "**********" at bounding box center [650, 345] width 105 height 8
click at [601, 355] on span "**********" at bounding box center [665, 372] width 135 height 35
click at [600, 395] on span "**********" at bounding box center [665, 412] width 135 height 35
click at [921, 224] on icon "Confirm" at bounding box center [919, 226] width 9 height 9
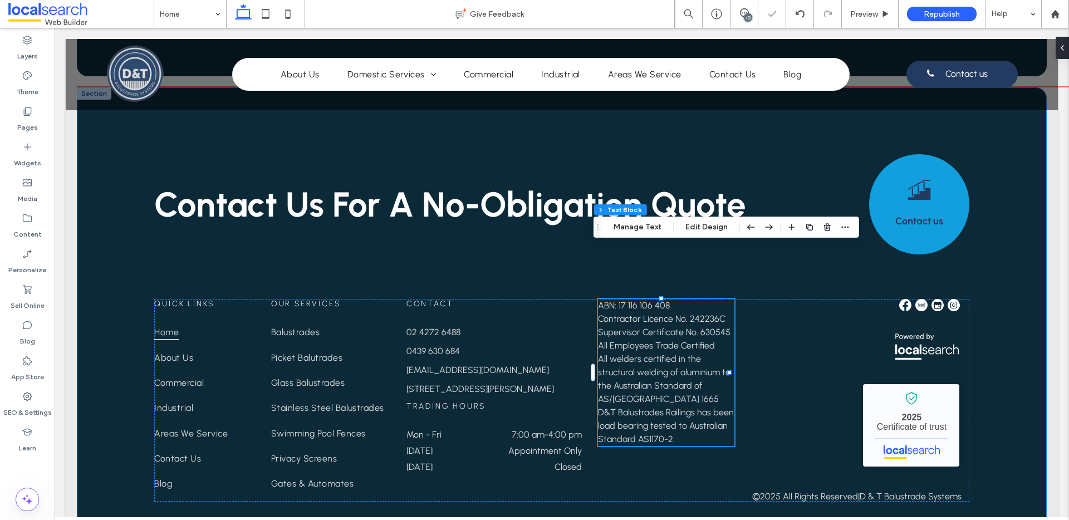
click at [984, 328] on div "Contact Us For A No-Obligation Quote Contact us Quick Links Home About Us Comme…" at bounding box center [562, 316] width 970 height 459
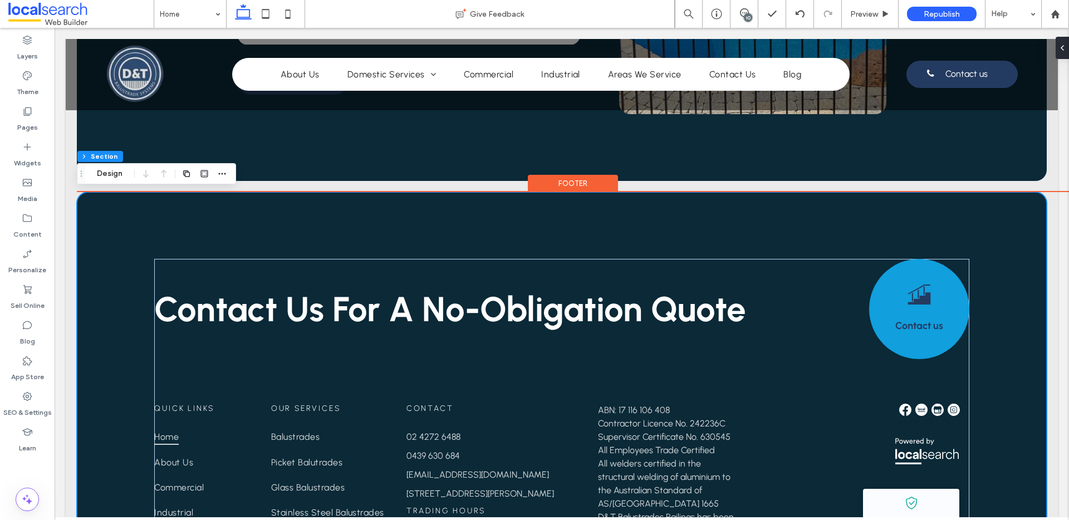
scroll to position [5461, 0]
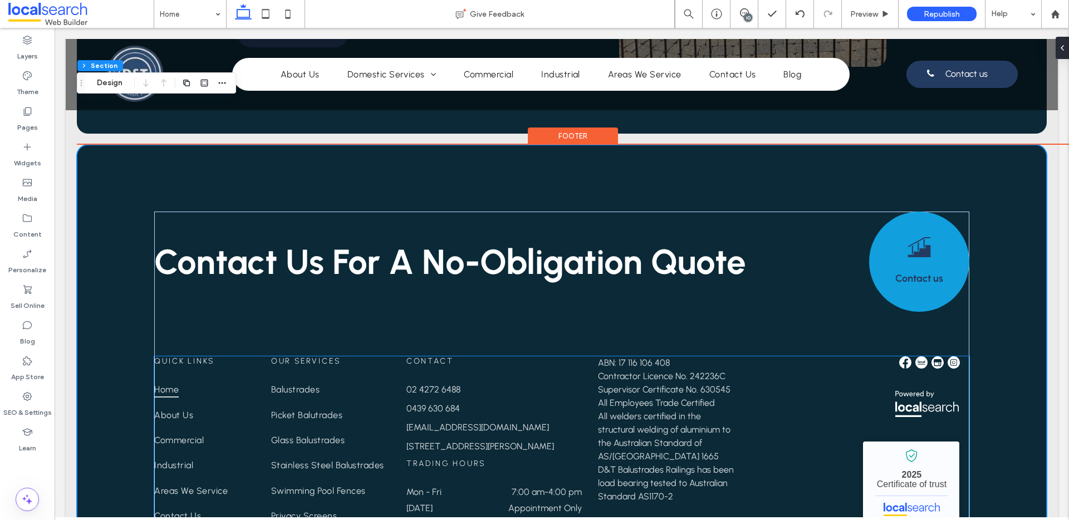
click at [899, 356] on img at bounding box center [905, 362] width 12 height 12
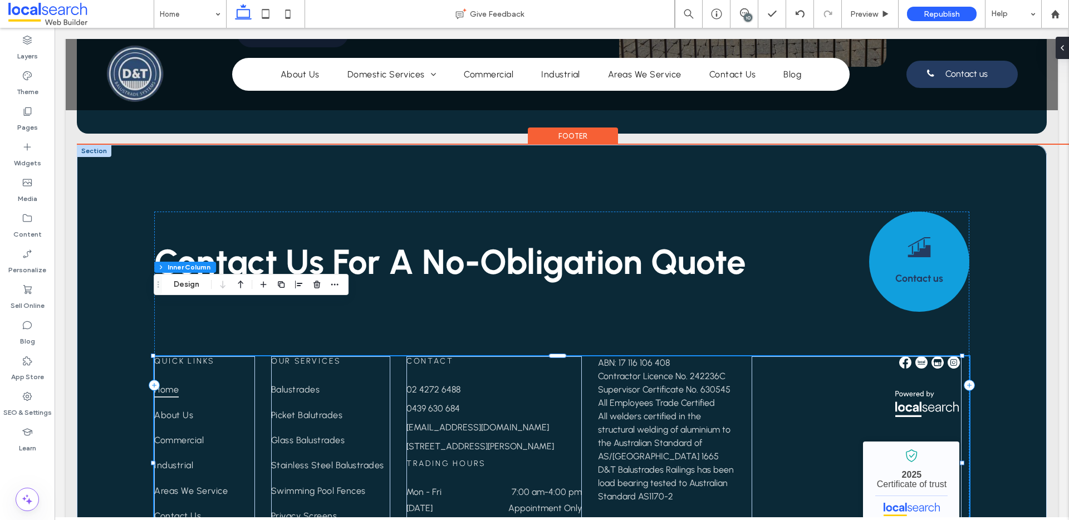
click at [901, 356] on img at bounding box center [905, 362] width 12 height 12
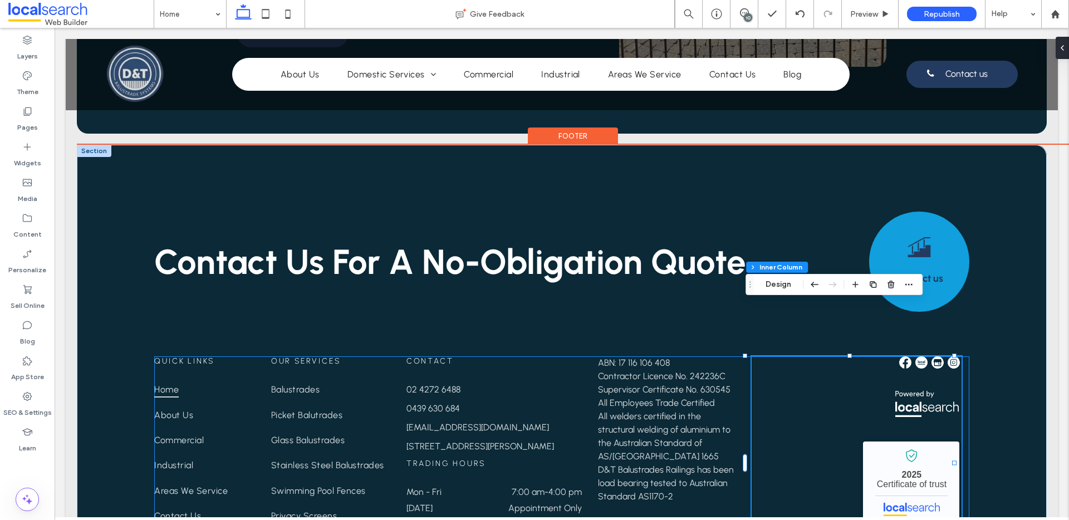
click at [901, 356] on img at bounding box center [905, 362] width 12 height 12
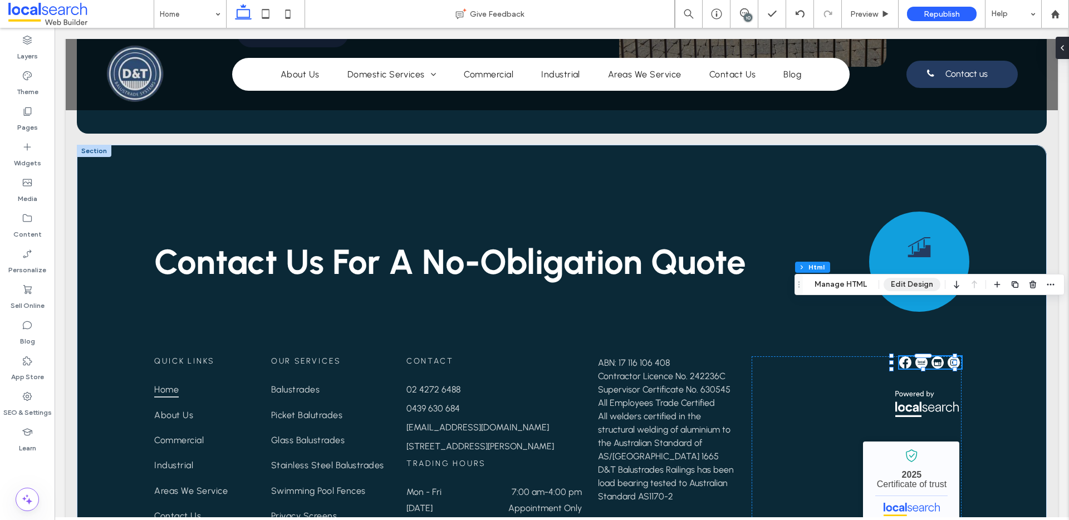
click at [910, 281] on button "Edit Design" at bounding box center [912, 284] width 57 height 13
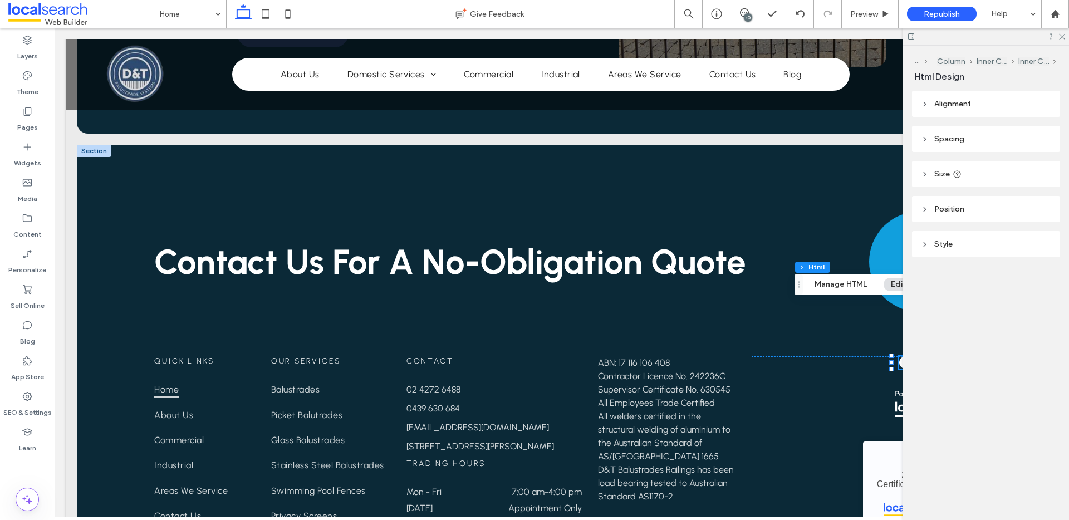
click at [997, 209] on header "Position" at bounding box center [986, 209] width 148 height 26
click at [997, 208] on header "Position" at bounding box center [986, 209] width 148 height 26
click at [987, 253] on header "Style" at bounding box center [986, 244] width 148 height 26
drag, startPoint x: 1057, startPoint y: 37, endPoint x: 997, endPoint y: 99, distance: 86.2
click at [1058, 37] on icon at bounding box center [1061, 35] width 7 height 7
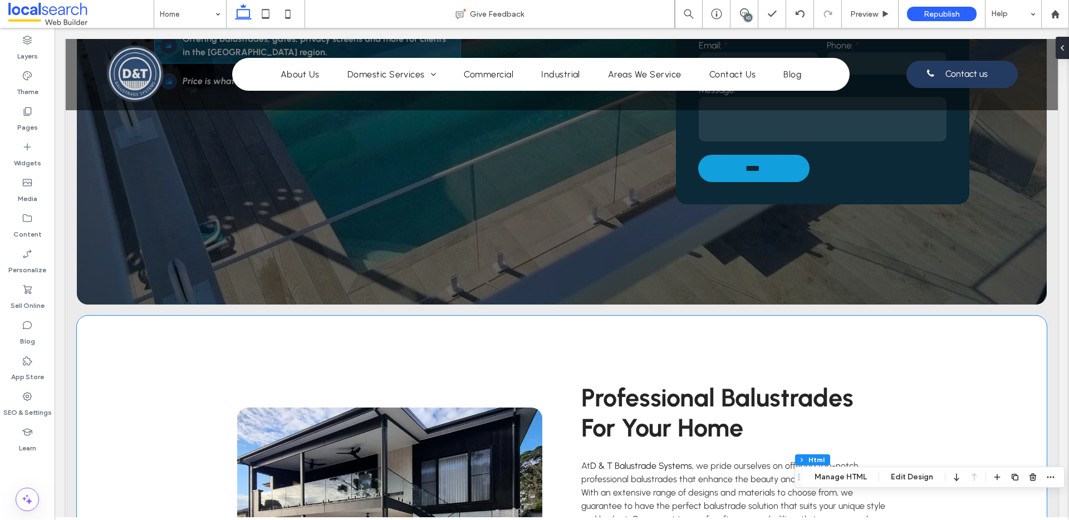
scroll to position [0, 0]
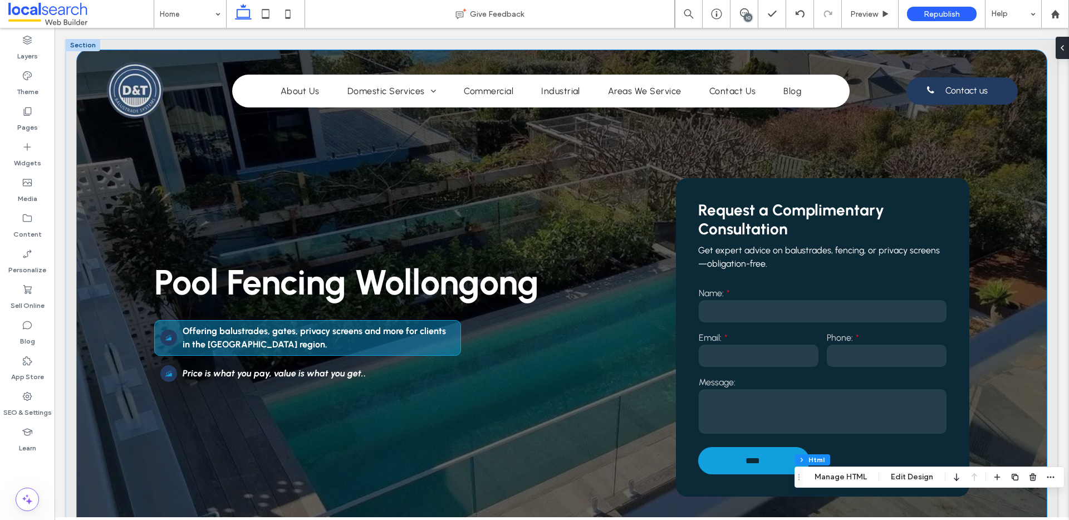
click at [1012, 364] on div "Pool Fencing Wollongong Offering balustrades, gates, privacy screens and more f…" at bounding box center [562, 323] width 970 height 547
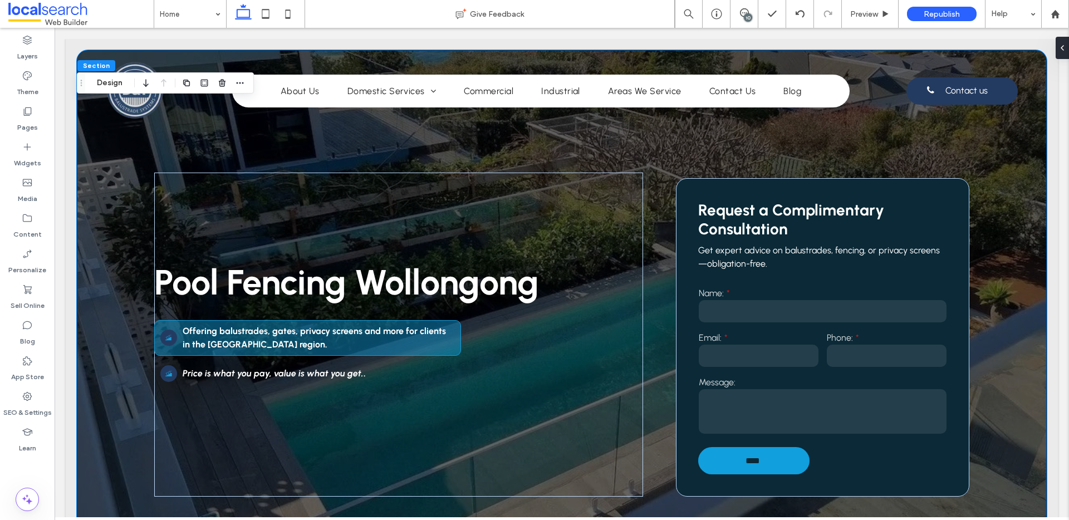
click at [1011, 364] on div "Pool Fencing Wollongong Offering balustrades, gates, privacy screens and more f…" at bounding box center [562, 323] width 970 height 547
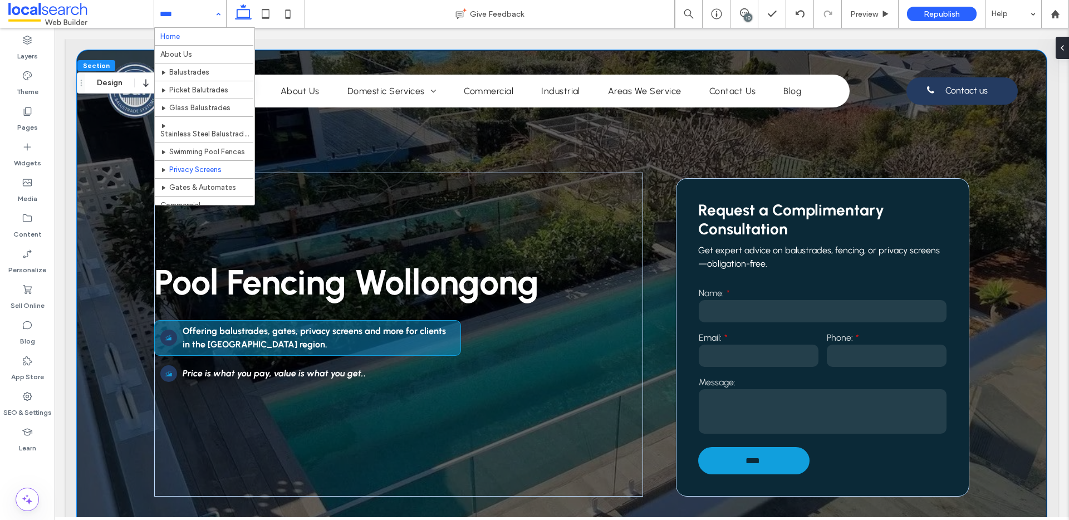
scroll to position [141, 0]
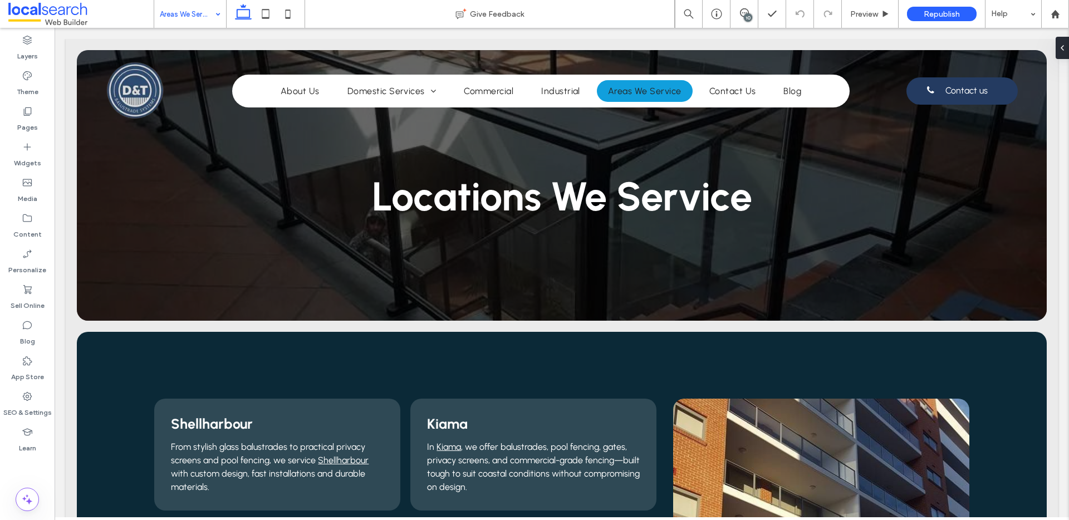
click at [195, 11] on input at bounding box center [187, 14] width 55 height 28
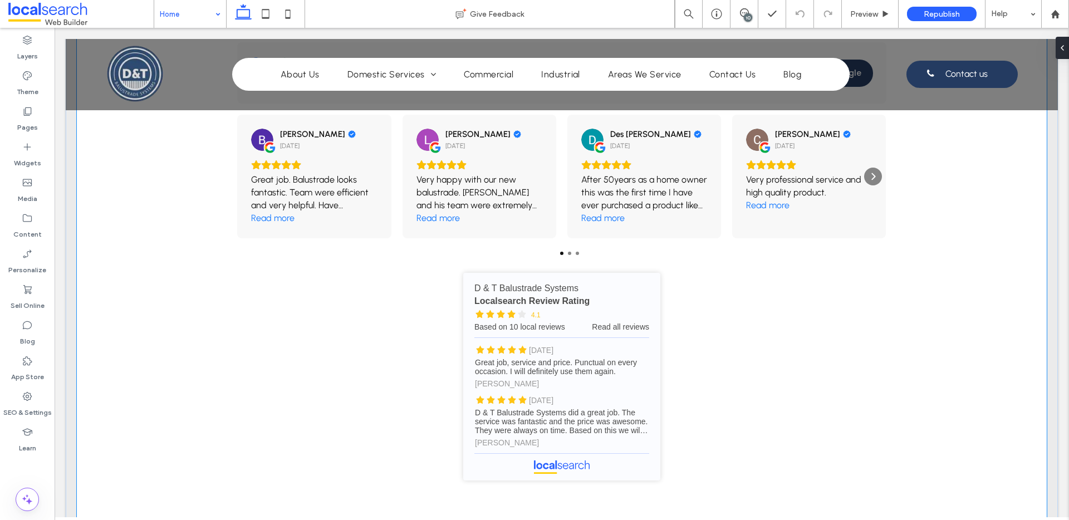
scroll to position [3108, 0]
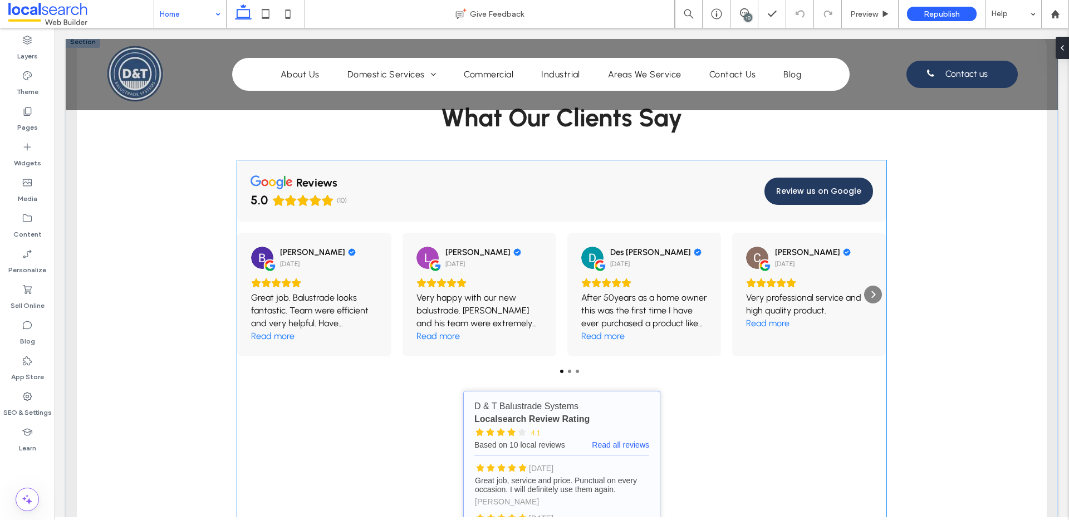
click at [630, 391] on link "D & T Balustrade Systems - Localsearch reviews" at bounding box center [561, 495] width 197 height 208
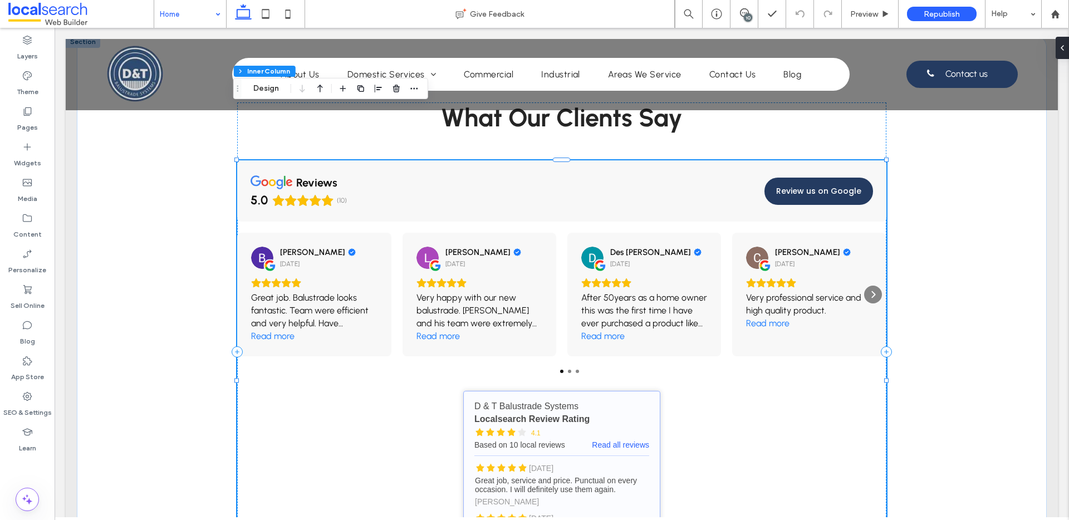
click at [629, 391] on link "D & T Balustrade Systems - Localsearch reviews" at bounding box center [561, 495] width 197 height 208
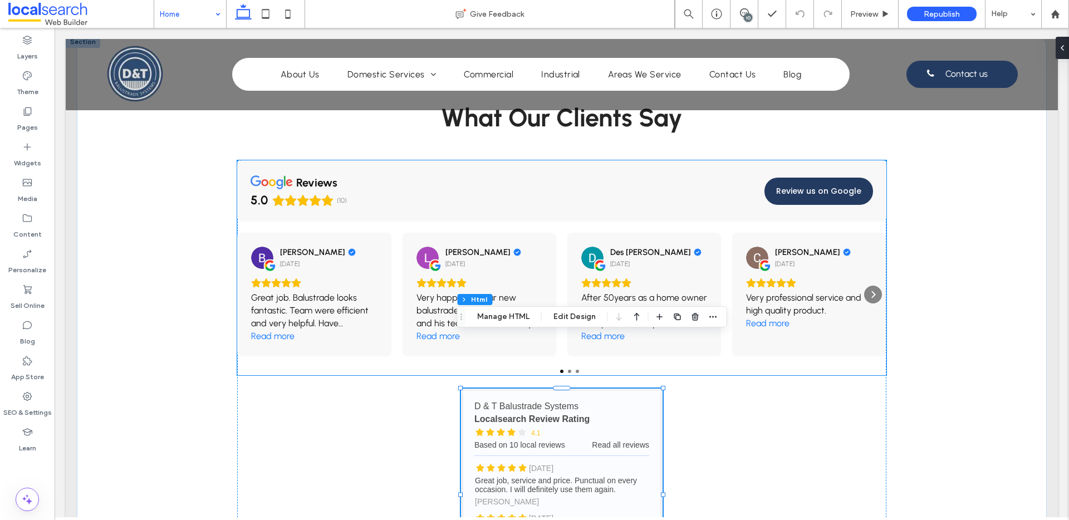
click at [835, 247] on div "[PERSON_NAME] [DATE]" at bounding box center [809, 258] width 126 height 22
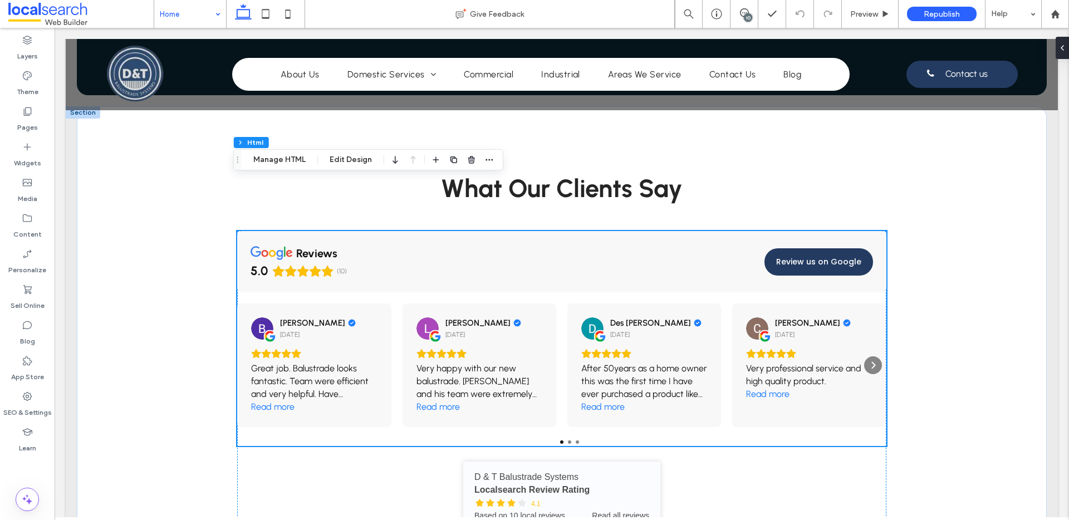
scroll to position [3036, 0]
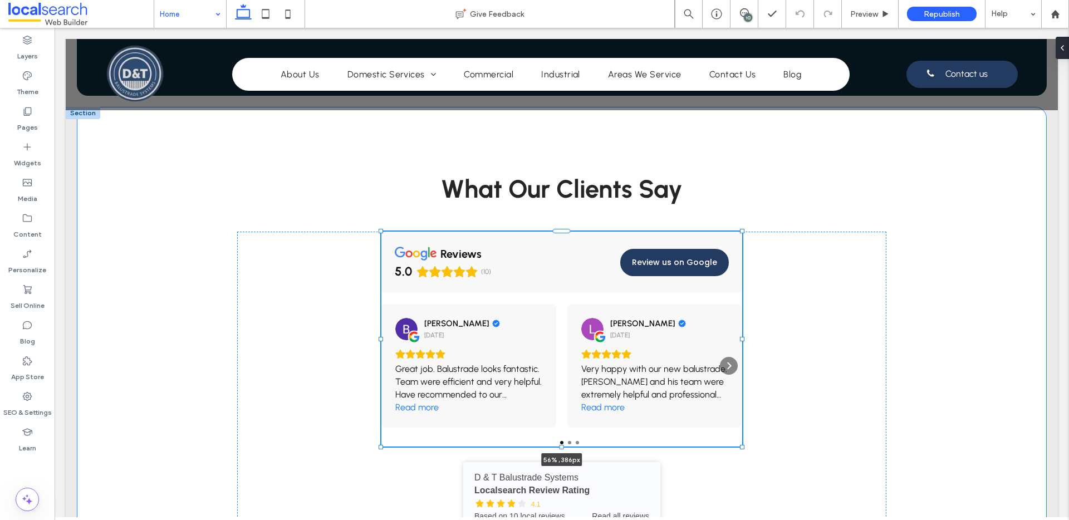
drag, startPoint x: 881, startPoint y: 286, endPoint x: 737, endPoint y: 300, distance: 144.8
click at [737, 300] on div "What Our Clients Say reviews 5.0 (10) Review us on Google [PERSON_NAME] [DATE] …" at bounding box center [562, 423] width 668 height 632
type input "**"
type input "****"
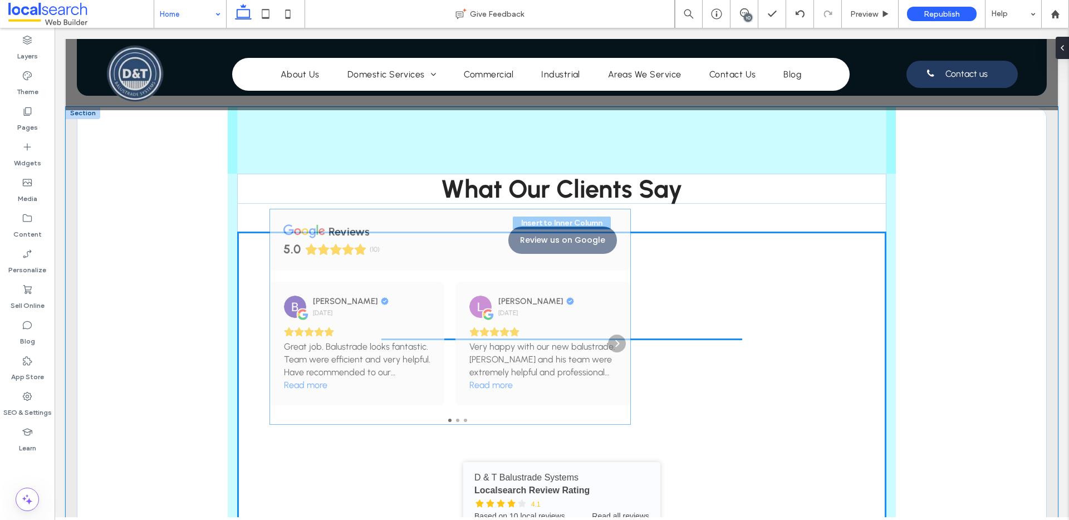
drag, startPoint x: 570, startPoint y: 180, endPoint x: 484, endPoint y: 214, distance: 92.5
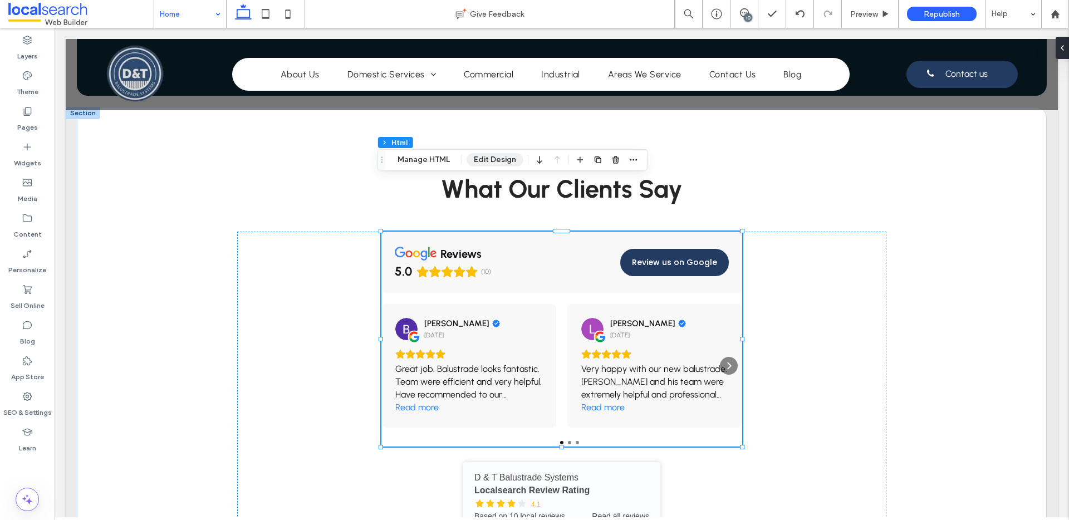
click at [494, 163] on button "Edit Design" at bounding box center [495, 159] width 57 height 13
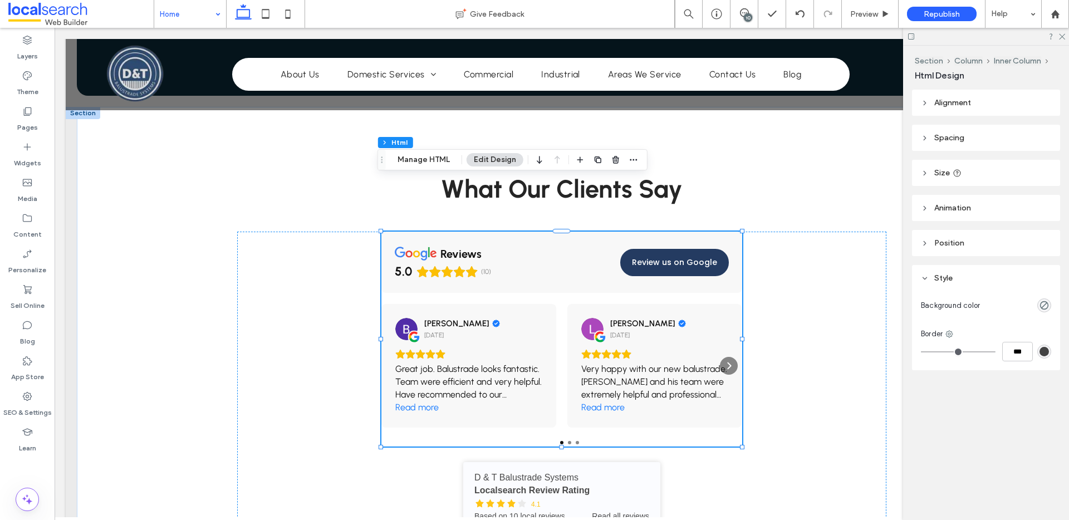
click at [979, 169] on header "Size" at bounding box center [986, 173] width 148 height 26
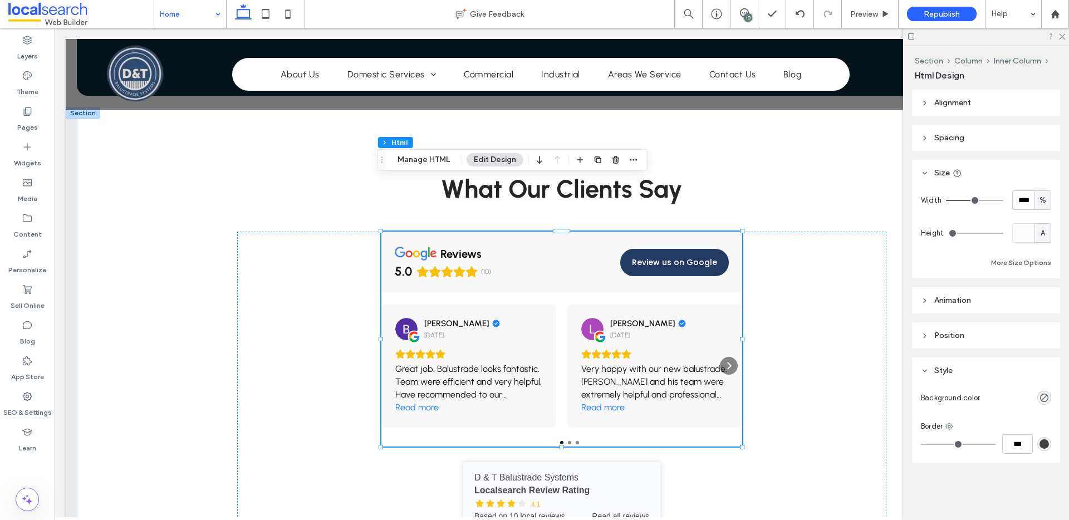
click at [968, 103] on span "Alignment" at bounding box center [952, 102] width 37 height 9
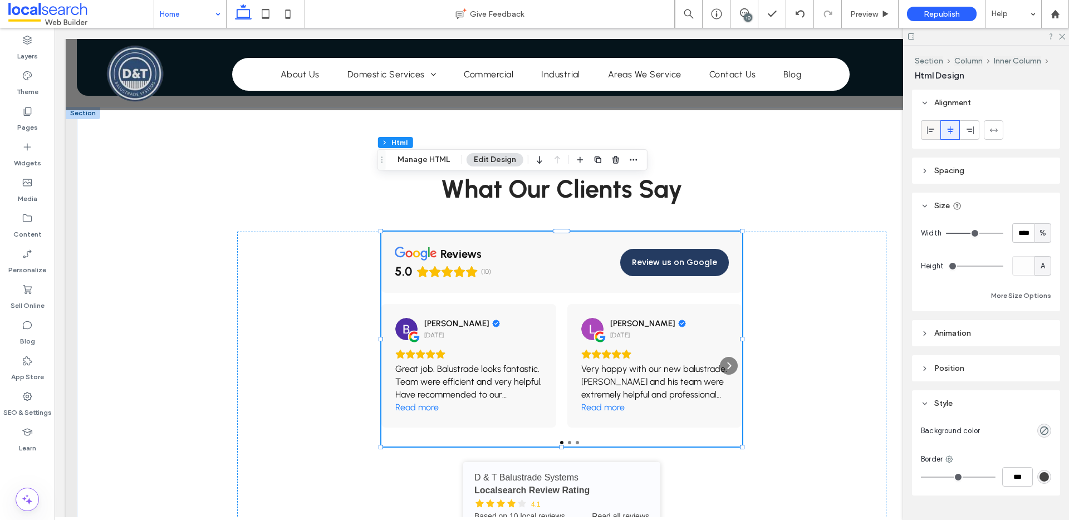
click at [933, 133] on icon at bounding box center [930, 130] width 9 height 9
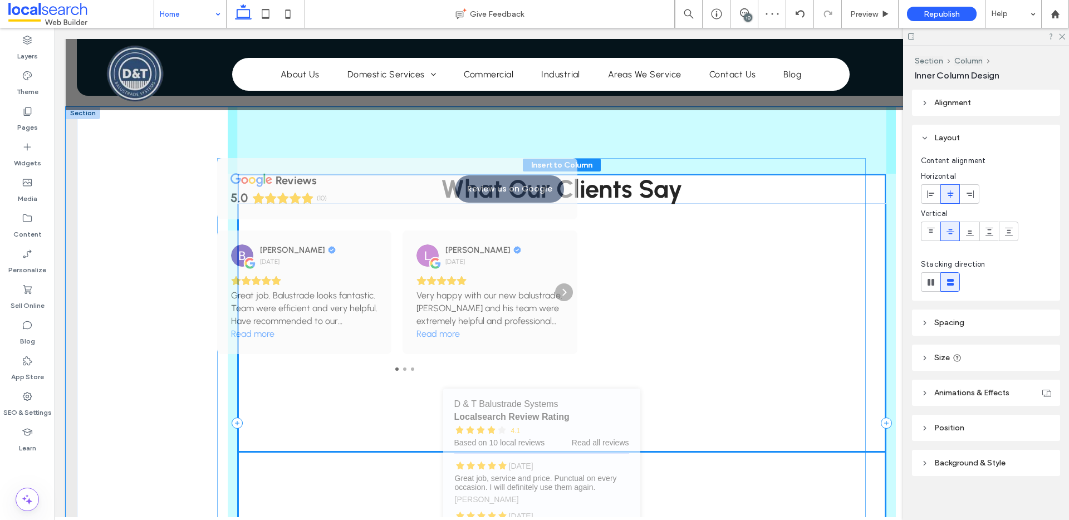
drag, startPoint x: 604, startPoint y: 404, endPoint x: 587, endPoint y: 384, distance: 26.1
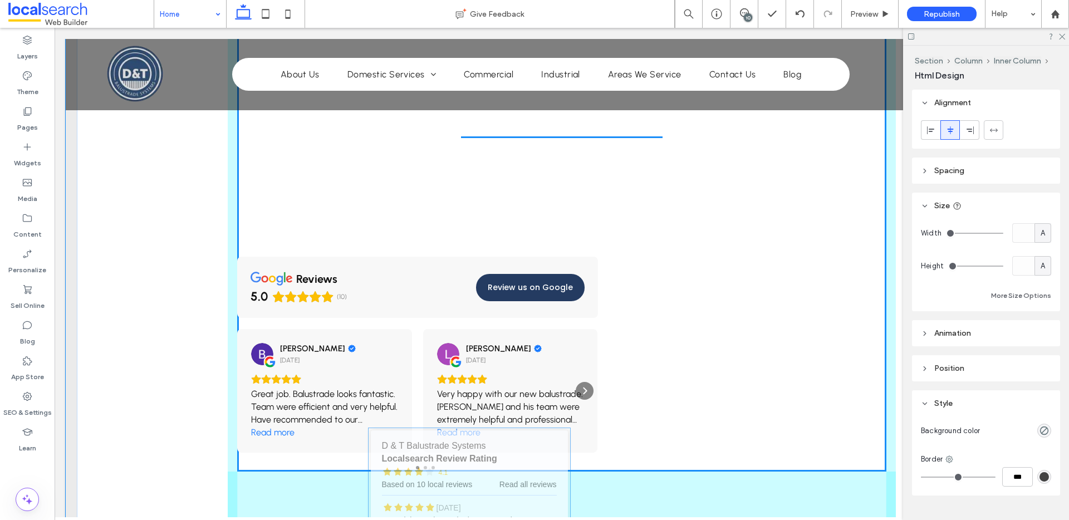
scroll to position [3242, 0]
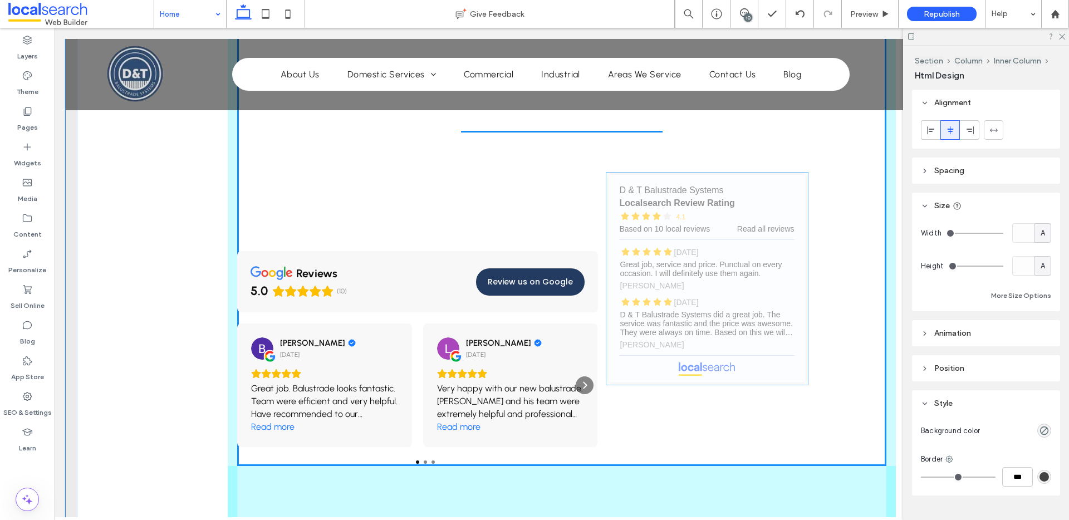
drag, startPoint x: 600, startPoint y: 408, endPoint x: 766, endPoint y: 209, distance: 259.0
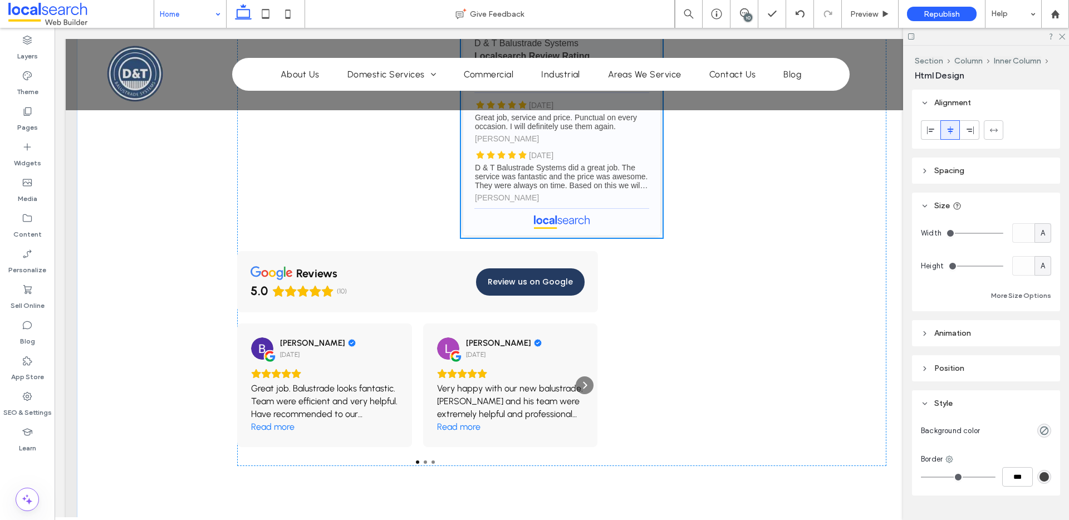
scroll to position [3017, 0]
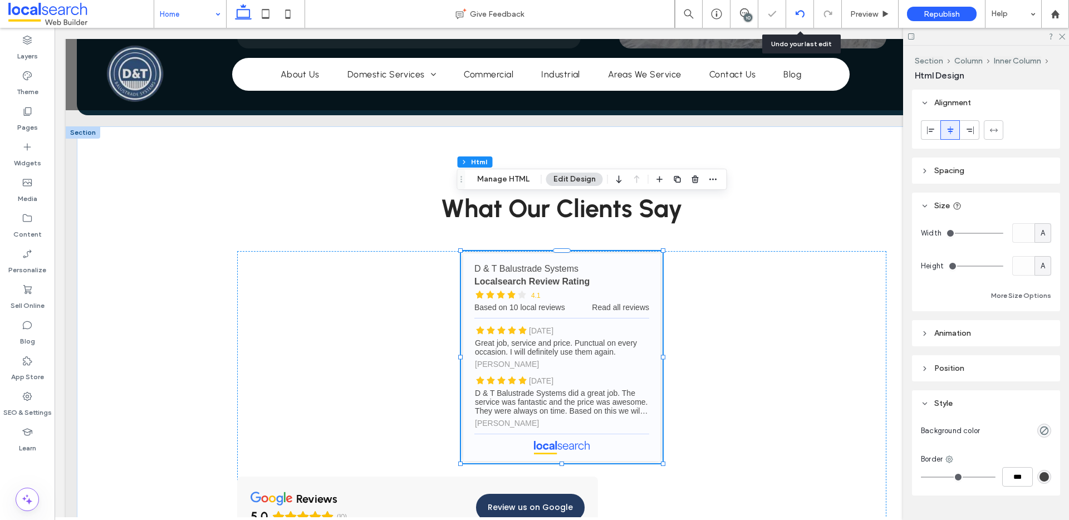
click at [793, 18] on div at bounding box center [800, 14] width 28 height 28
click at [789, 21] on div at bounding box center [800, 14] width 28 height 28
click at [795, 19] on div at bounding box center [800, 14] width 28 height 28
drag, startPoint x: 1054, startPoint y: 40, endPoint x: 1064, endPoint y: 37, distance: 9.7
click at [1055, 40] on div at bounding box center [986, 36] width 166 height 17
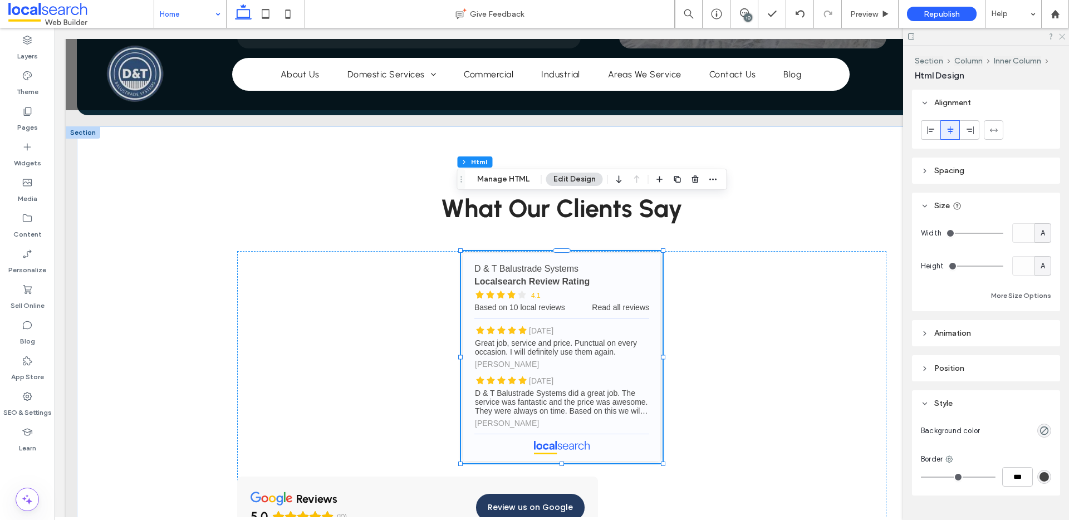
click at [1065, 37] on icon at bounding box center [1061, 35] width 7 height 7
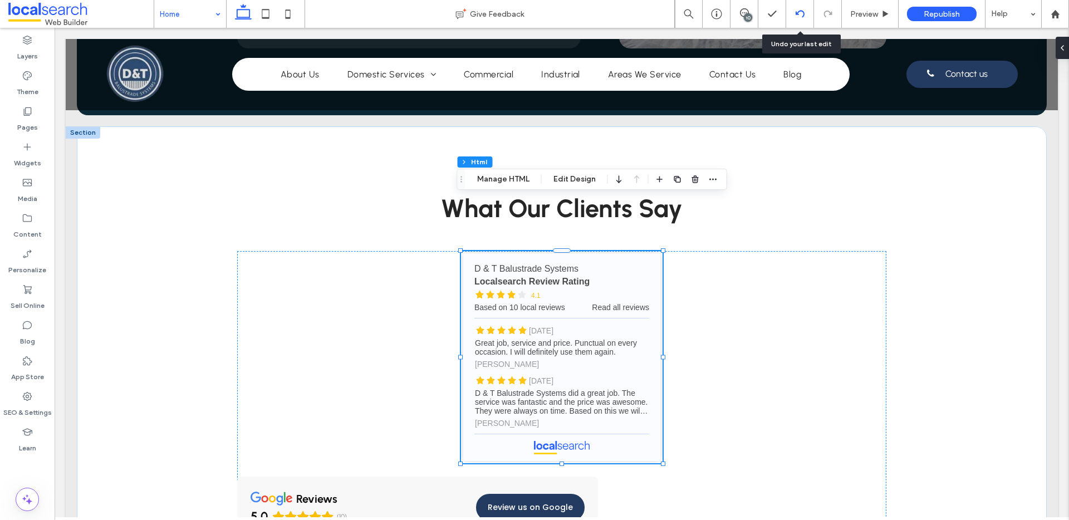
click at [799, 11] on use at bounding box center [799, 13] width 9 height 7
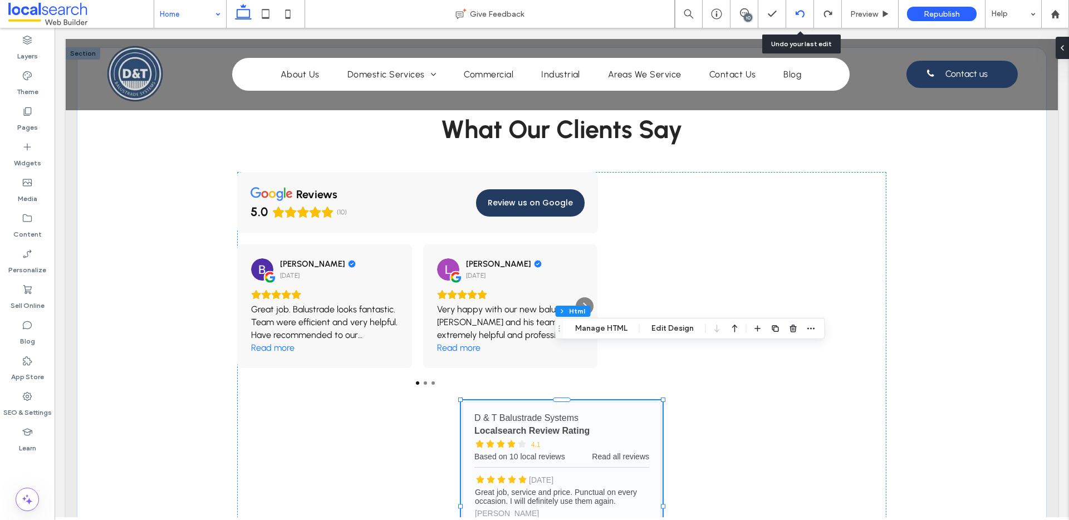
scroll to position [0, 0]
click at [802, 13] on icon at bounding box center [800, 13] width 9 height 9
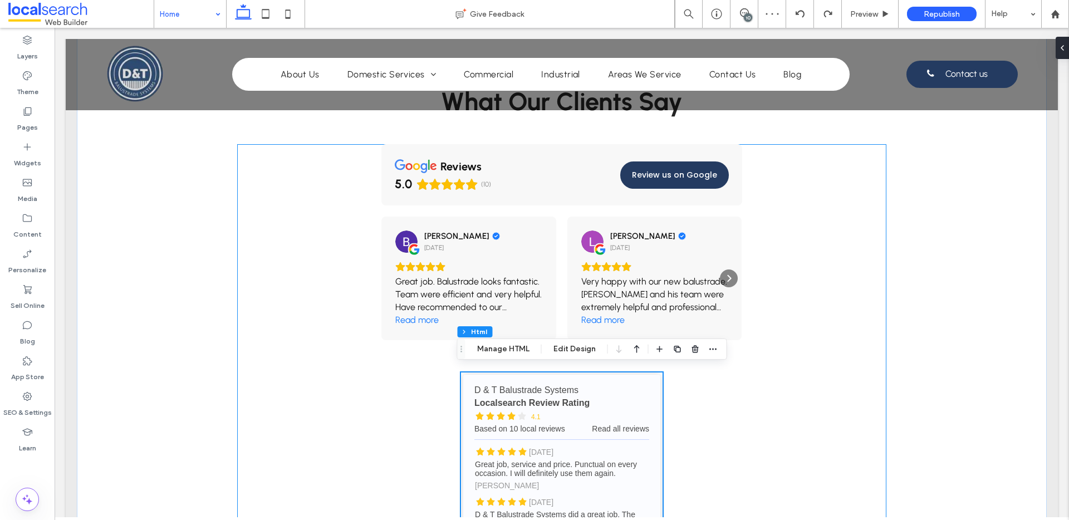
scroll to position [3127, 0]
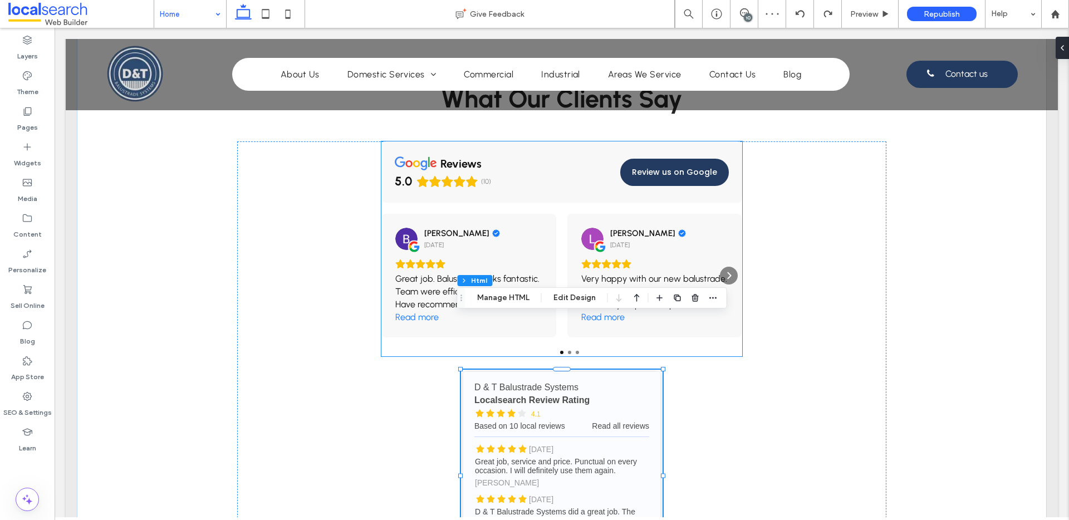
click at [734, 218] on div "[PERSON_NAME] [DATE] Very happy with our new balustrade. [PERSON_NAME] and his …" at bounding box center [654, 276] width 175 height 124
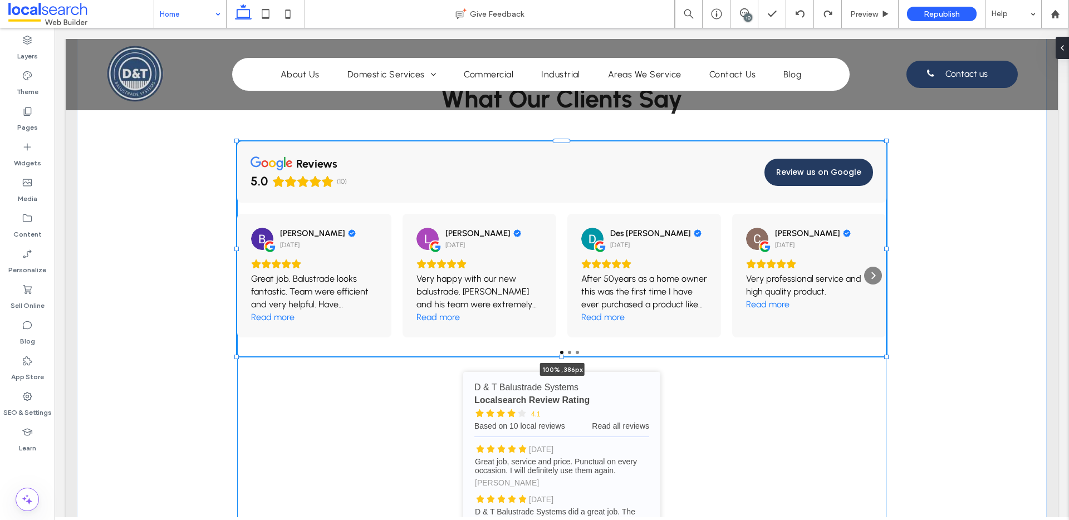
drag, startPoint x: 812, startPoint y: 197, endPoint x: 884, endPoint y: 197, distance: 71.8
click at [884, 247] on div at bounding box center [886, 249] width 4 height 4
type input "***"
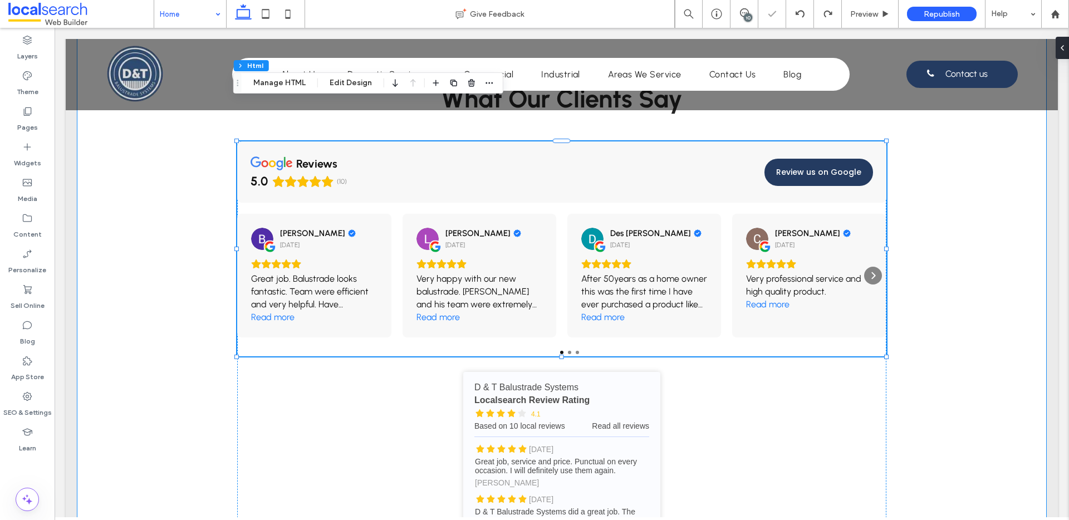
click at [929, 334] on div "What Our Clients Say reviews 5.0 (10) Review us on Google [PERSON_NAME] [DATE] …" at bounding box center [562, 333] width 970 height 632
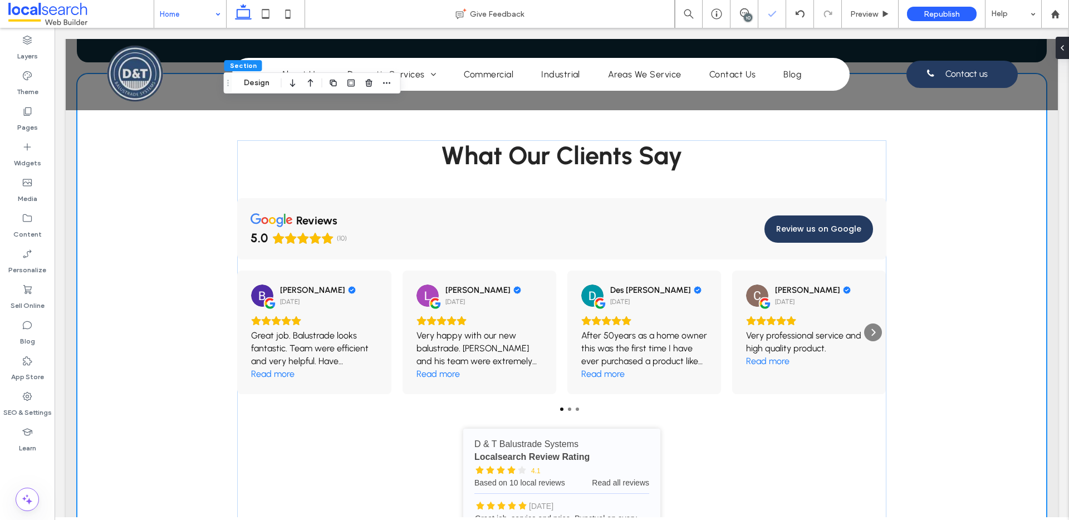
scroll to position [3067, 0]
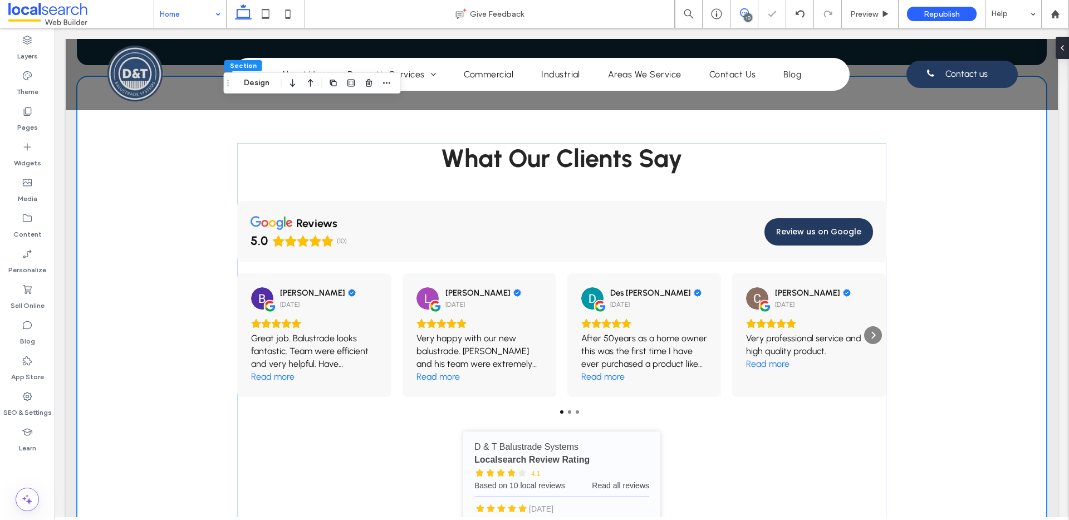
click at [745, 12] on icon at bounding box center [744, 12] width 9 height 9
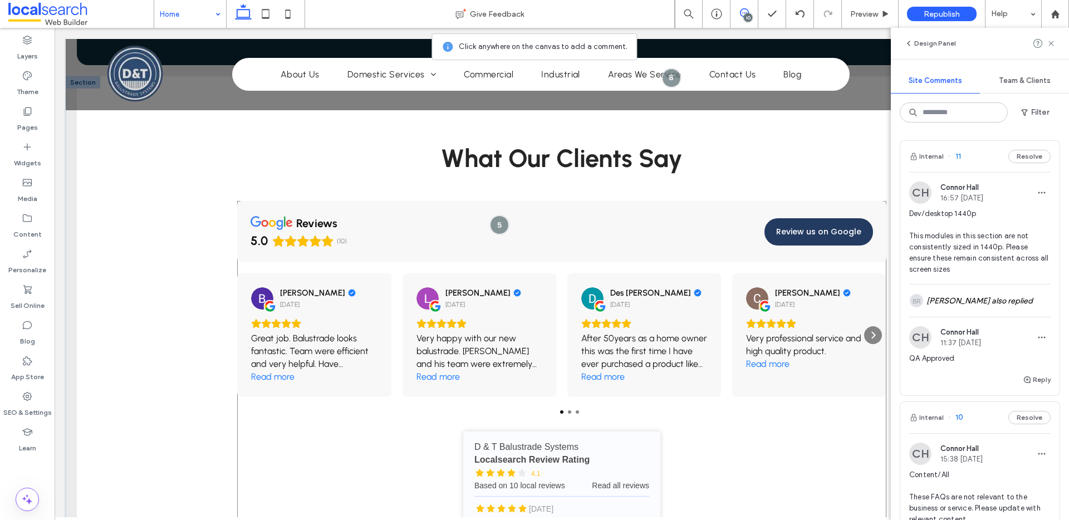
click at [826, 377] on div "reviews 5.0 (10) Review us on Google [PERSON_NAME] [DATE] Great job. Balustrade…" at bounding box center [561, 421] width 649 height 440
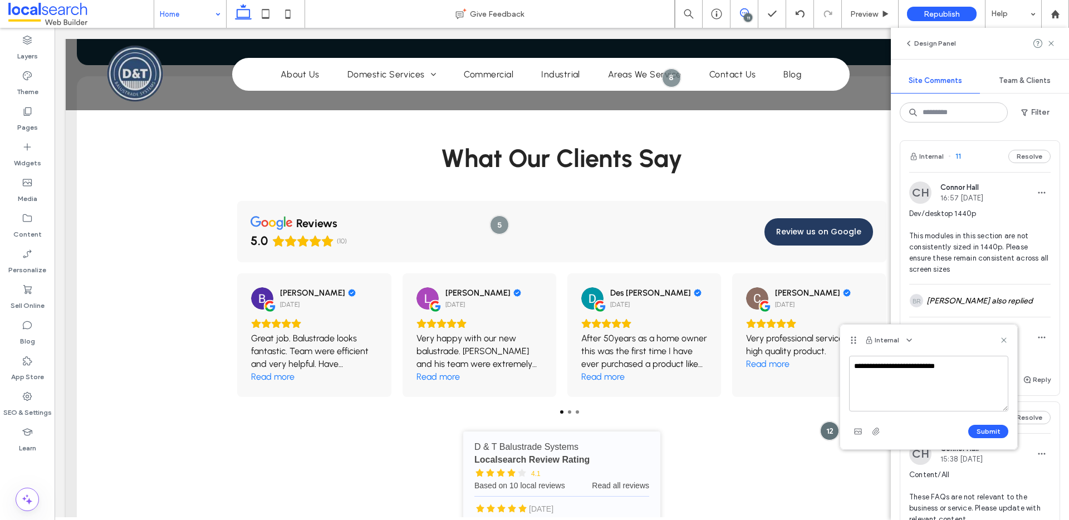
type textarea "**********"
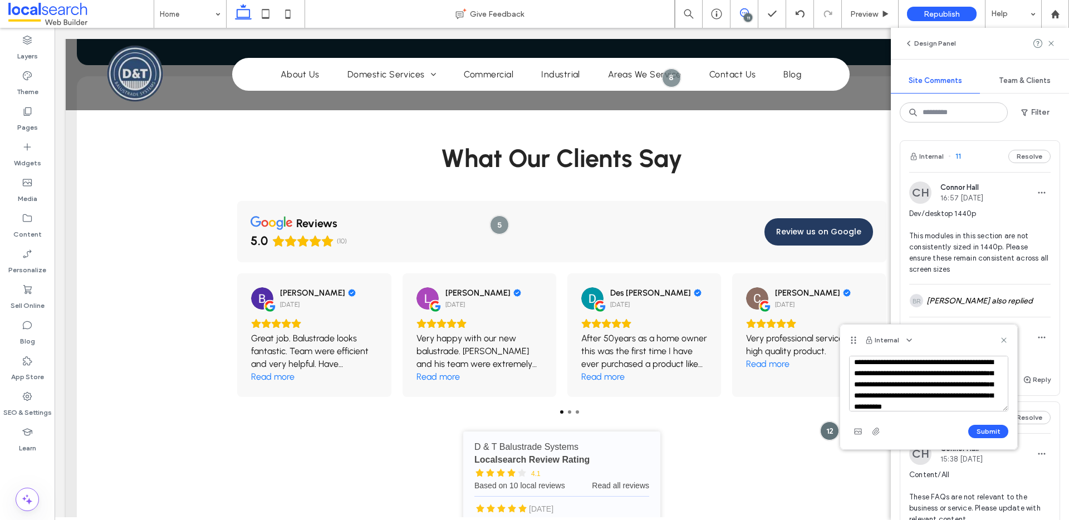
scroll to position [15, 0]
click at [902, 406] on textarea "**********" at bounding box center [928, 384] width 159 height 56
type textarea "**********"
click at [995, 430] on button "Submit" at bounding box center [988, 431] width 40 height 13
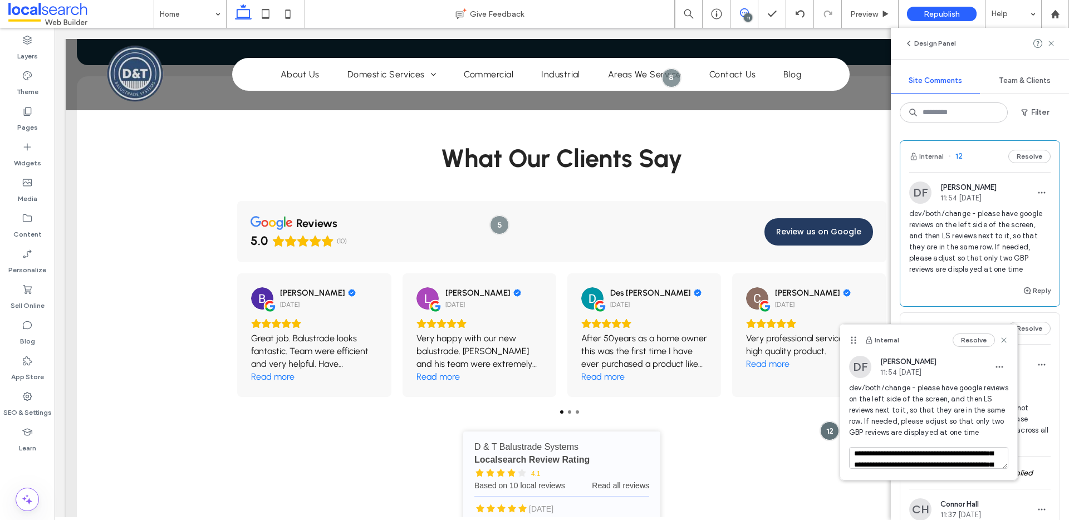
scroll to position [0, 0]
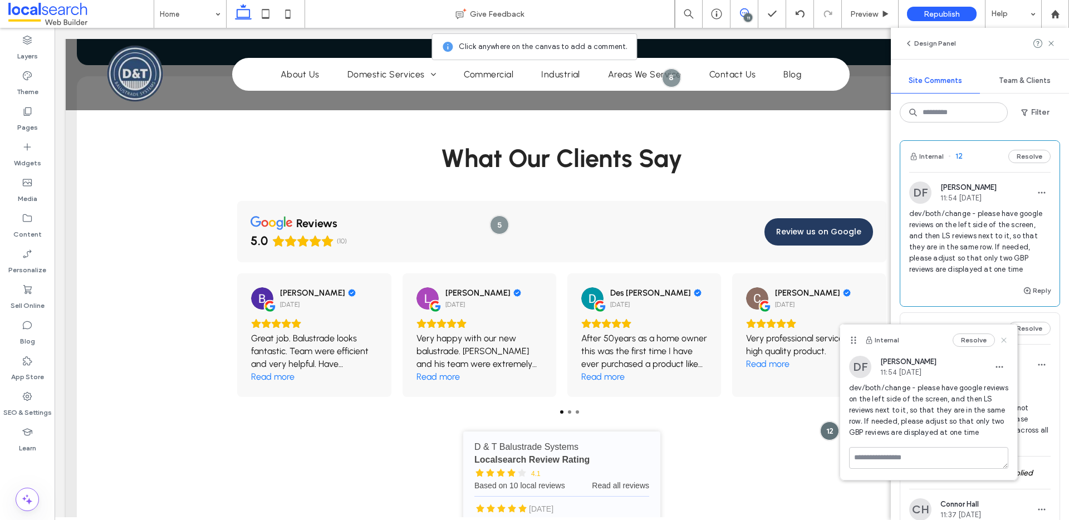
click at [1007, 339] on icon at bounding box center [1003, 340] width 9 height 9
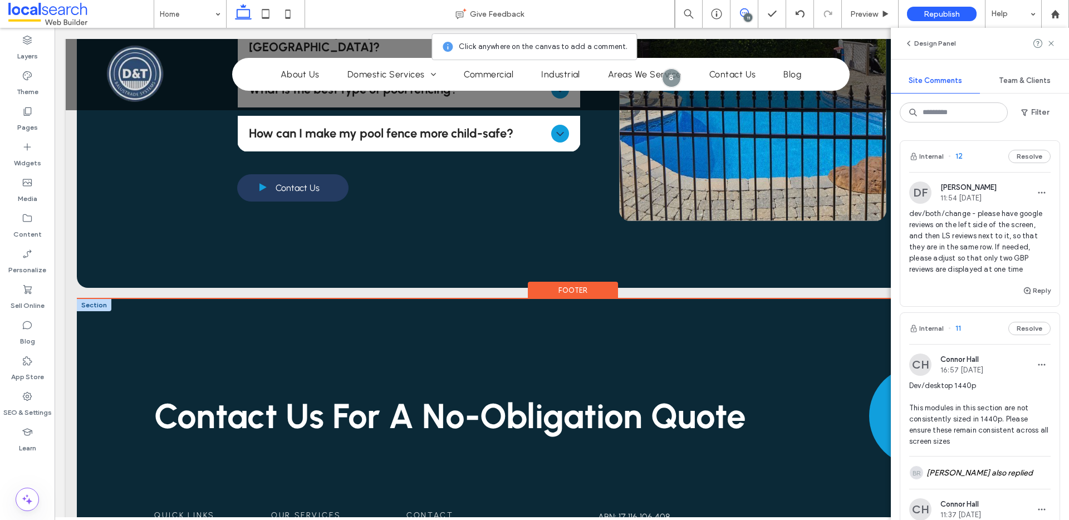
scroll to position [5518, 0]
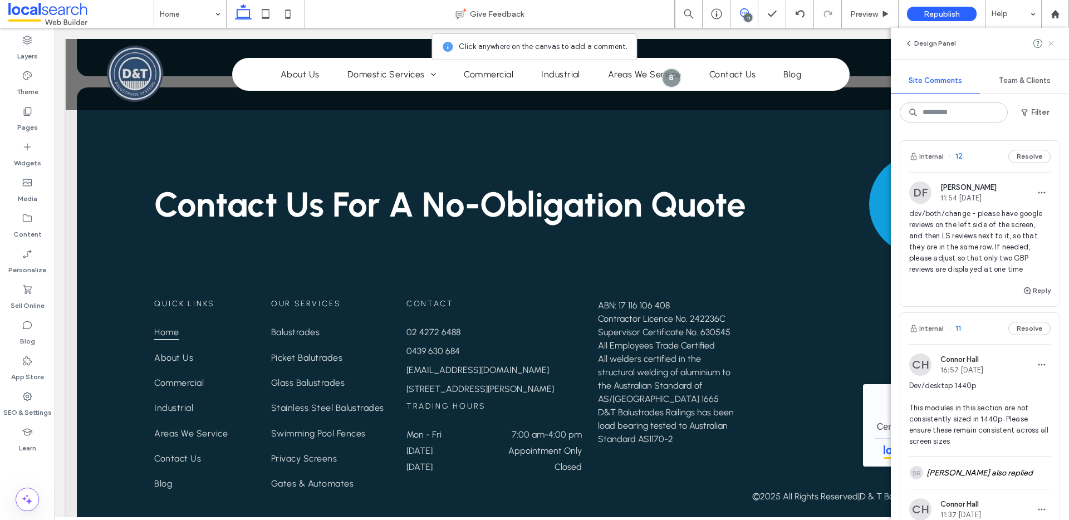
click at [1051, 42] on use at bounding box center [1050, 43] width 5 height 5
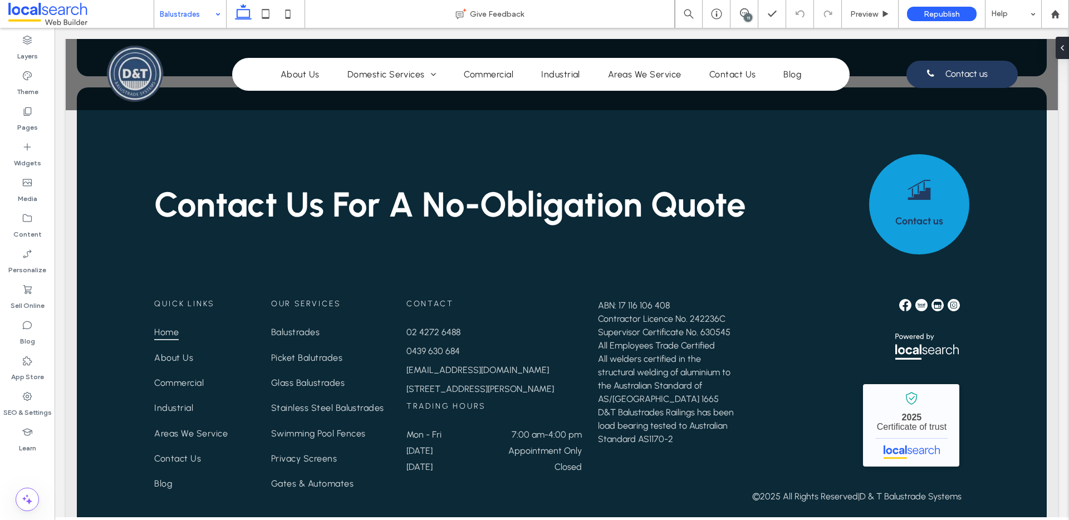
click at [201, 9] on input at bounding box center [187, 14] width 55 height 28
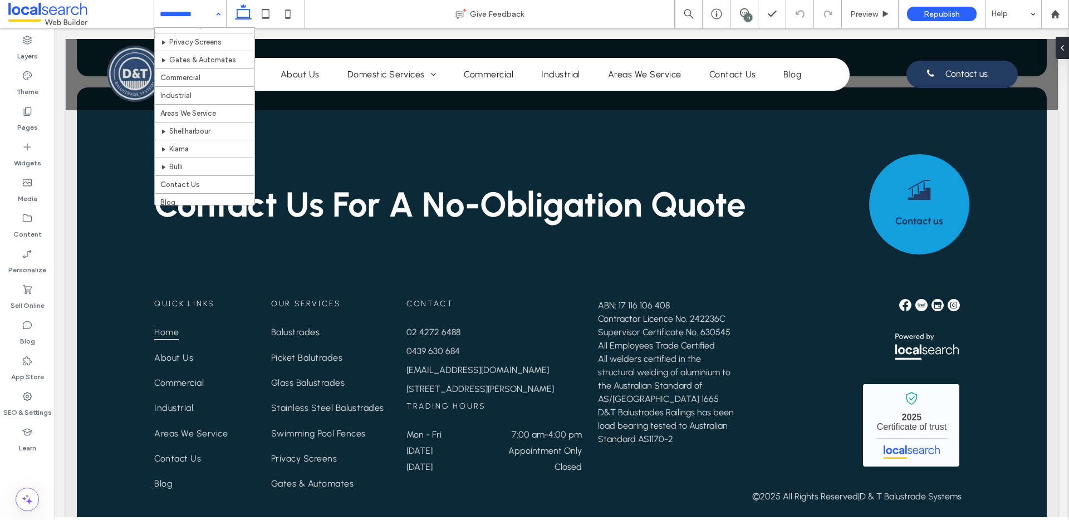
scroll to position [131, 0]
click at [204, 13] on input at bounding box center [187, 14] width 55 height 28
click at [210, 15] on div "Home About Us Balustrades Picket Balutrades Glass Balustrades Stainless Steel B…" at bounding box center [190, 14] width 72 height 28
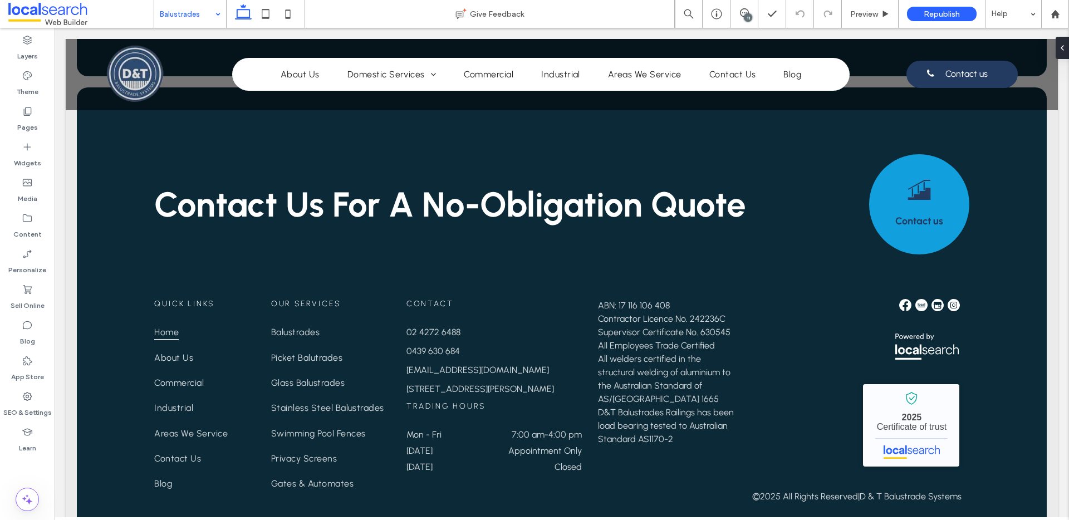
click at [213, 16] on div "Balustrades" at bounding box center [190, 14] width 72 height 28
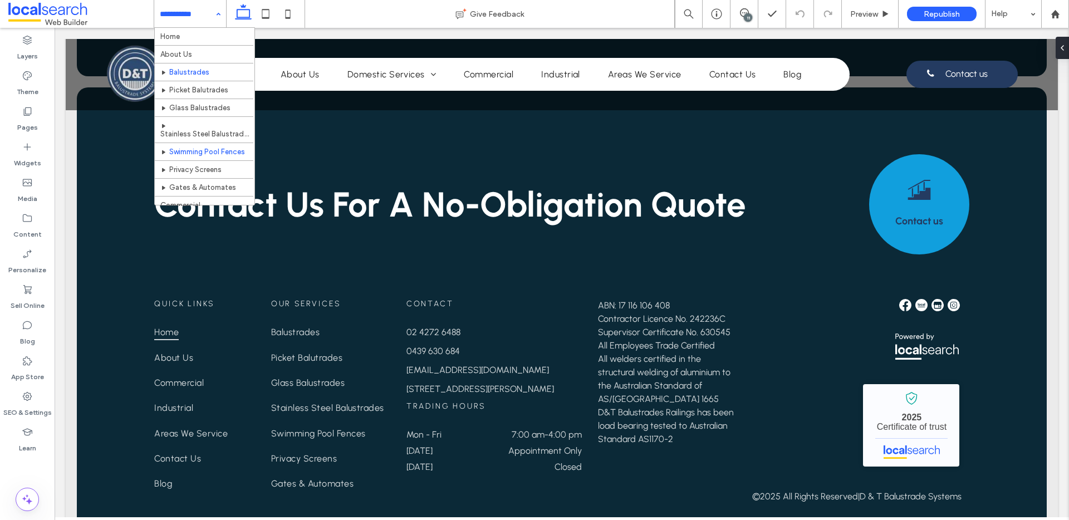
scroll to position [70, 0]
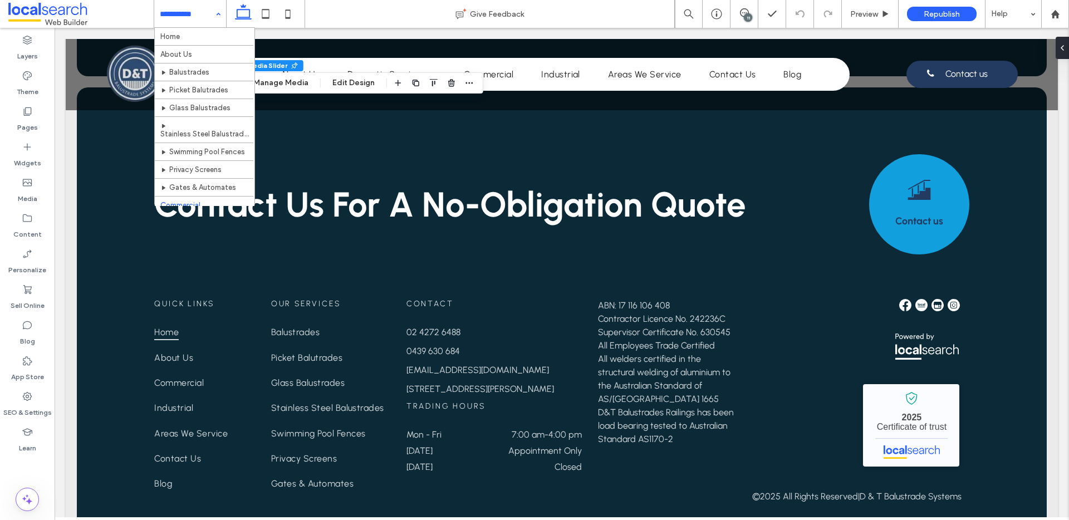
click at [179, 10] on input at bounding box center [187, 14] width 55 height 28
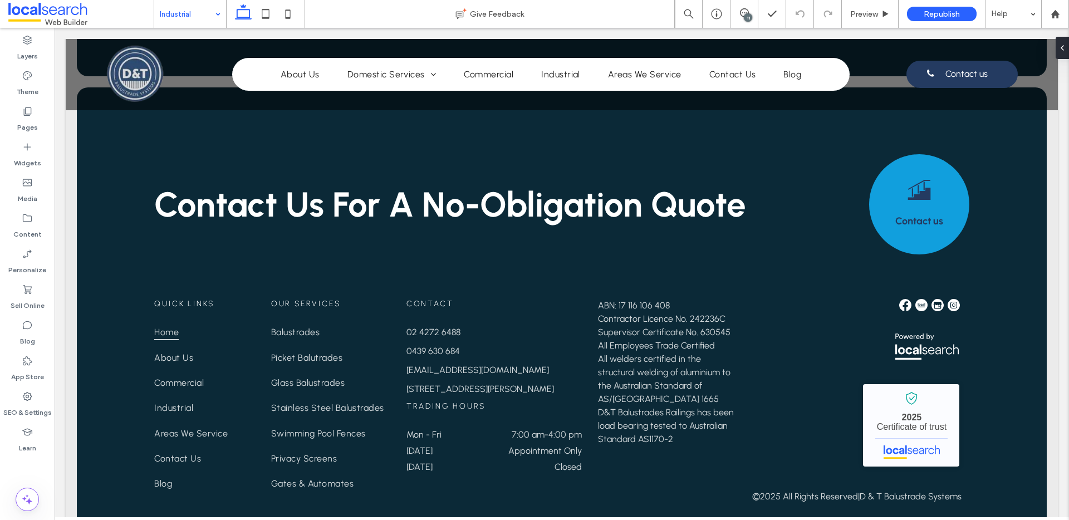
click at [209, 13] on input at bounding box center [187, 14] width 55 height 28
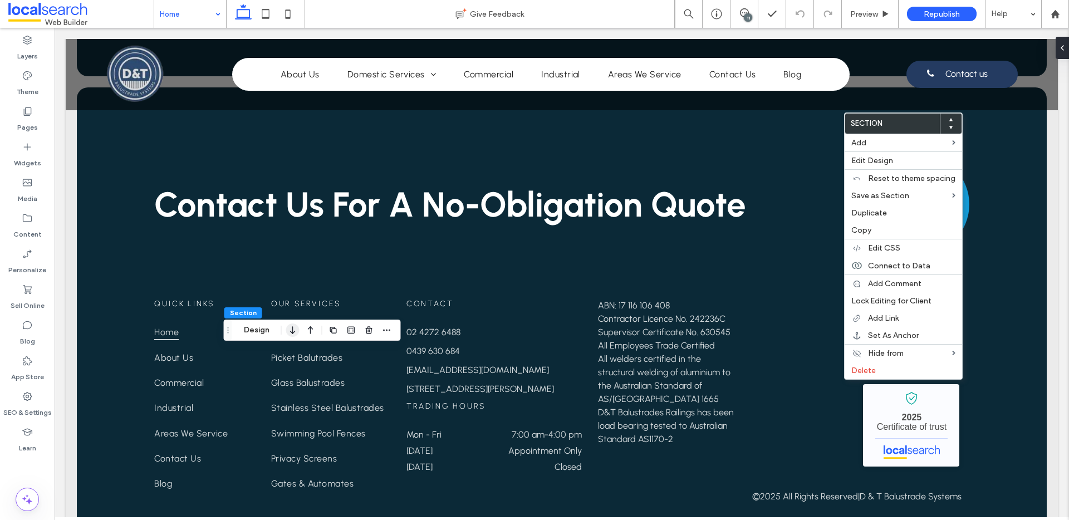
click at [295, 331] on icon "button" at bounding box center [292, 330] width 13 height 20
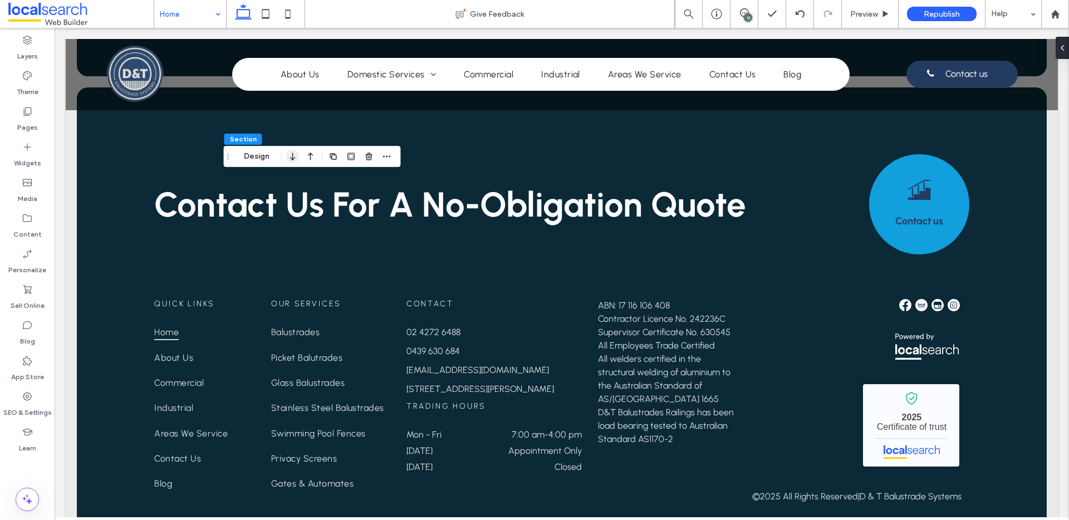
click at [291, 159] on use "button" at bounding box center [292, 157] width 5 height 8
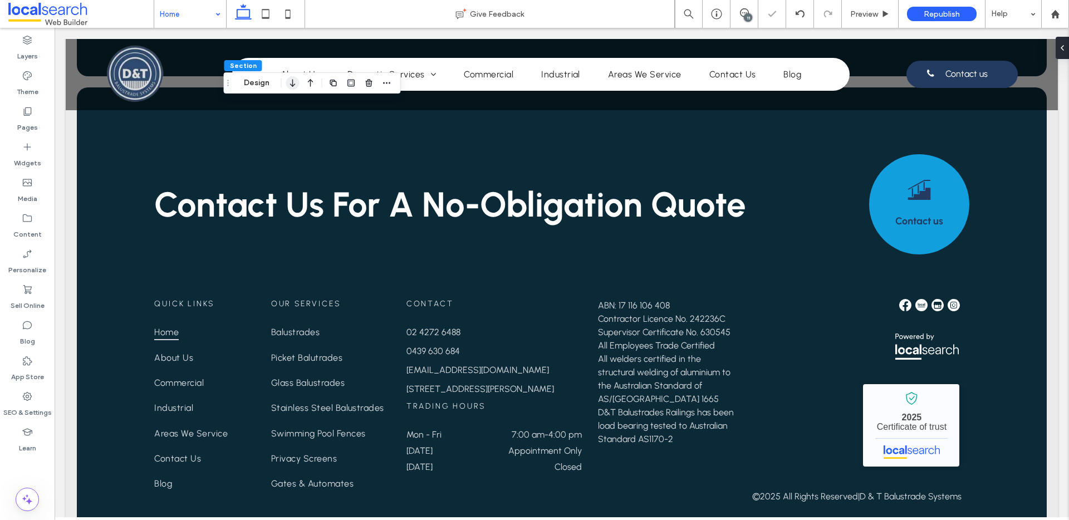
click at [293, 81] on icon "button" at bounding box center [292, 83] width 13 height 20
click at [293, 86] on icon "button" at bounding box center [292, 83] width 13 height 20
click at [756, 9] on span at bounding box center [743, 12] width 27 height 9
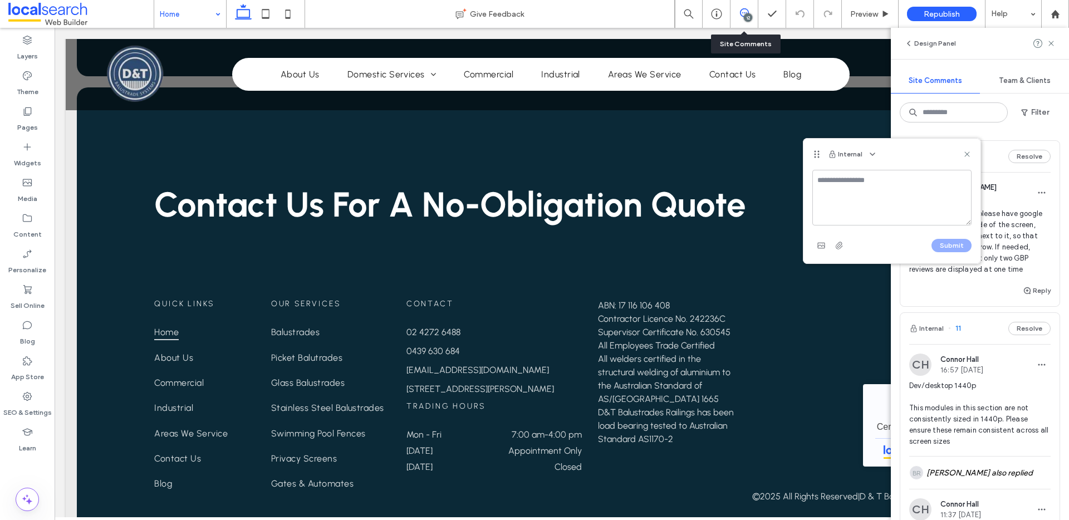
type textarea "*"
drag, startPoint x: 915, startPoint y: 199, endPoint x: 807, endPoint y: 176, distance: 109.7
click at [807, 176] on div "**********" at bounding box center [891, 217] width 177 height 94
type textarea "**********"
click at [953, 244] on button "Submit" at bounding box center [951, 245] width 40 height 13
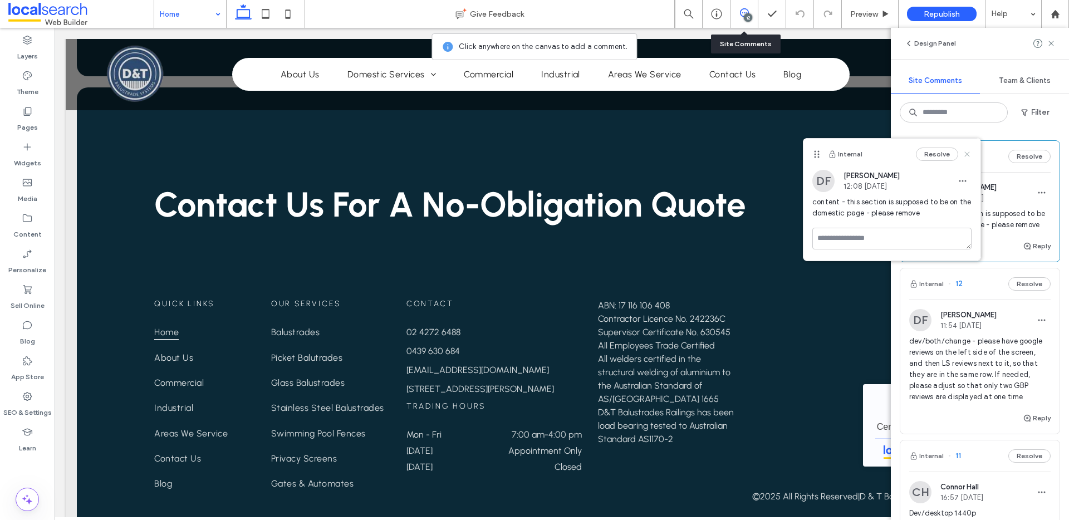
click at [969, 156] on use at bounding box center [966, 153] width 5 height 5
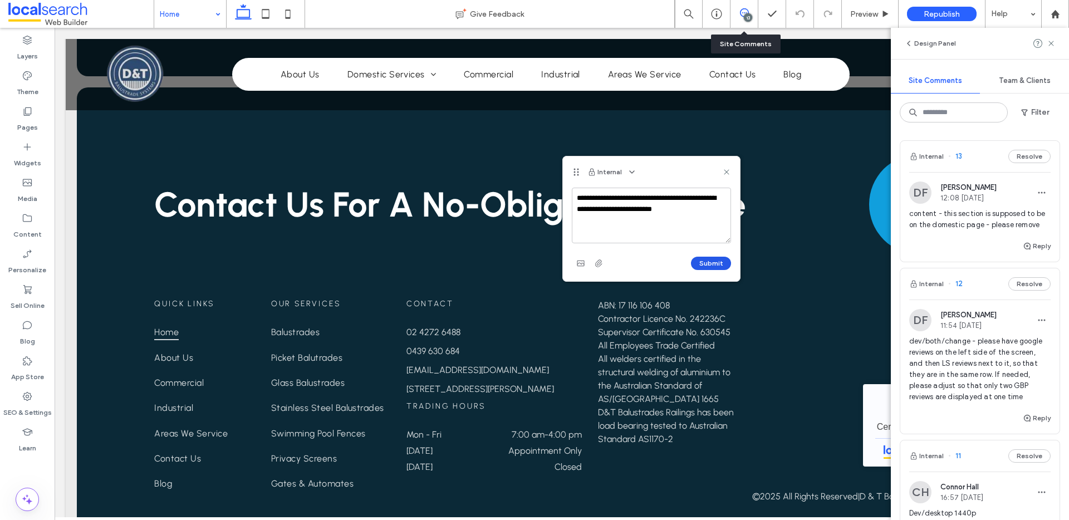
type textarea "**********"
click at [720, 266] on button "Submit" at bounding box center [711, 263] width 40 height 13
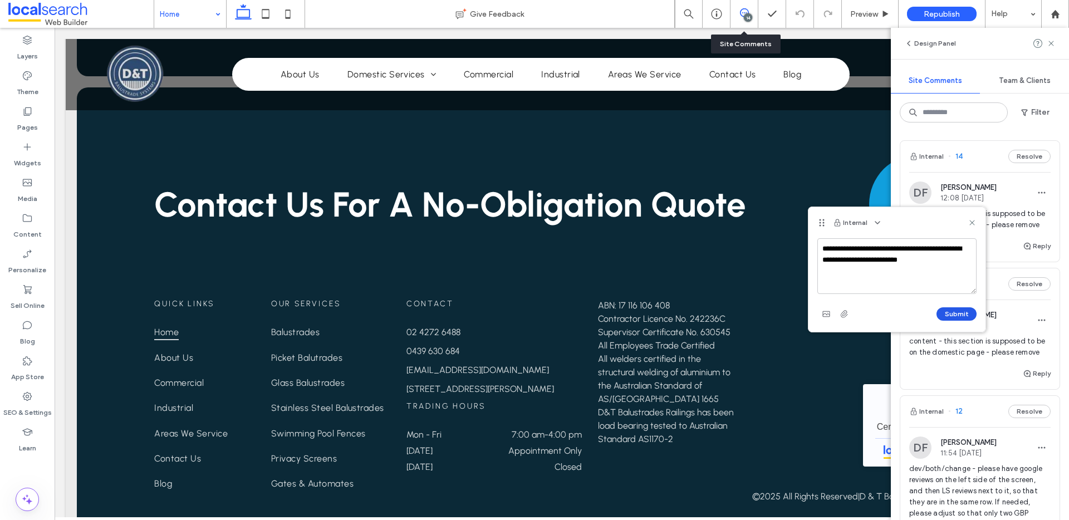
type textarea "**********"
click at [962, 310] on button "Submit" at bounding box center [956, 313] width 40 height 13
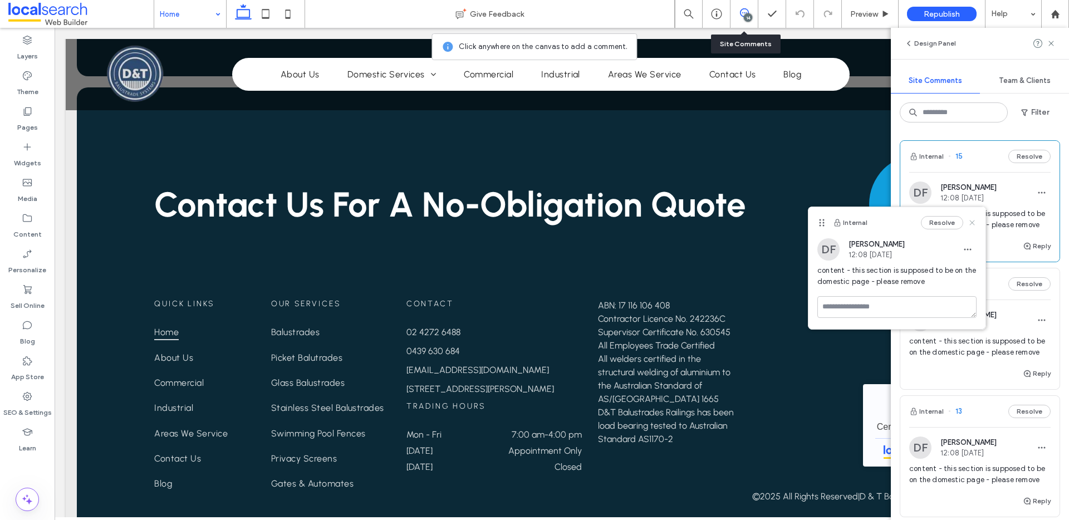
click at [970, 222] on use at bounding box center [971, 222] width 5 height 5
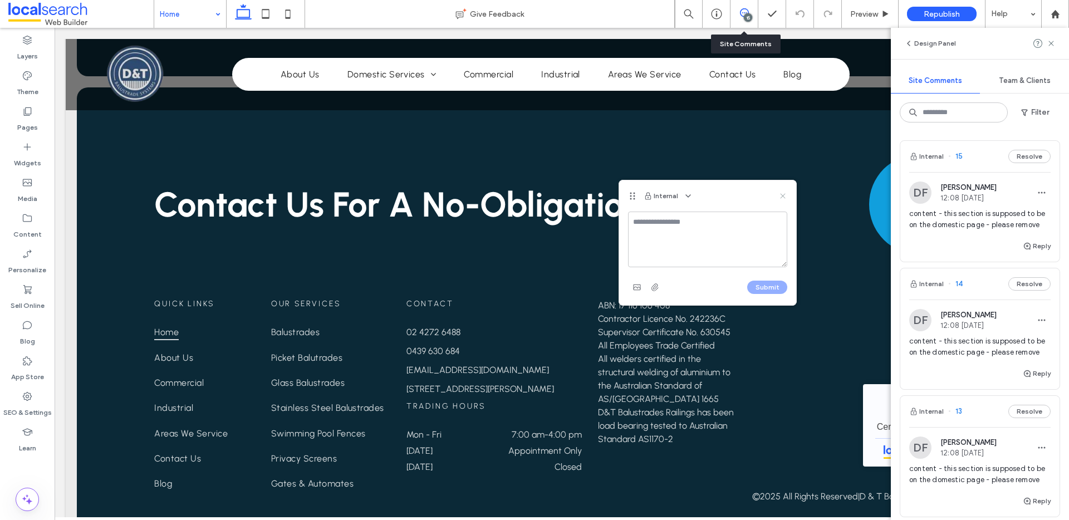
click at [781, 194] on use at bounding box center [782, 195] width 5 height 5
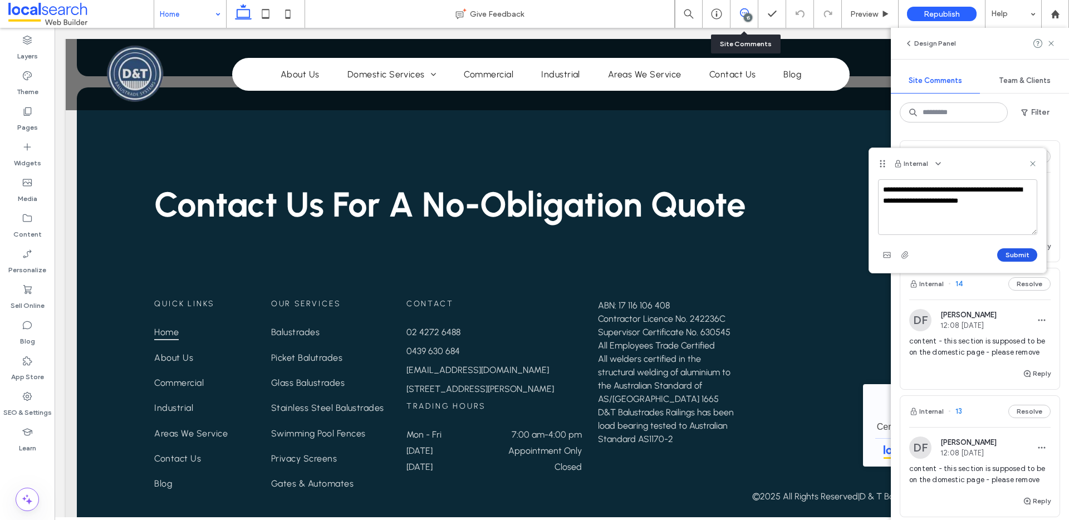
type textarea "**********"
click at [1019, 260] on button "Submit" at bounding box center [1017, 254] width 40 height 13
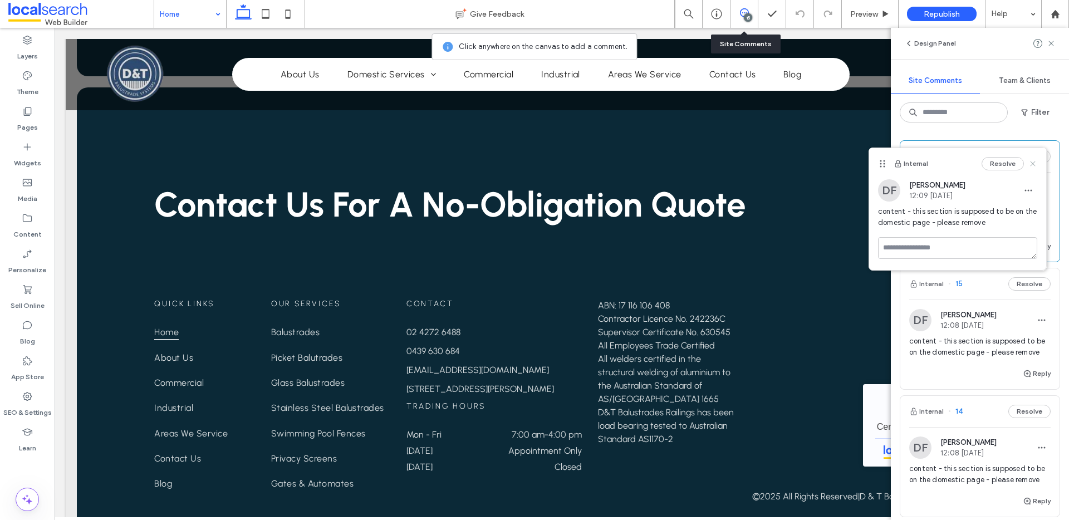
click at [1035, 159] on icon at bounding box center [1032, 163] width 9 height 9
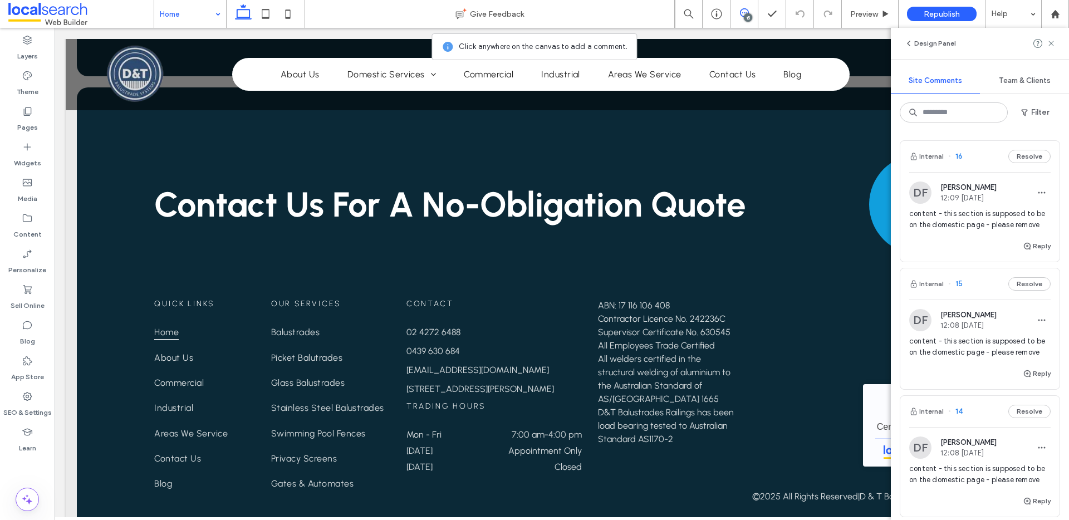
click at [742, 14] on icon at bounding box center [744, 12] width 9 height 9
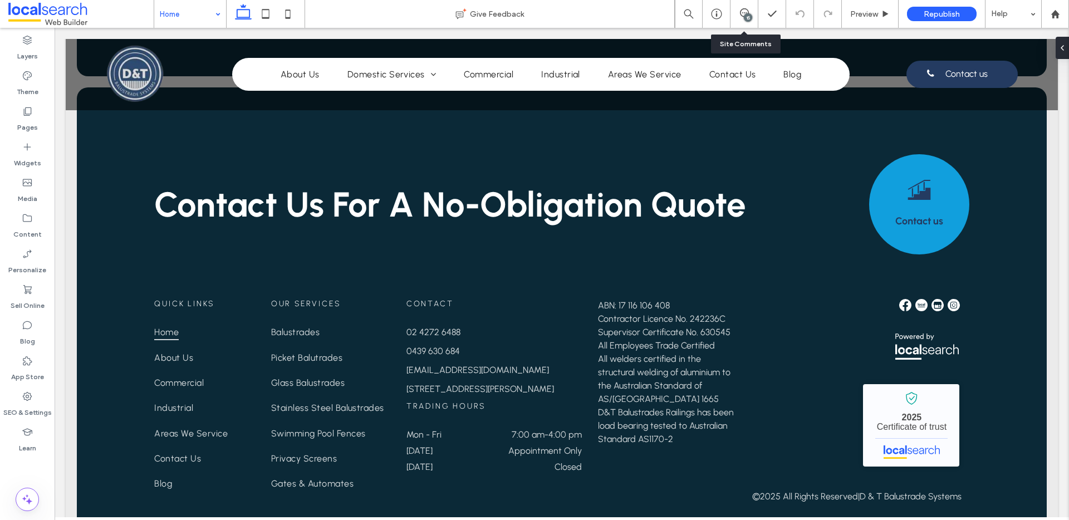
click at [748, 6] on div "15" at bounding box center [744, 14] width 28 height 28
click at [750, 11] on span at bounding box center [743, 12] width 27 height 9
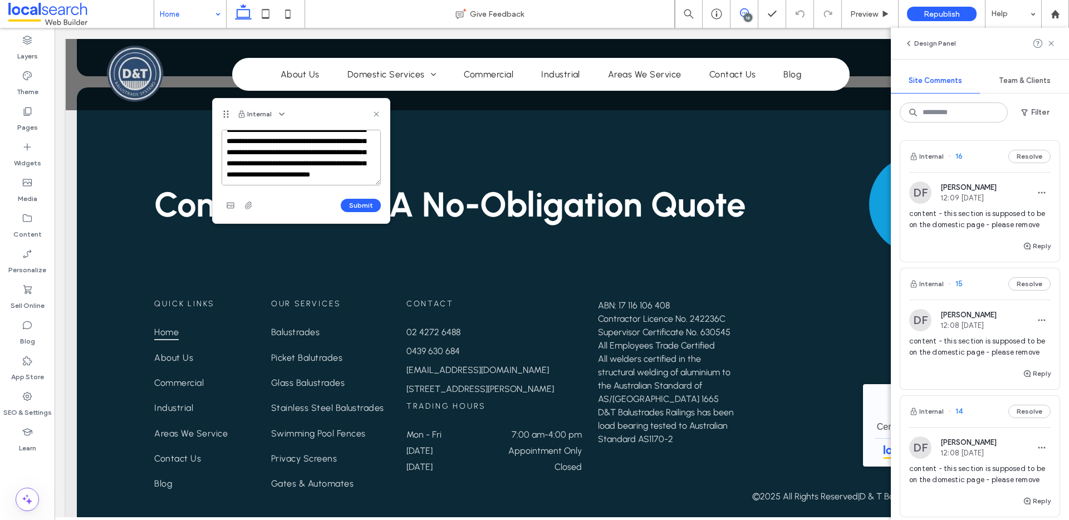
scroll to position [82, 0]
type textarea "**********"
click at [359, 202] on button "Submit" at bounding box center [361, 205] width 40 height 13
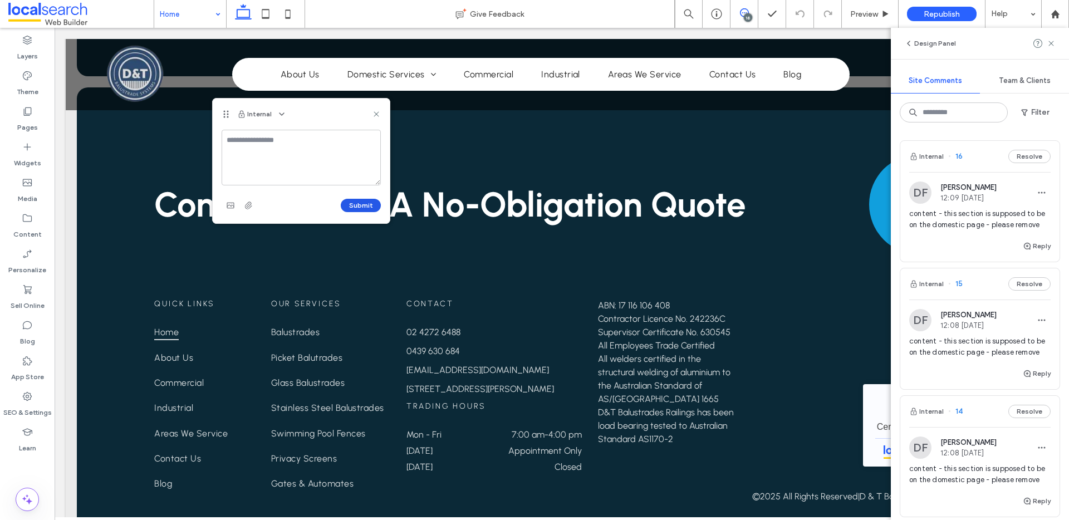
scroll to position [0, 0]
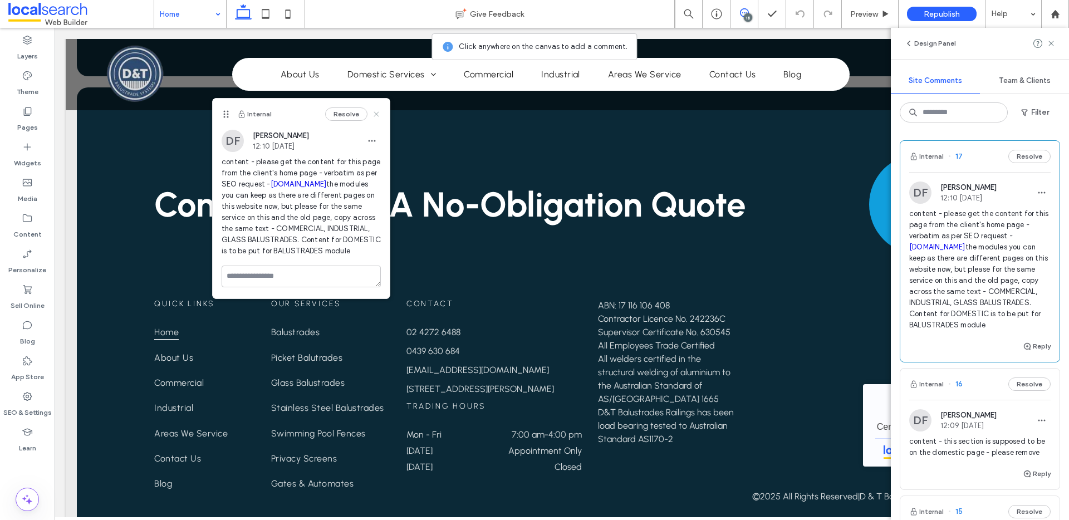
click at [379, 113] on icon at bounding box center [376, 114] width 9 height 9
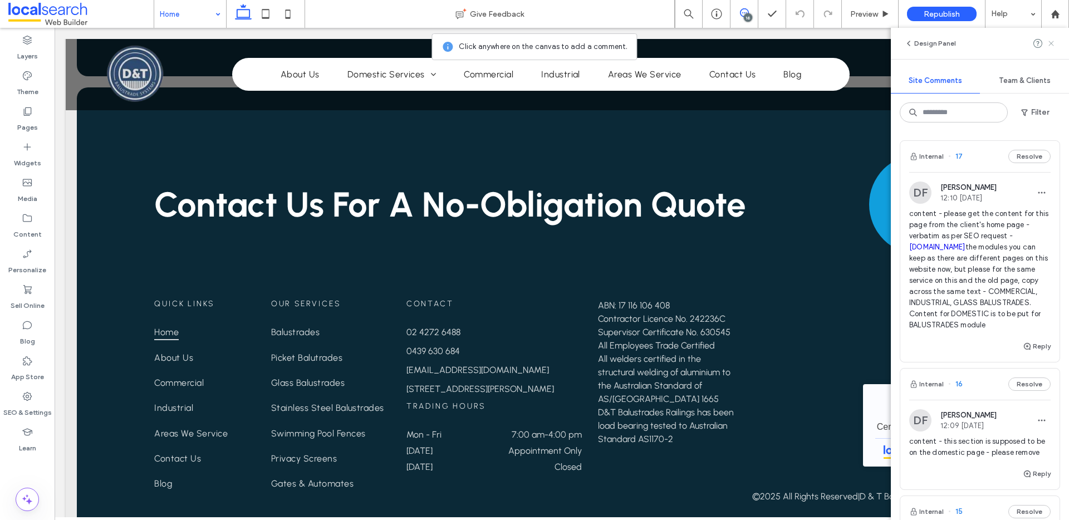
click at [1048, 41] on use at bounding box center [1050, 43] width 5 height 5
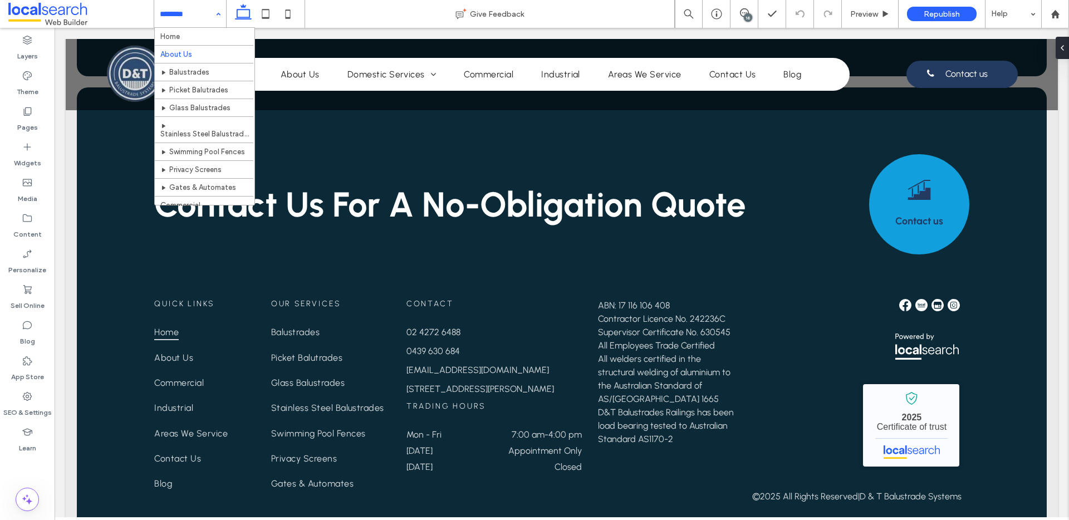
click at [197, 6] on input at bounding box center [187, 14] width 55 height 28
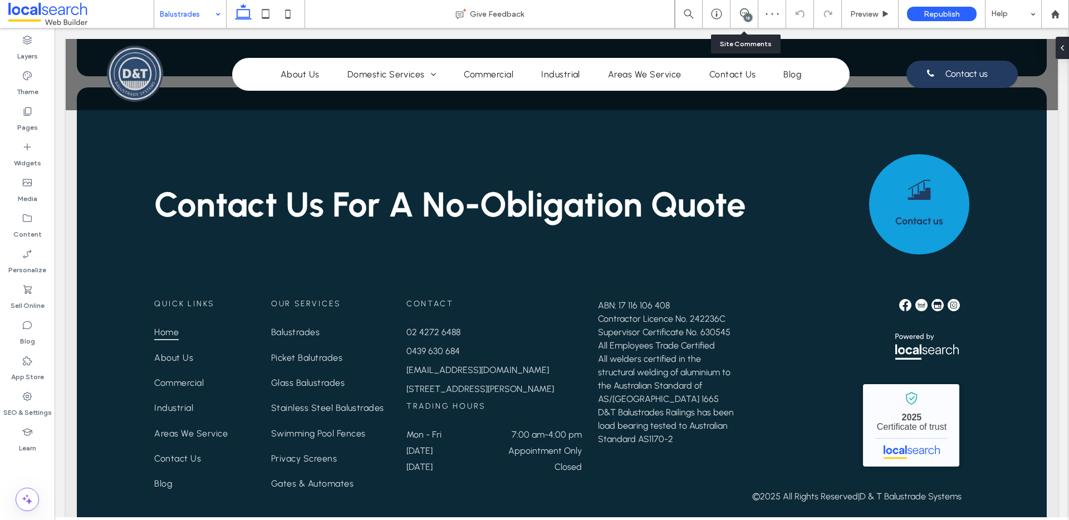
click at [752, 17] on div "16" at bounding box center [743, 13] width 27 height 11
click at [739, 17] on div "16" at bounding box center [743, 13] width 27 height 11
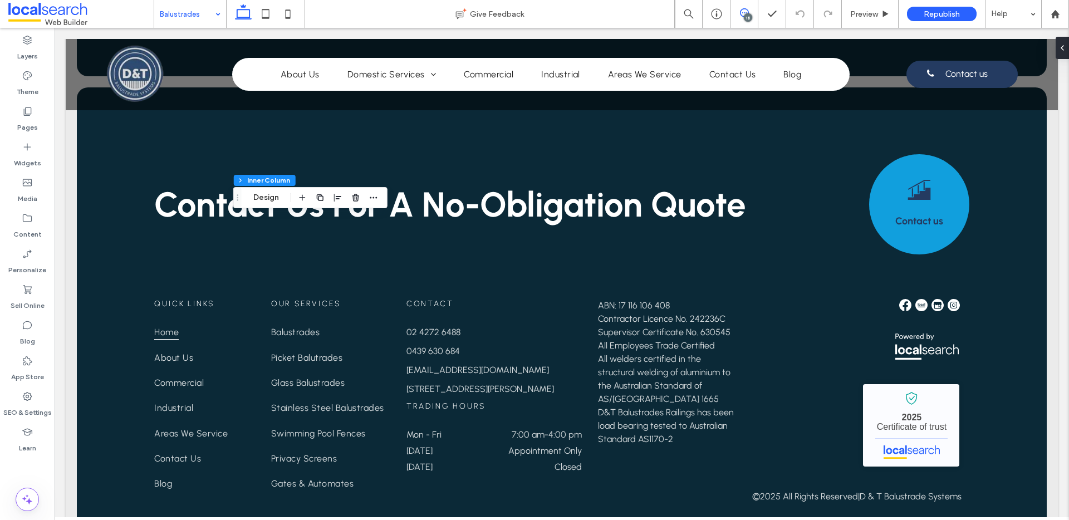
click at [740, 11] on use at bounding box center [744, 12] width 9 height 9
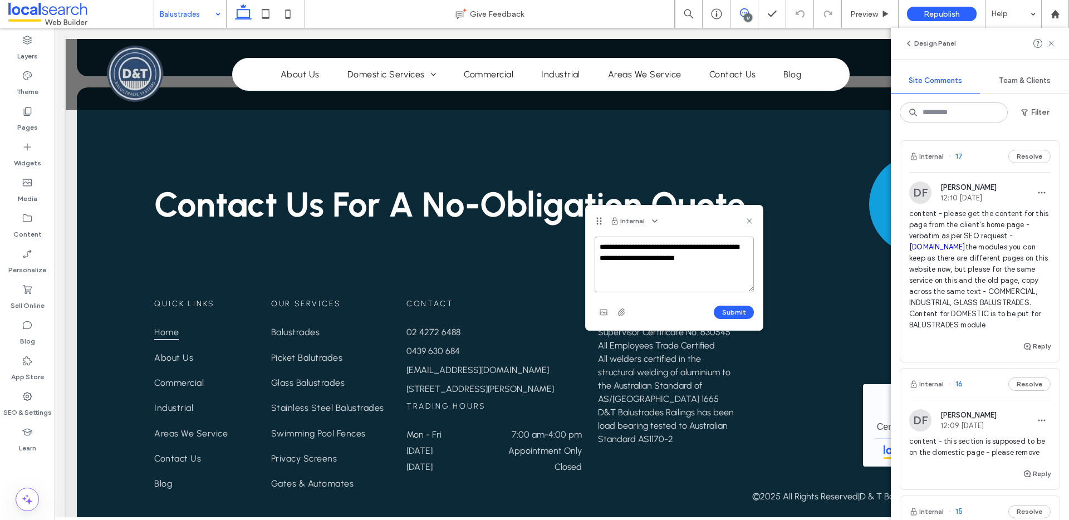
paste textarea "**********"
type textarea "**********"
click at [743, 309] on button "Submit" at bounding box center [734, 312] width 40 height 13
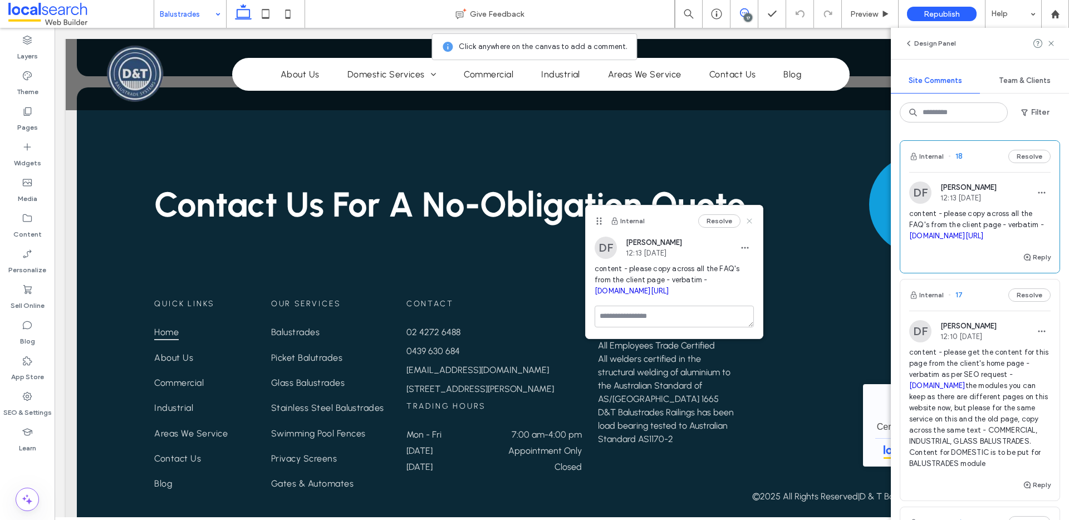
click at [747, 222] on icon at bounding box center [749, 221] width 9 height 9
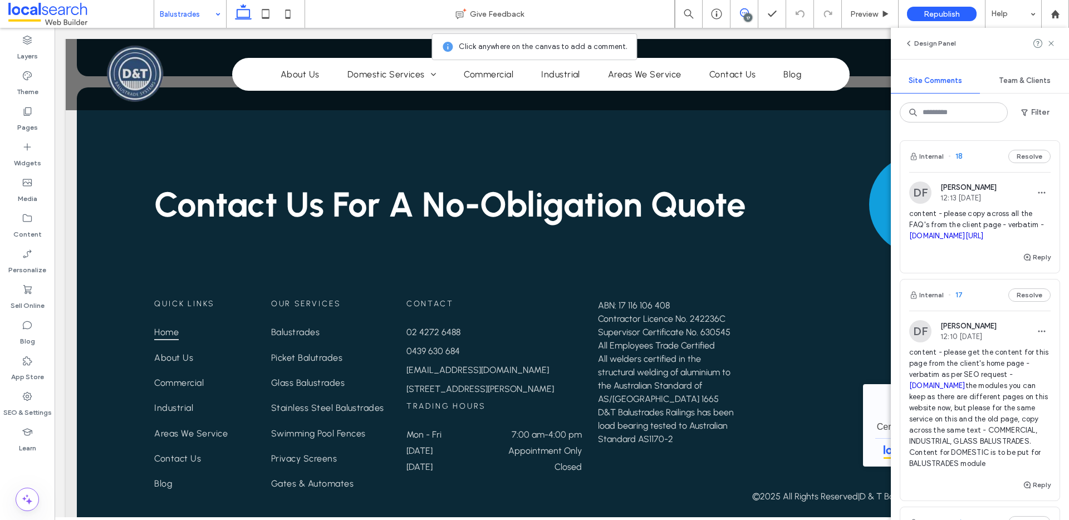
click at [1051, 43] on use at bounding box center [1050, 43] width 5 height 5
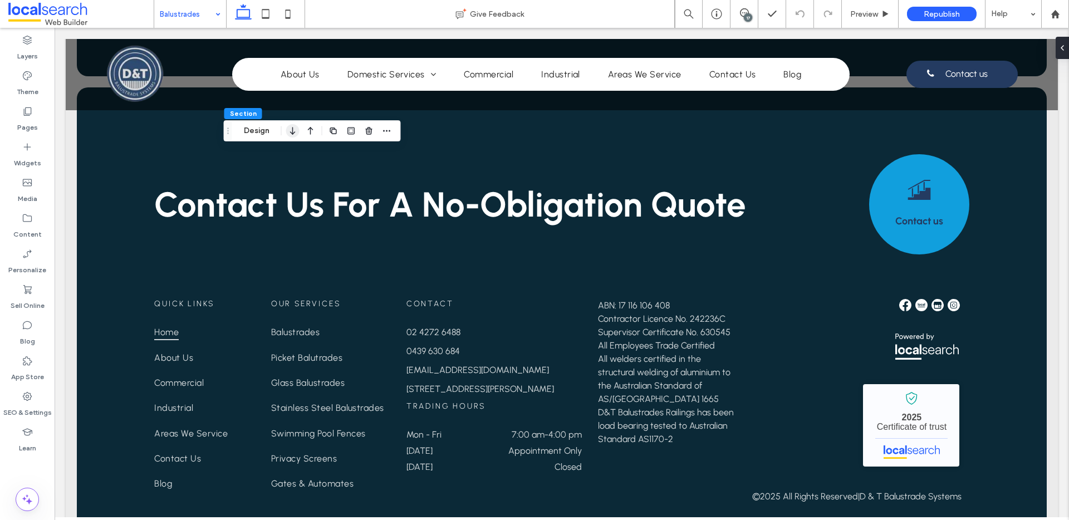
click at [297, 133] on icon "button" at bounding box center [292, 131] width 13 height 20
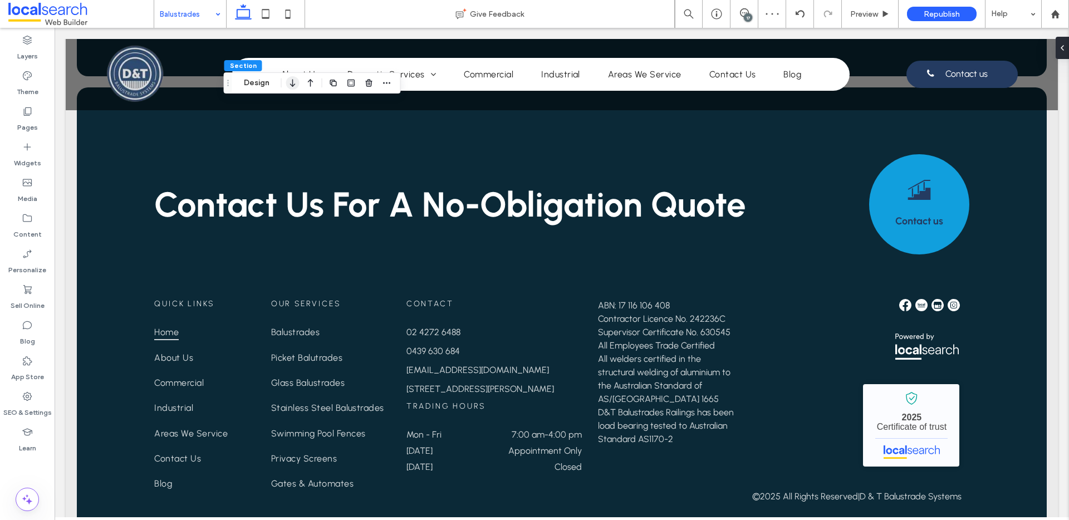
click at [291, 83] on icon "button" at bounding box center [292, 83] width 13 height 20
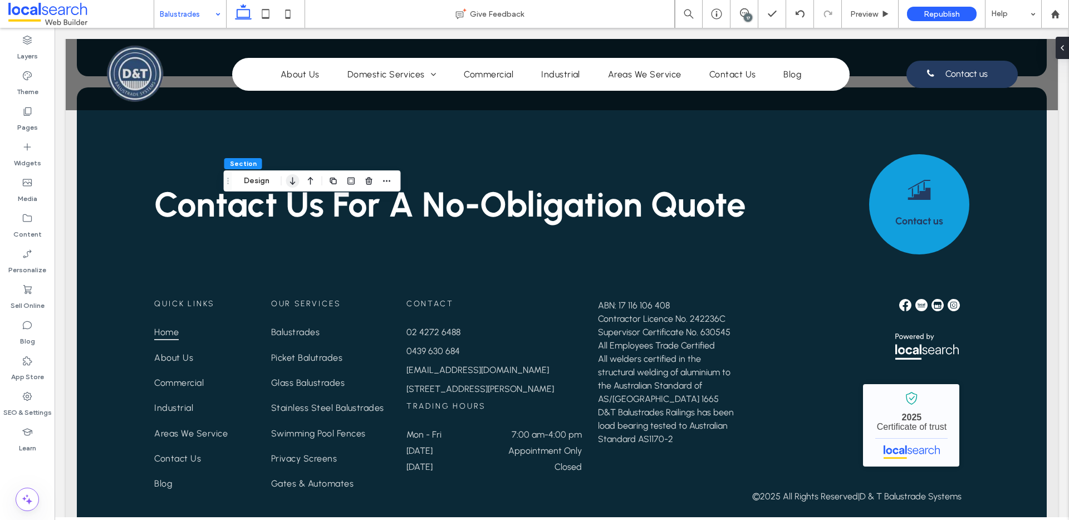
click at [291, 188] on icon "button" at bounding box center [292, 181] width 13 height 20
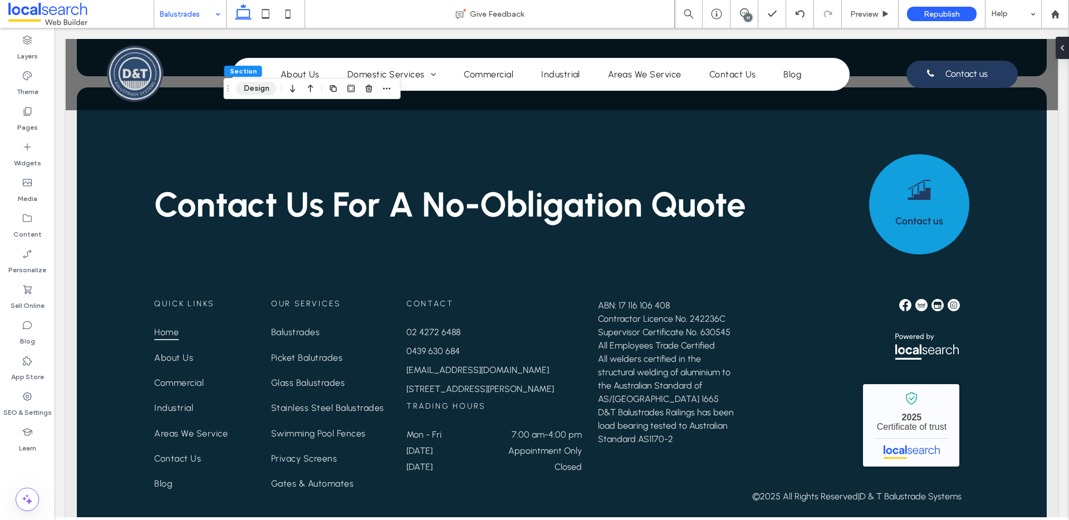
click at [261, 92] on button "Design" at bounding box center [257, 88] width 40 height 13
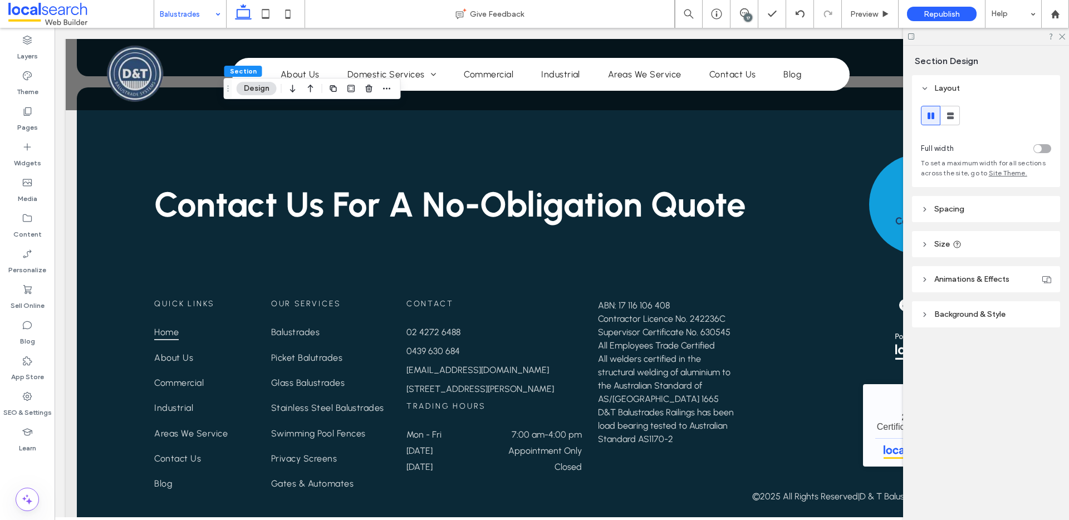
click at [1009, 315] on header "Background & Style" at bounding box center [986, 314] width 148 height 26
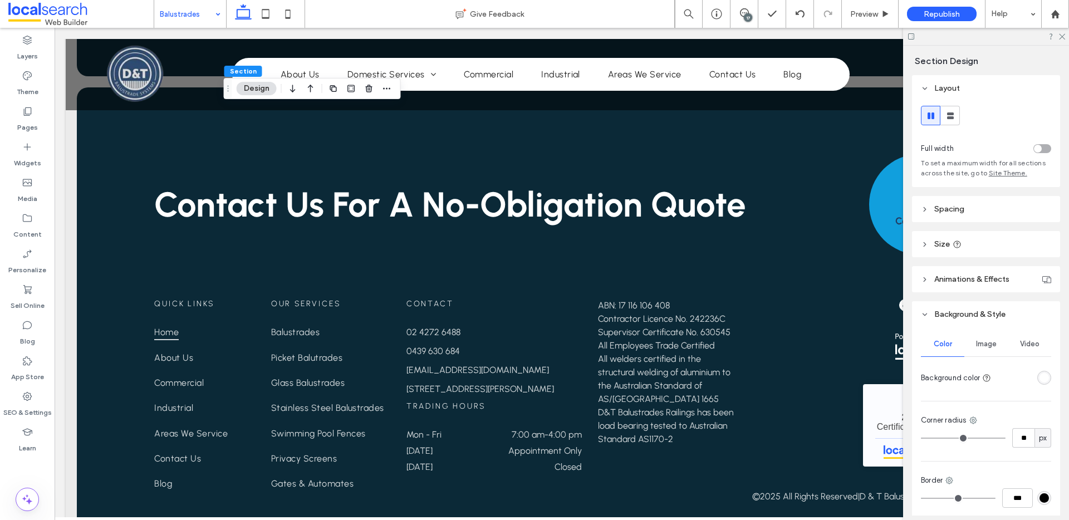
click at [1039, 375] on div "rgba(255, 255, 255, 1)" at bounding box center [1043, 377] width 9 height 9
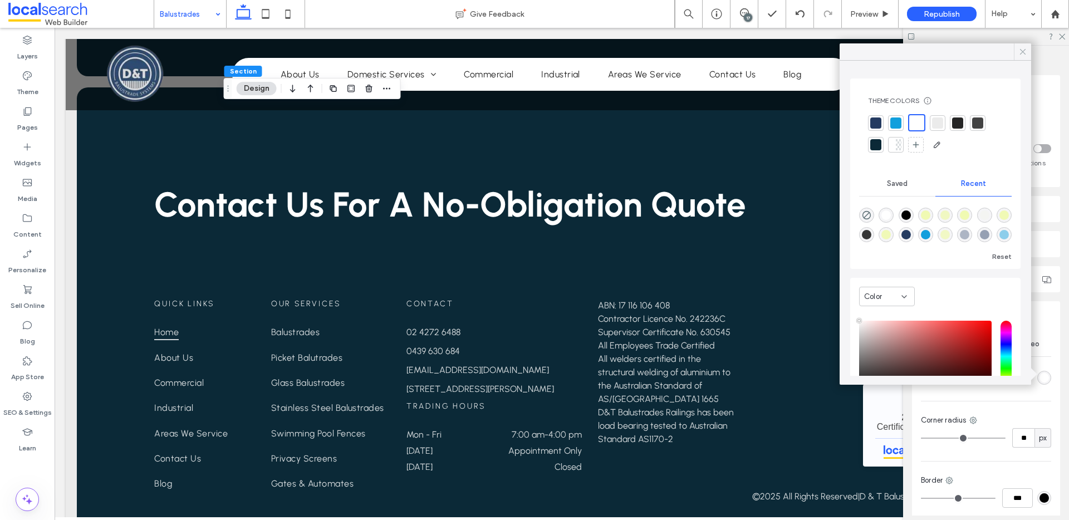
click at [1022, 51] on icon at bounding box center [1023, 52] width 10 height 10
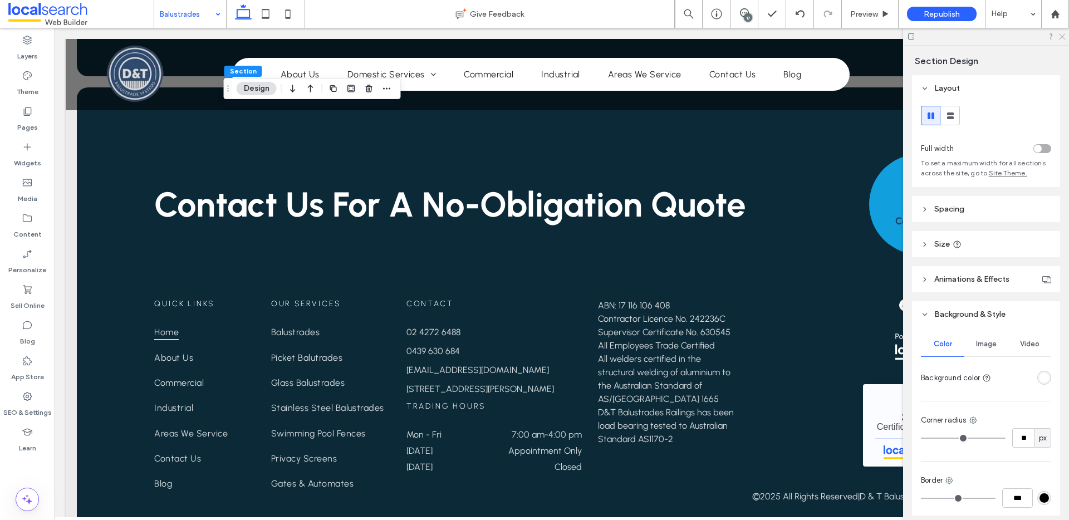
click at [1062, 33] on icon at bounding box center [1061, 35] width 7 height 7
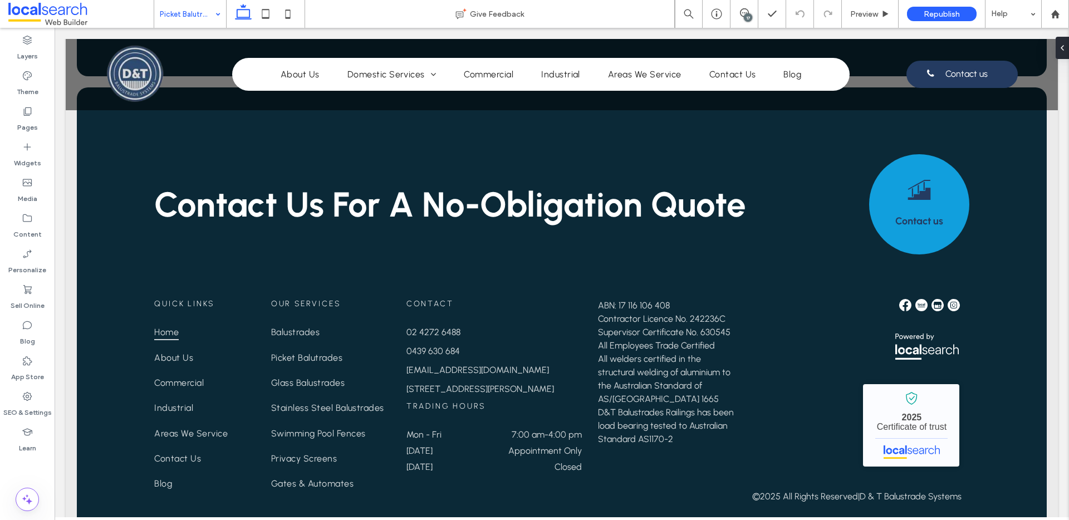
click at [193, 8] on input at bounding box center [187, 14] width 55 height 28
click at [191, 9] on input at bounding box center [187, 14] width 55 height 28
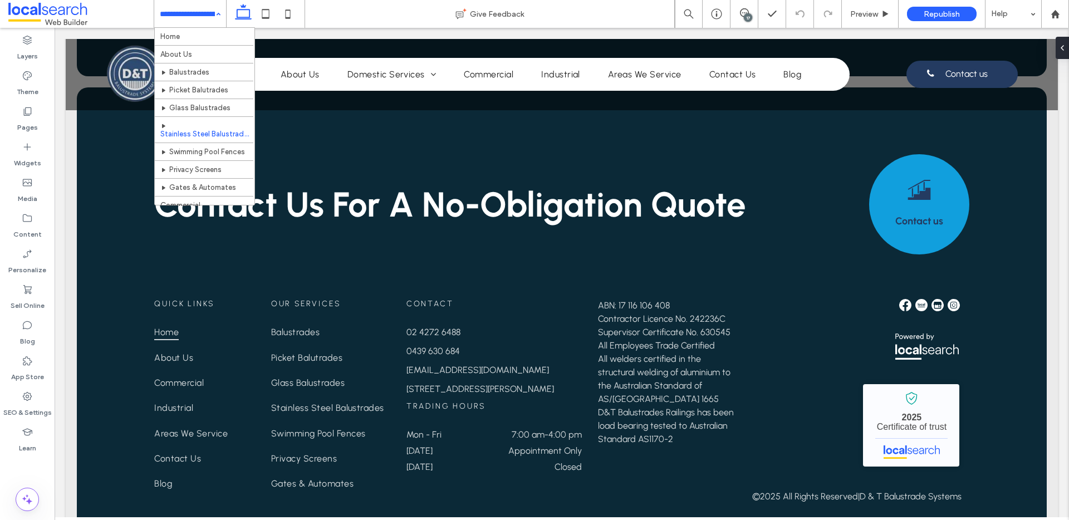
click at [192, 18] on input at bounding box center [187, 14] width 55 height 28
click at [172, 13] on input at bounding box center [187, 14] width 55 height 28
click at [170, 9] on input at bounding box center [187, 14] width 55 height 28
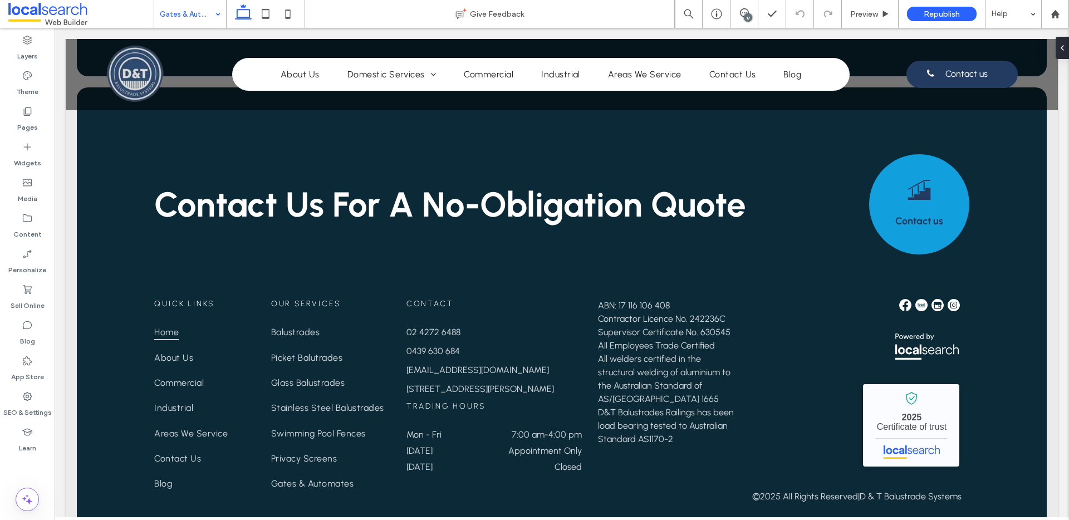
click at [178, 16] on input at bounding box center [187, 14] width 55 height 28
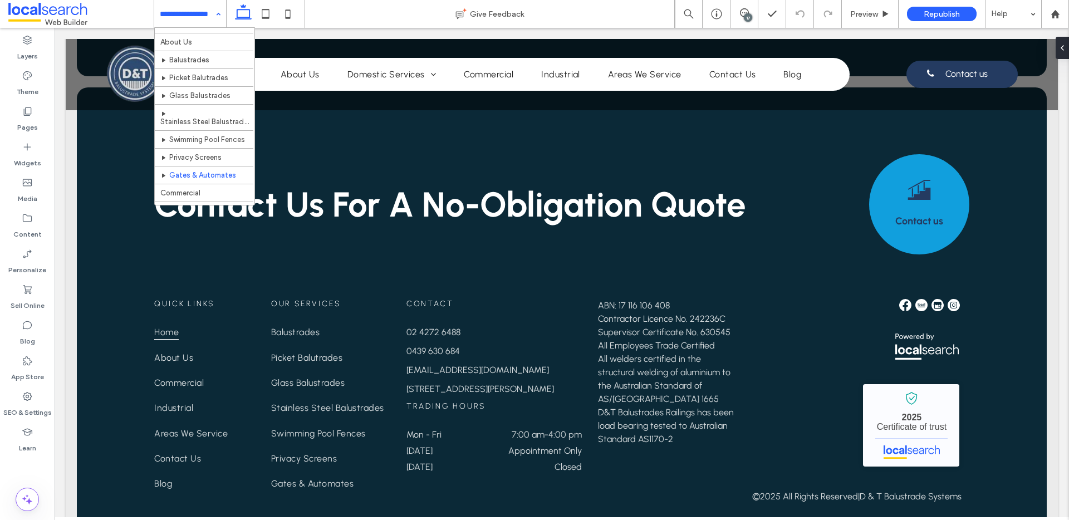
scroll to position [117, 0]
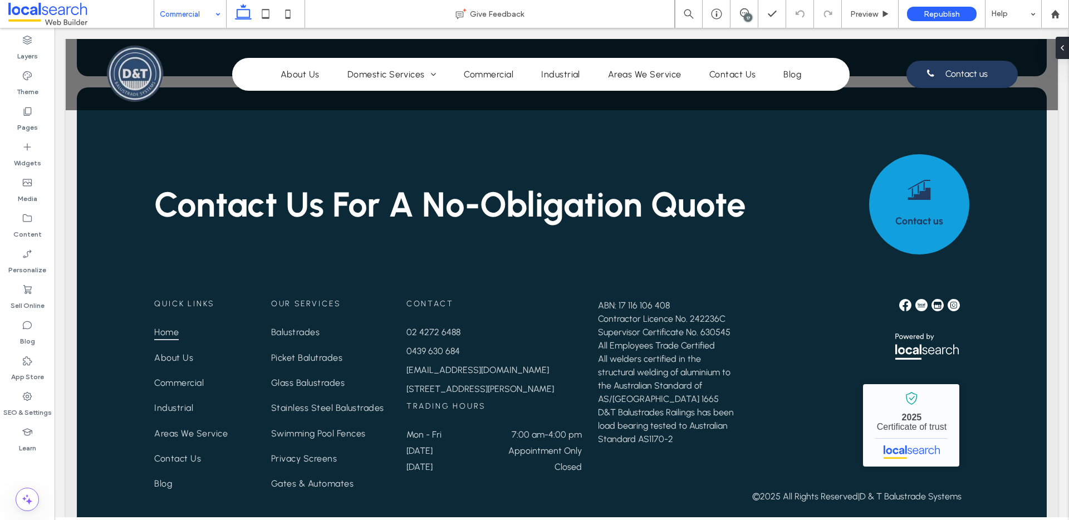
click at [169, 16] on input at bounding box center [187, 14] width 55 height 28
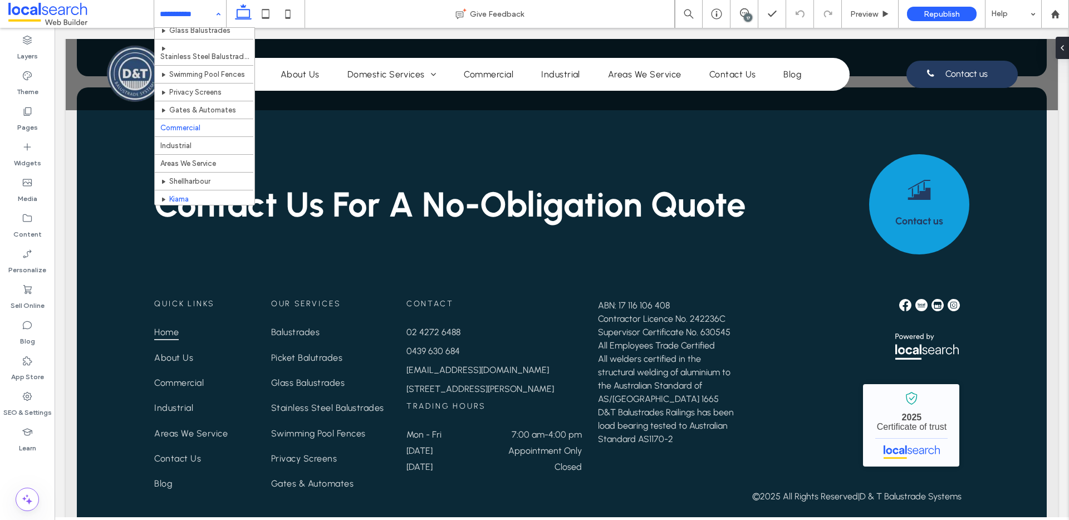
scroll to position [141, 0]
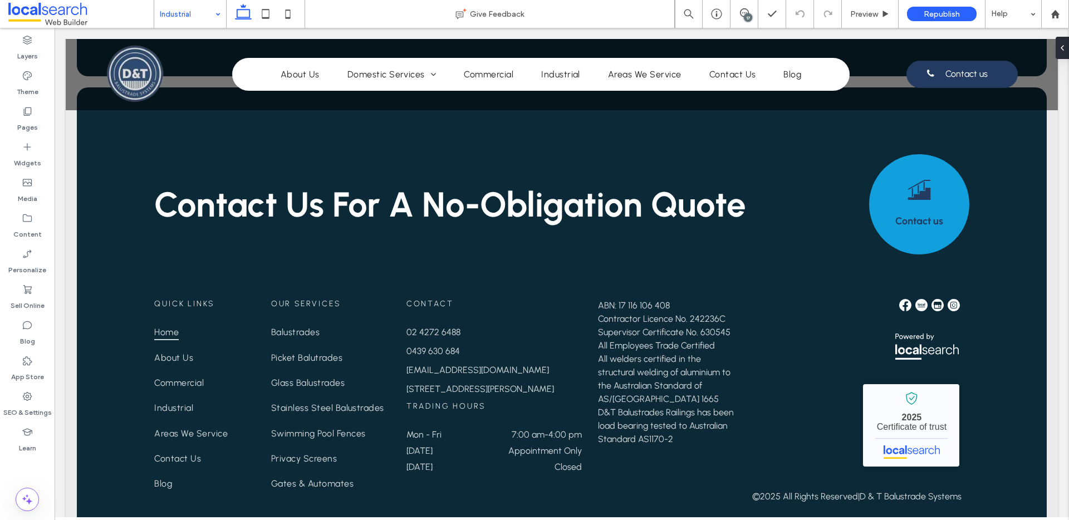
click at [180, 5] on input at bounding box center [187, 14] width 55 height 28
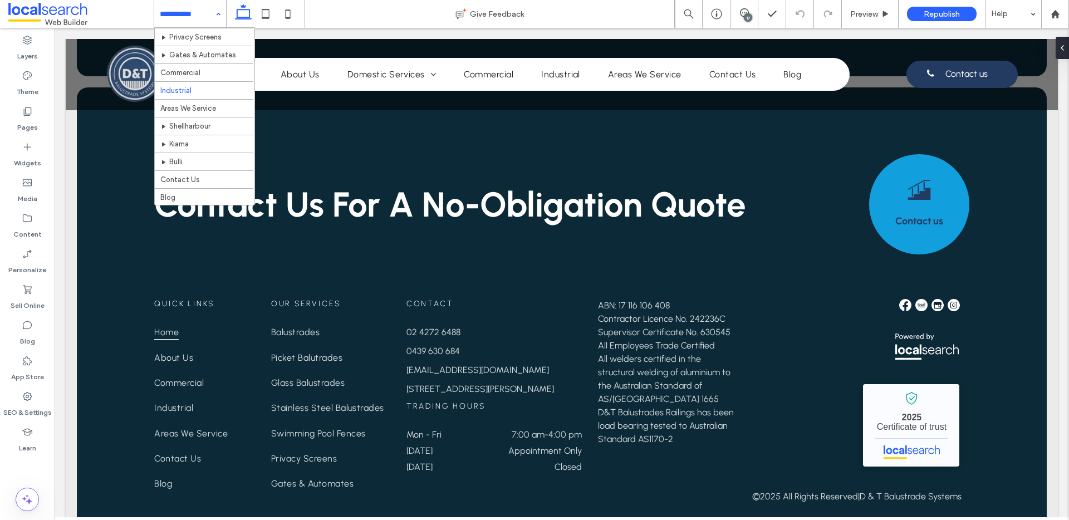
scroll to position [141, 0]
click at [195, 13] on input at bounding box center [187, 14] width 55 height 28
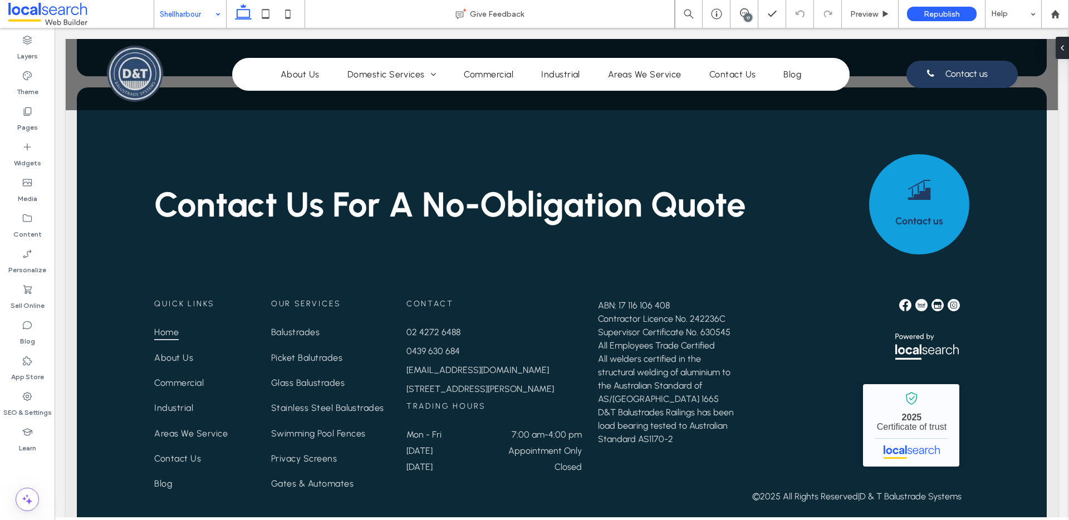
click at [194, 27] on div "Shellharbour" at bounding box center [190, 14] width 72 height 28
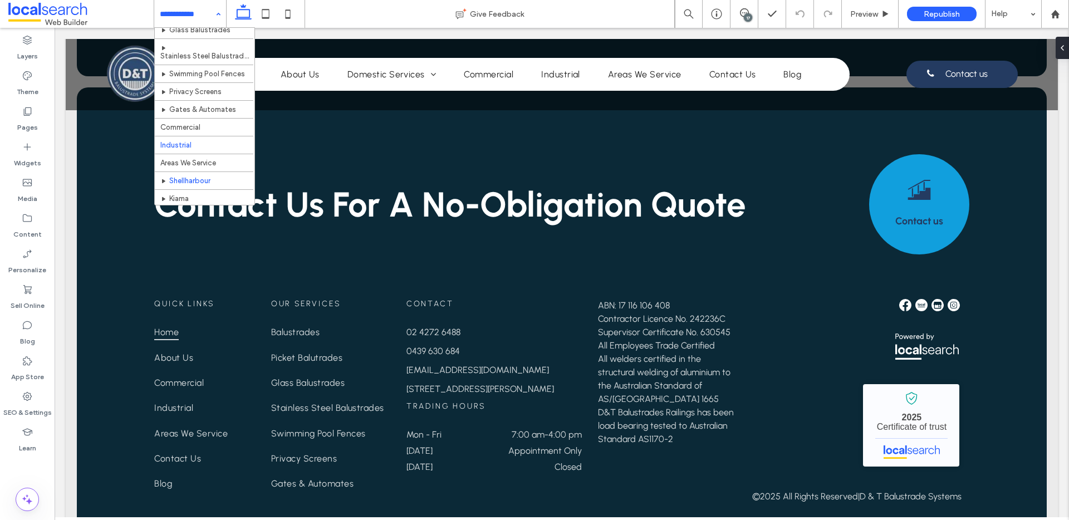
scroll to position [141, 0]
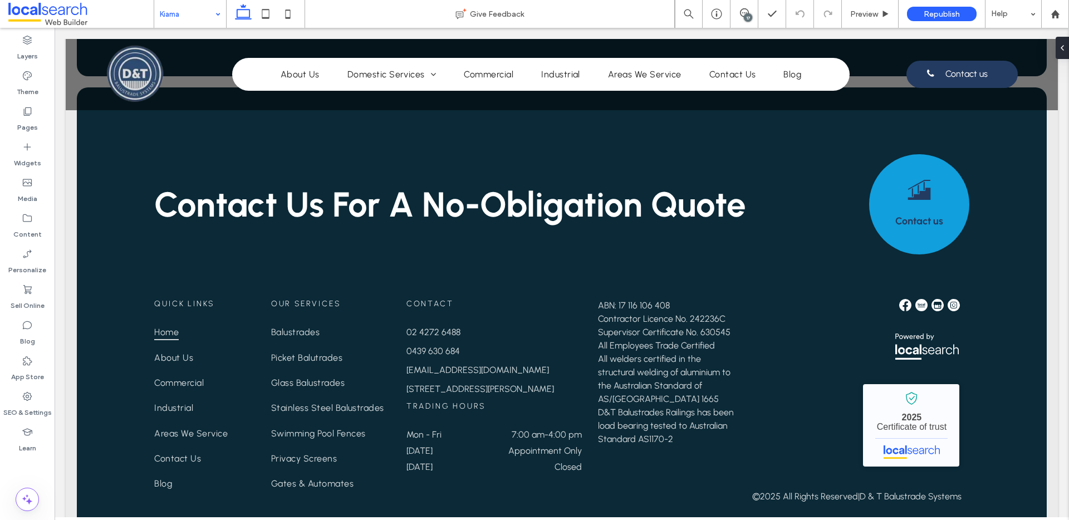
click at [165, 21] on input at bounding box center [187, 14] width 55 height 28
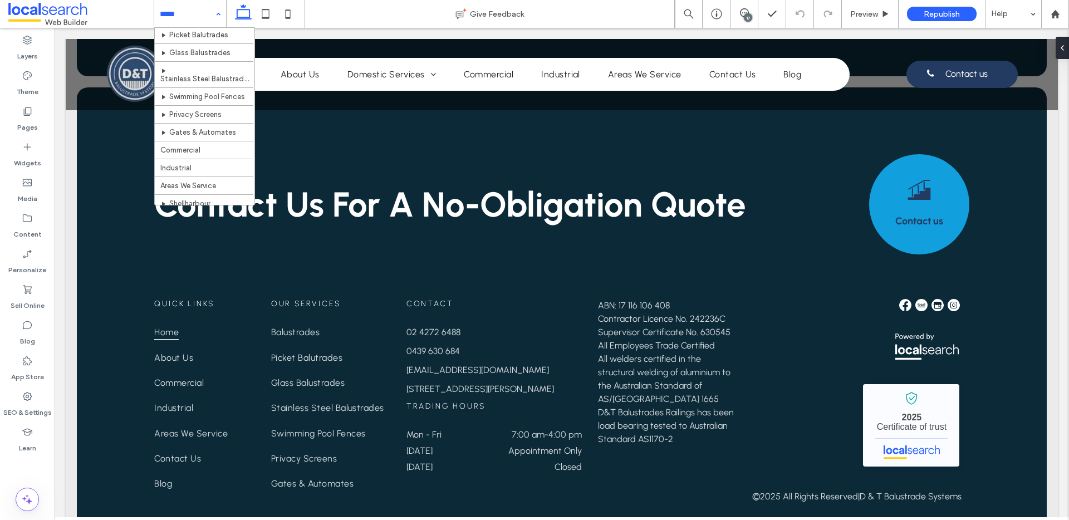
scroll to position [141, 0]
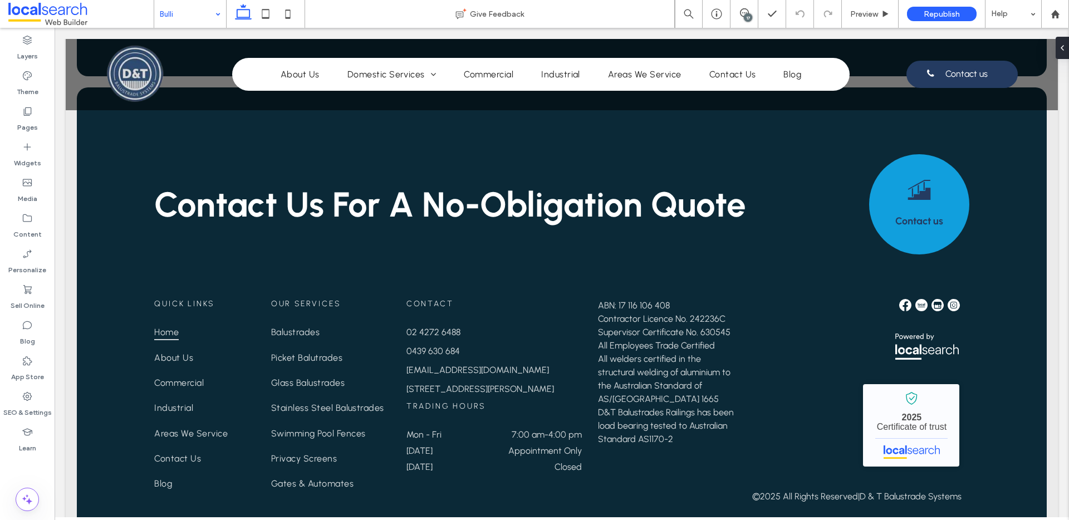
click at [205, 11] on input at bounding box center [187, 14] width 55 height 28
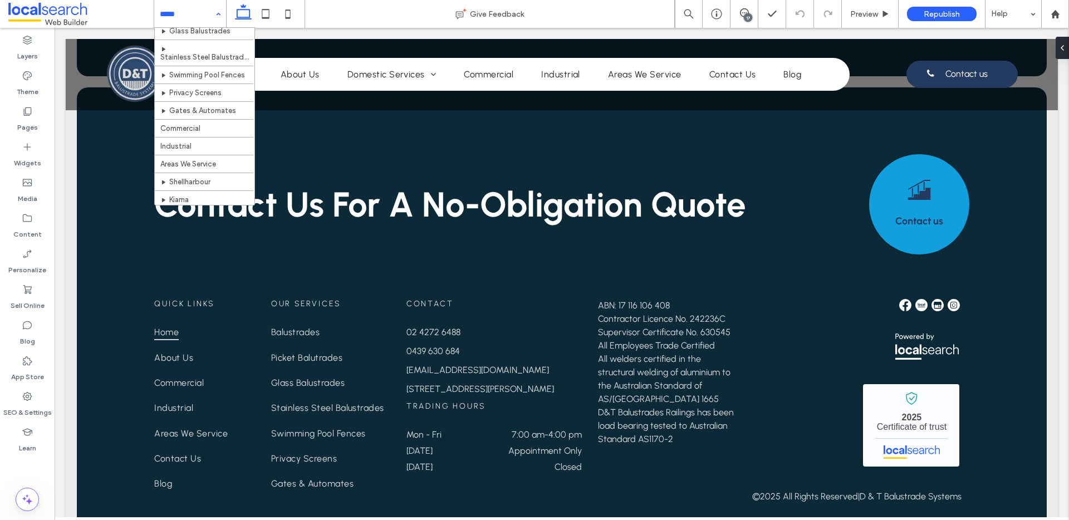
scroll to position [141, 0]
click at [169, 16] on input at bounding box center [187, 14] width 55 height 28
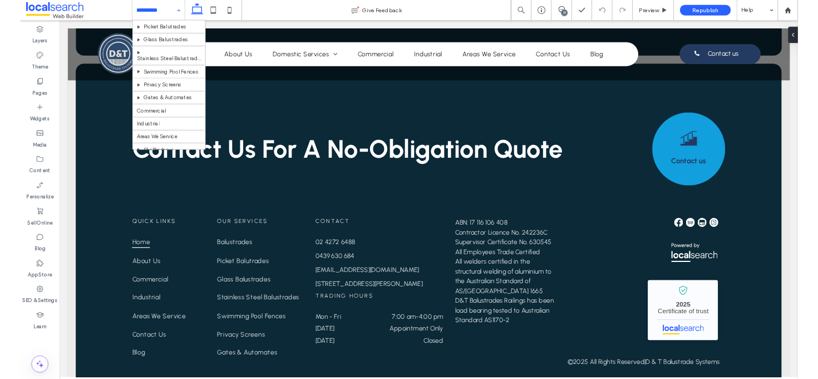
scroll to position [141, 0]
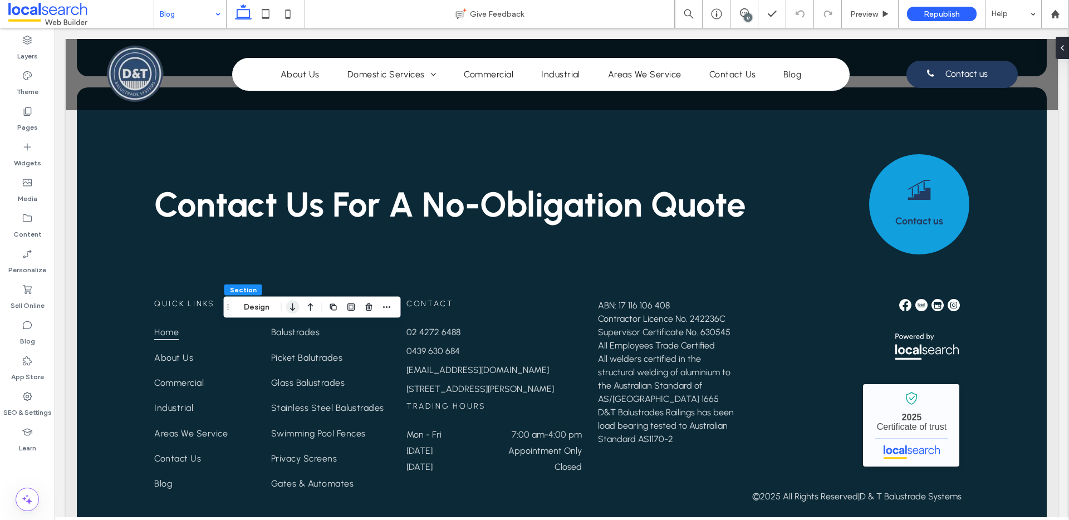
click at [290, 310] on icon "button" at bounding box center [292, 307] width 13 height 20
click at [311, 308] on icon "button" at bounding box center [310, 307] width 13 height 20
click at [310, 308] on icon "button" at bounding box center [310, 307] width 13 height 20
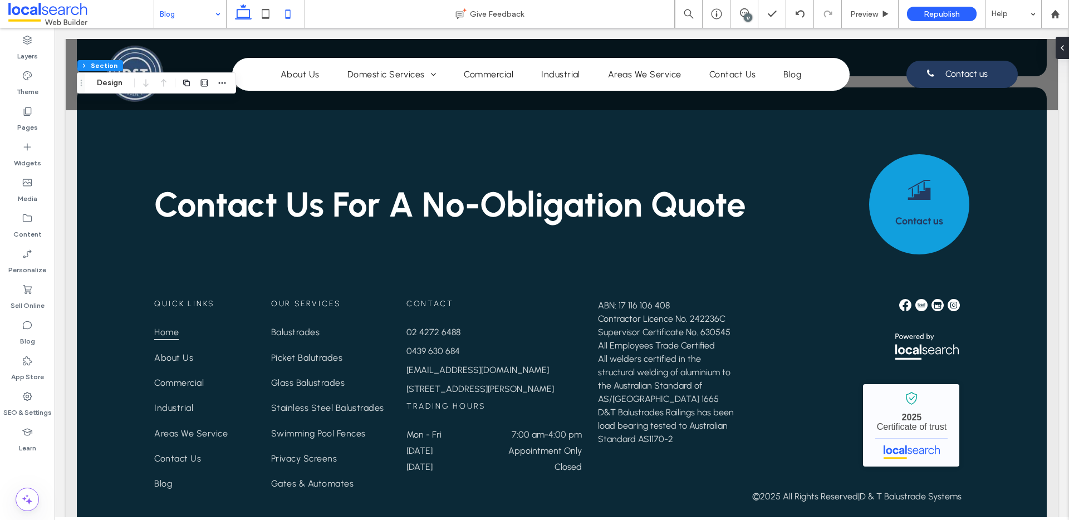
click at [284, 22] on icon at bounding box center [288, 14] width 22 height 22
type input "**"
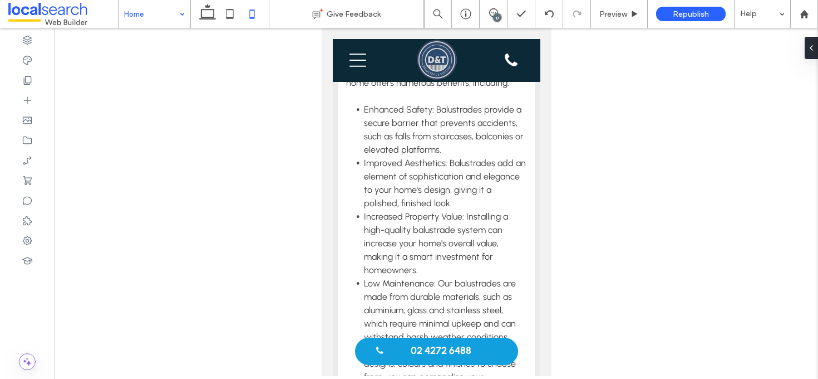
click at [208, 12] on div "Home Give Feedback 17 Preview Republish Help Design Panel Site Comments Team & …" at bounding box center [409, 189] width 818 height 379
click at [208, 12] on icon at bounding box center [208, 14] width 22 height 22
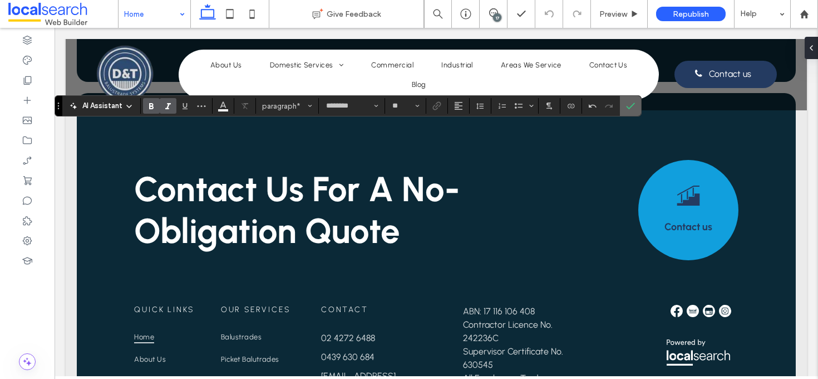
click at [635, 104] on icon "Confirm" at bounding box center [630, 105] width 9 height 9
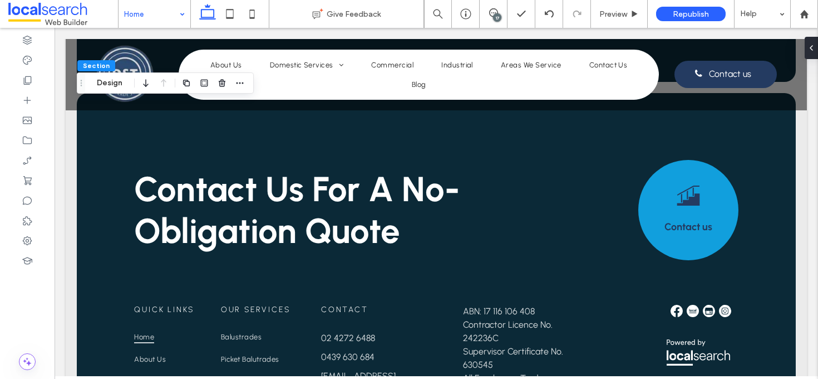
click at [116, 74] on div "Section Design" at bounding box center [165, 82] width 177 height 21
click at [114, 79] on button "Design" at bounding box center [110, 82] width 40 height 13
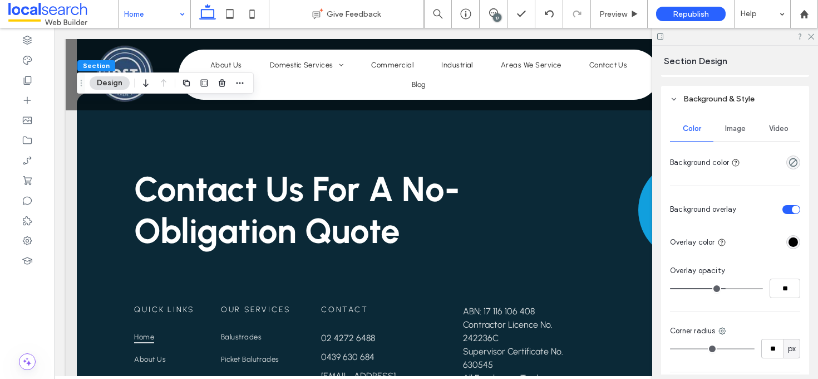
scroll to position [256, 0]
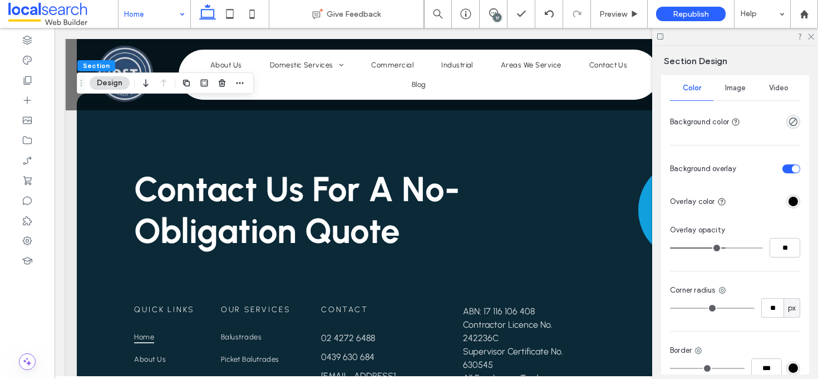
type input "**"
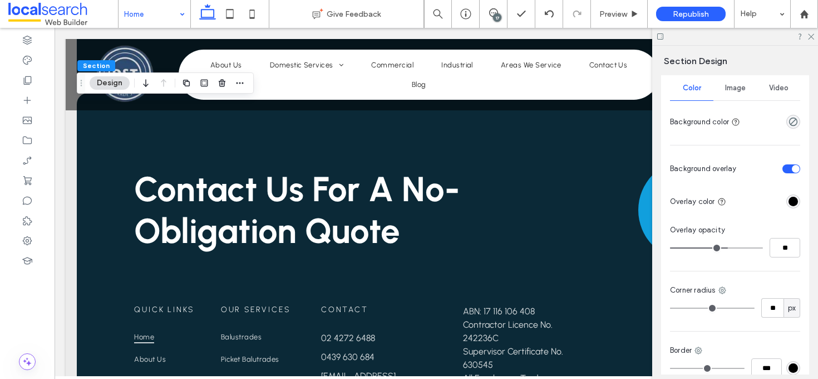
type input "**"
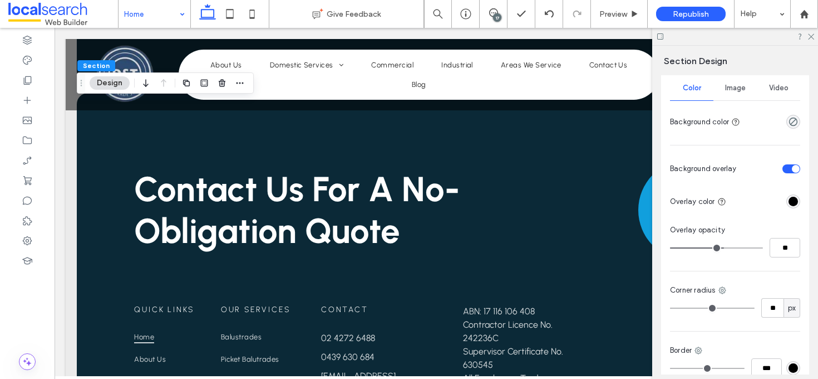
type input "**"
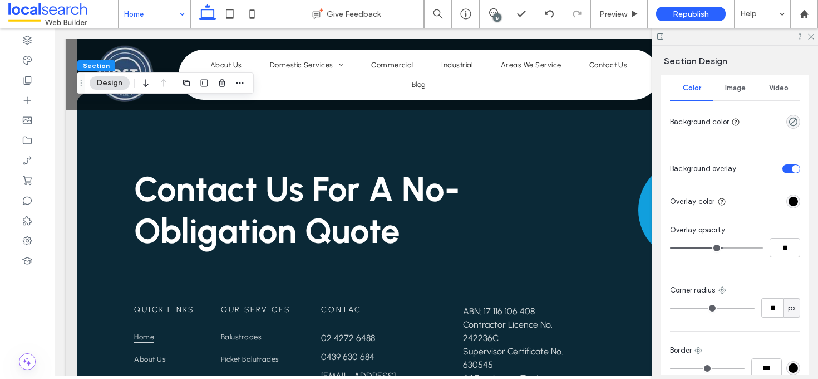
type input "**"
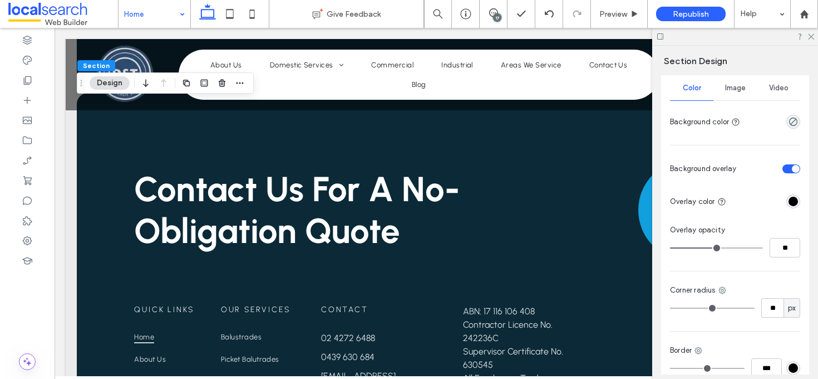
type input "**"
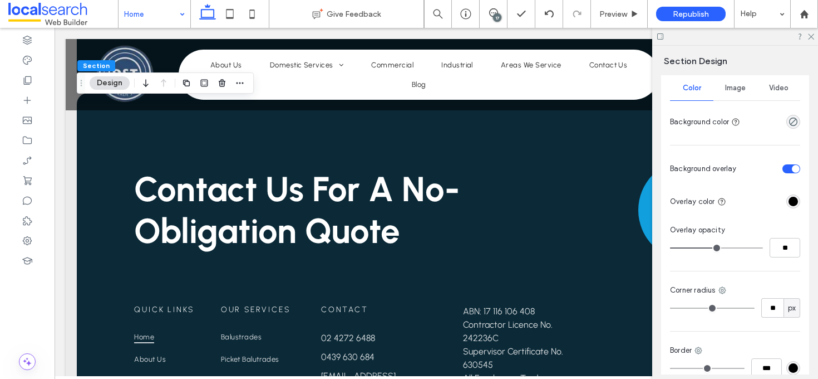
type input "**"
drag, startPoint x: 723, startPoint y: 252, endPoint x: 714, endPoint y: 251, distance: 8.9
type input "**"
click at [714, 248] on input "range" at bounding box center [716, 247] width 93 height 1
click at [808, 40] on div at bounding box center [736, 36] width 166 height 17
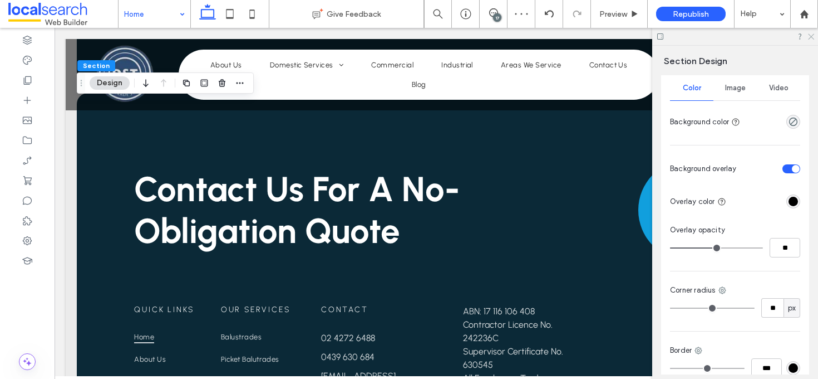
click at [810, 38] on icon at bounding box center [810, 35] width 7 height 7
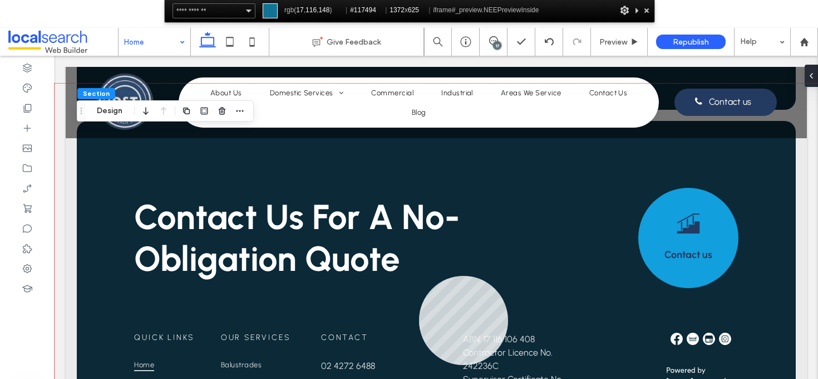
click at [419, 276] on div at bounding box center [437, 258] width 764 height 348
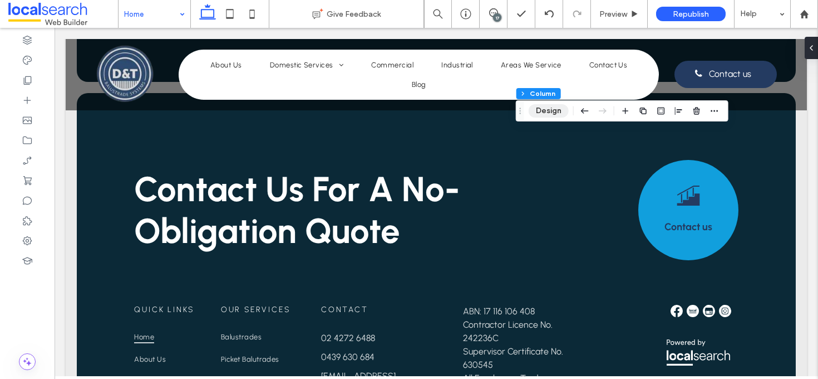
click at [534, 109] on button "Design" at bounding box center [549, 110] width 40 height 13
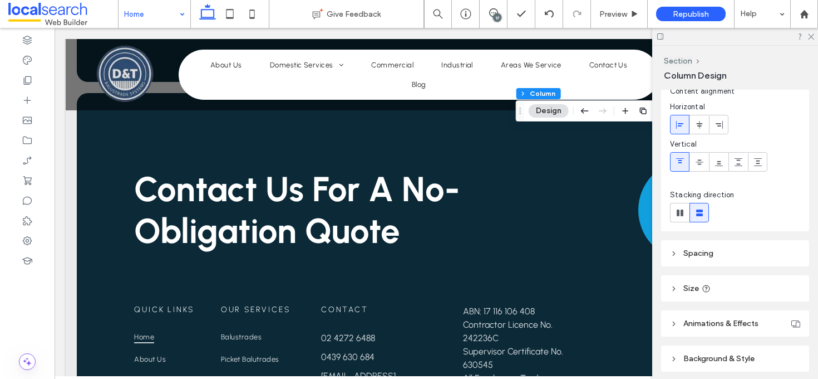
scroll to position [76, 0]
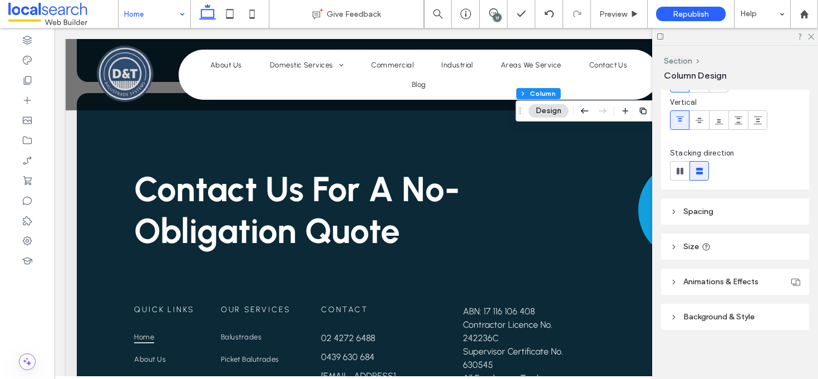
click at [752, 321] on span "Background & Style" at bounding box center [719, 316] width 71 height 9
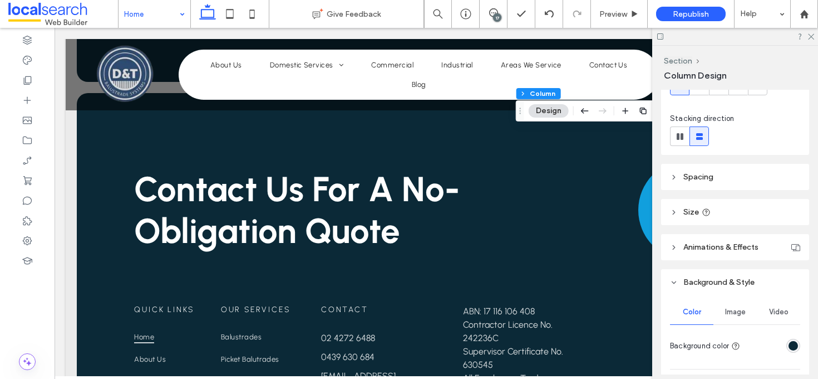
scroll to position [222, 0]
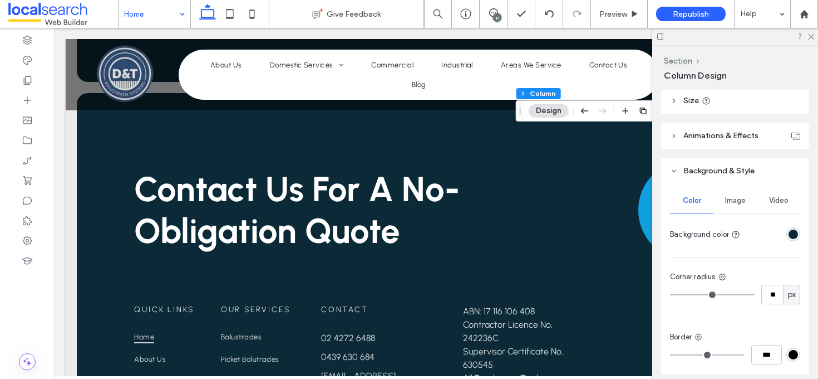
click at [791, 233] on div "rgba(11, 41, 55, 1)" at bounding box center [793, 233] width 9 height 9
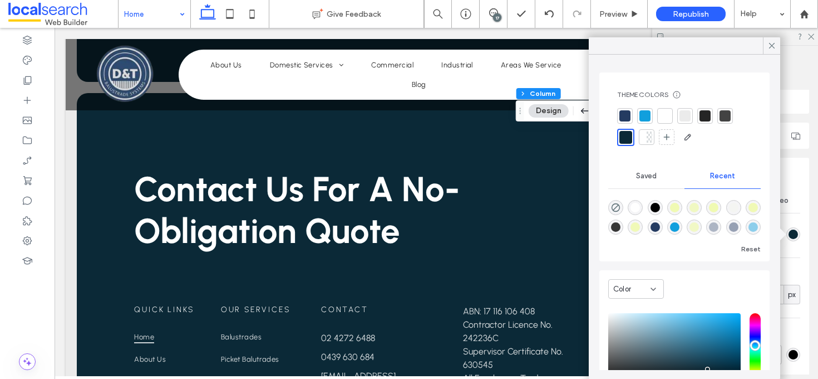
click at [647, 118] on div at bounding box center [645, 115] width 11 height 11
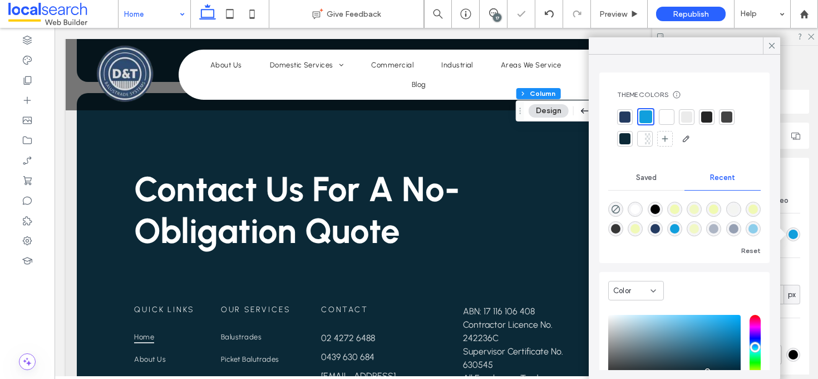
click at [626, 115] on div at bounding box center [625, 116] width 11 height 11
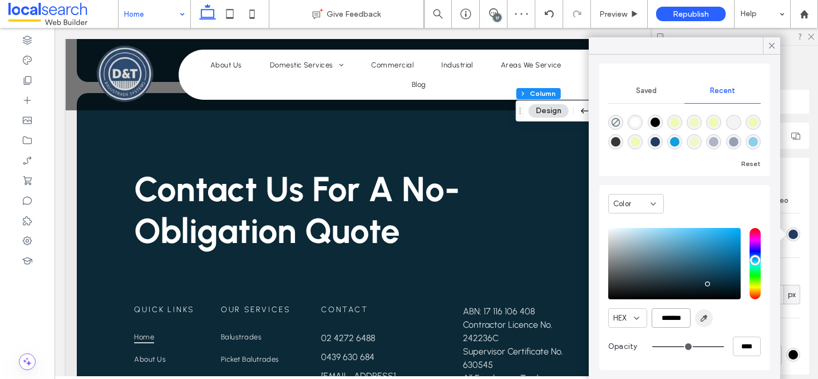
drag, startPoint x: 659, startPoint y: 317, endPoint x: 698, endPoint y: 316, distance: 39.0
click at [697, 316] on div "HEX *******" at bounding box center [685, 317] width 153 height 19
paste input "*******"
click at [659, 317] on input "**********" at bounding box center [671, 317] width 39 height 19
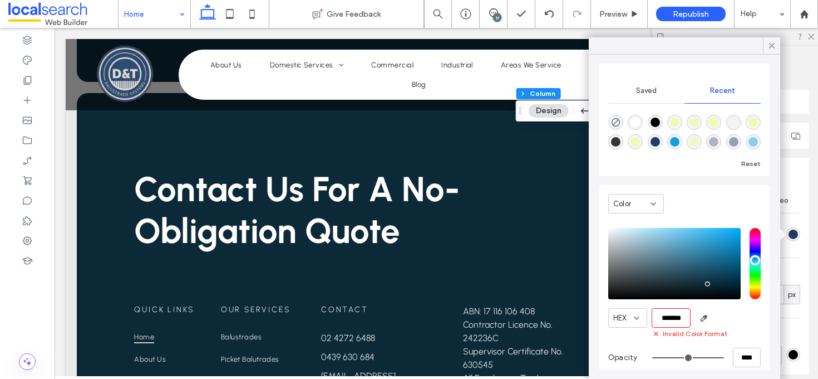
scroll to position [0, 0]
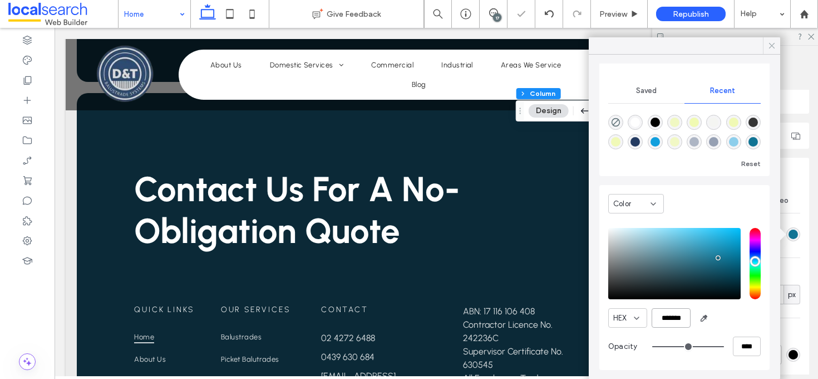
type input "*******"
click at [774, 43] on use at bounding box center [772, 46] width 6 height 6
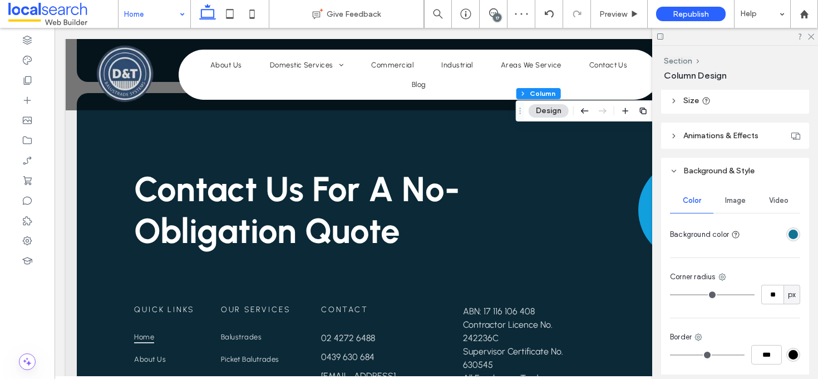
click at [815, 34] on div at bounding box center [736, 36] width 166 height 17
click at [812, 34] on icon at bounding box center [810, 35] width 7 height 7
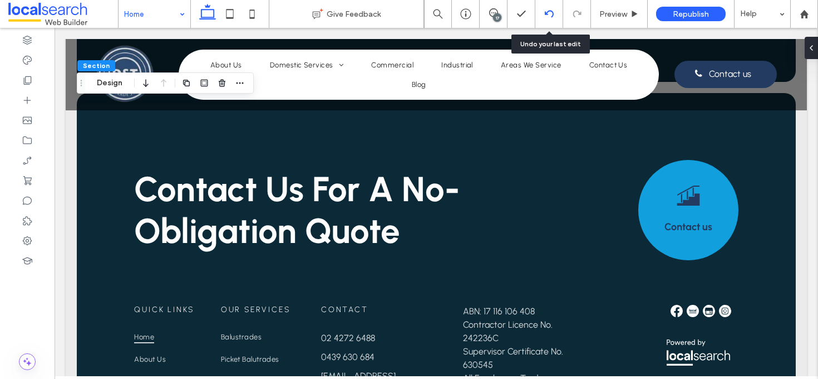
click at [548, 12] on icon at bounding box center [549, 13] width 9 height 9
